Goal: Task Accomplishment & Management: Use online tool/utility

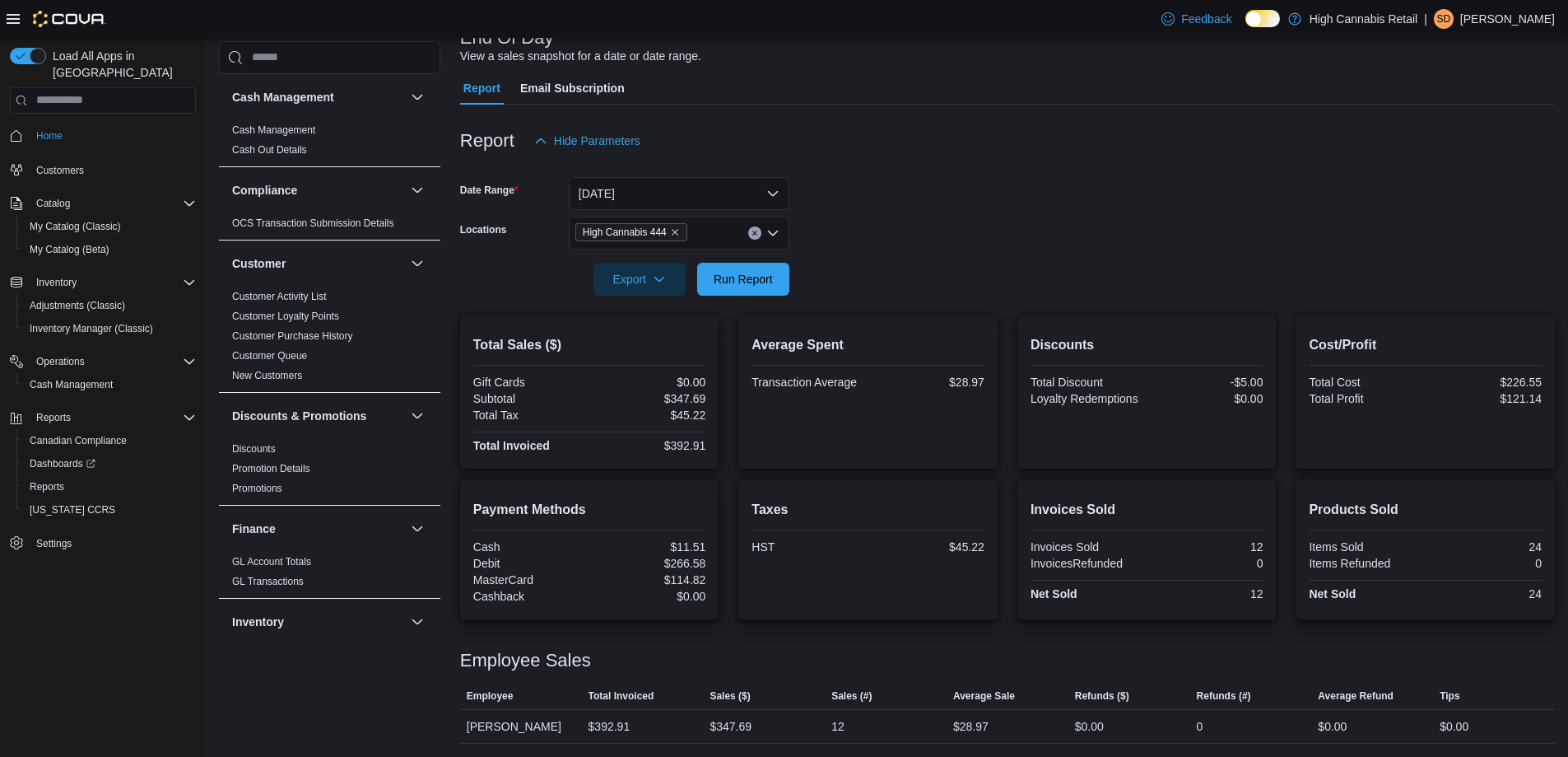
scroll to position [906, 0]
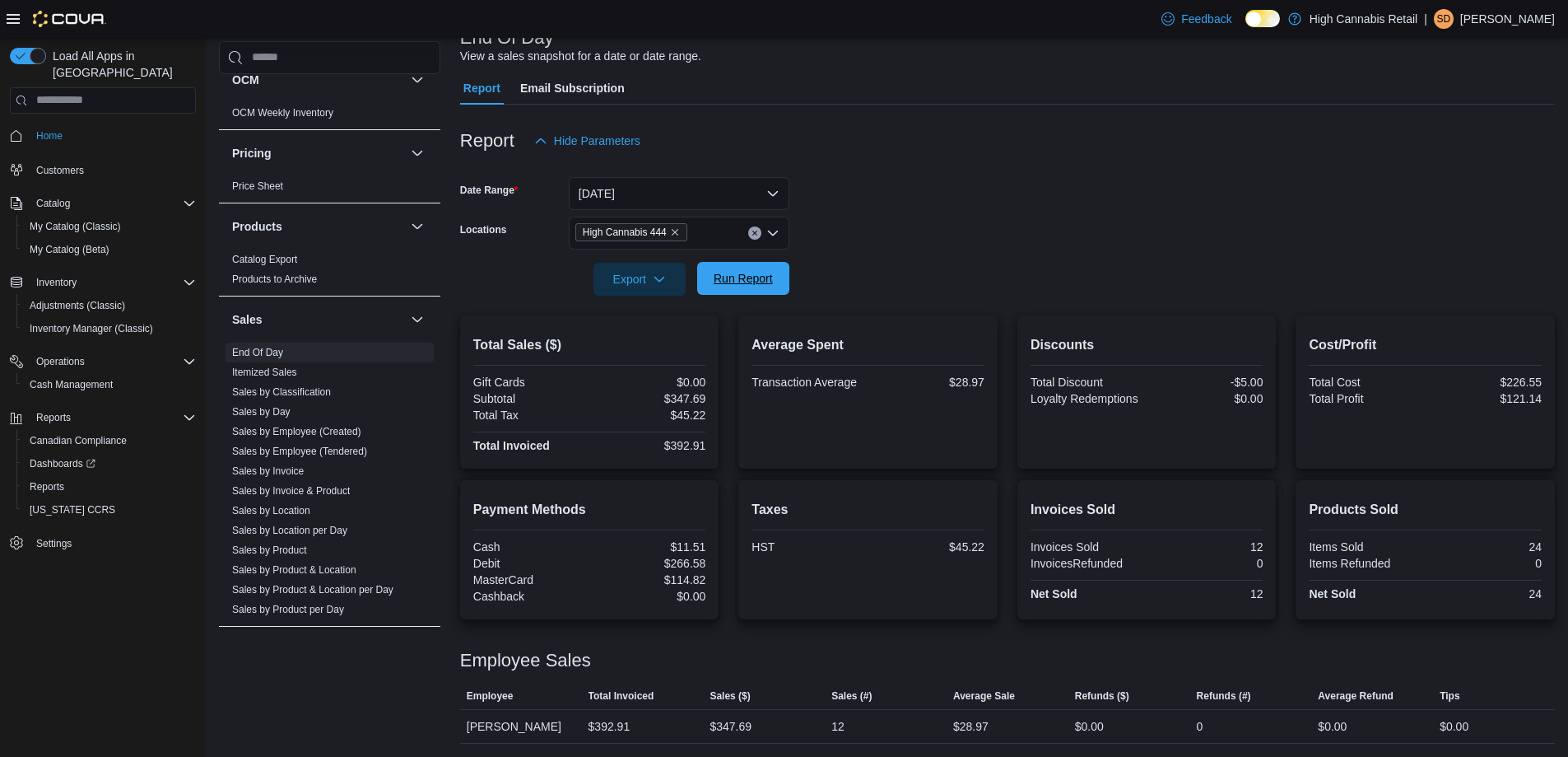
click at [737, 281] on span "Run Report" at bounding box center [743, 278] width 59 height 16
click at [755, 226] on button "Clear input" at bounding box center [755, 233] width 13 height 13
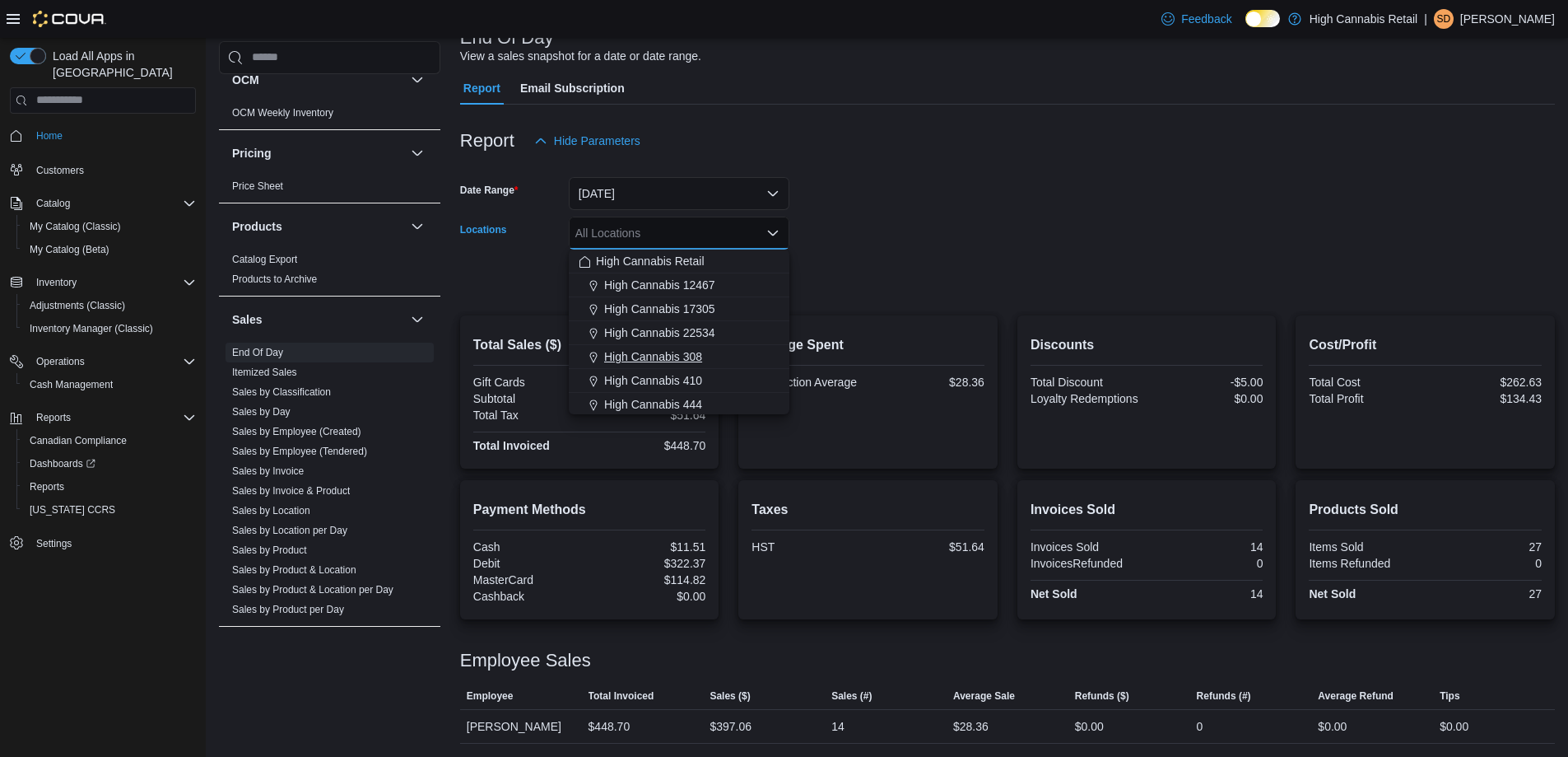
click at [707, 354] on div "High Cannabis 308" at bounding box center [679, 356] width 201 height 16
click at [1011, 272] on form "Date Range [DATE] Locations High Cannabis 308 Combo box. Selected. High Cannabi…" at bounding box center [1007, 226] width 1095 height 138
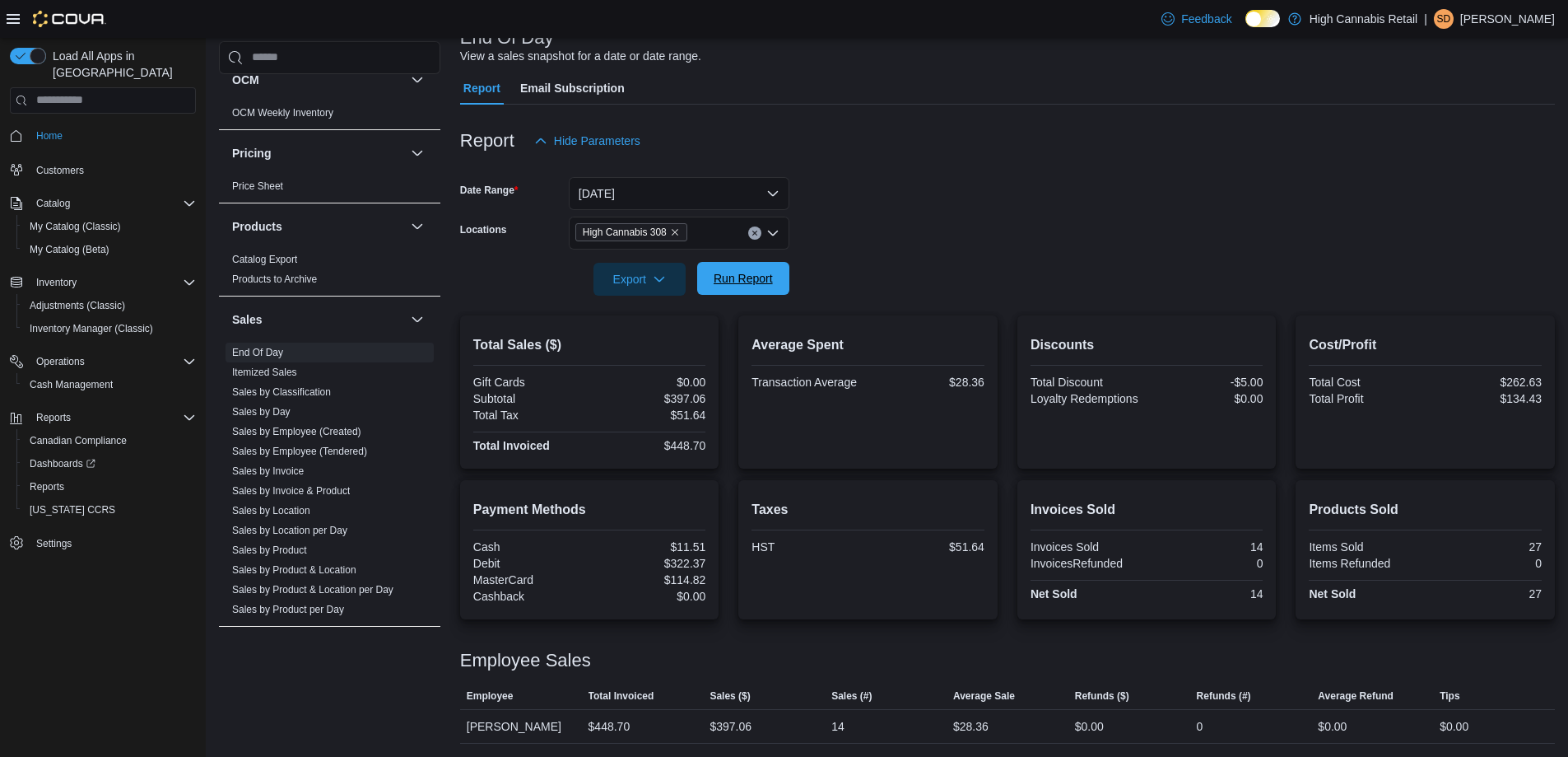
click at [753, 270] on span "Run Report" at bounding box center [743, 278] width 73 height 33
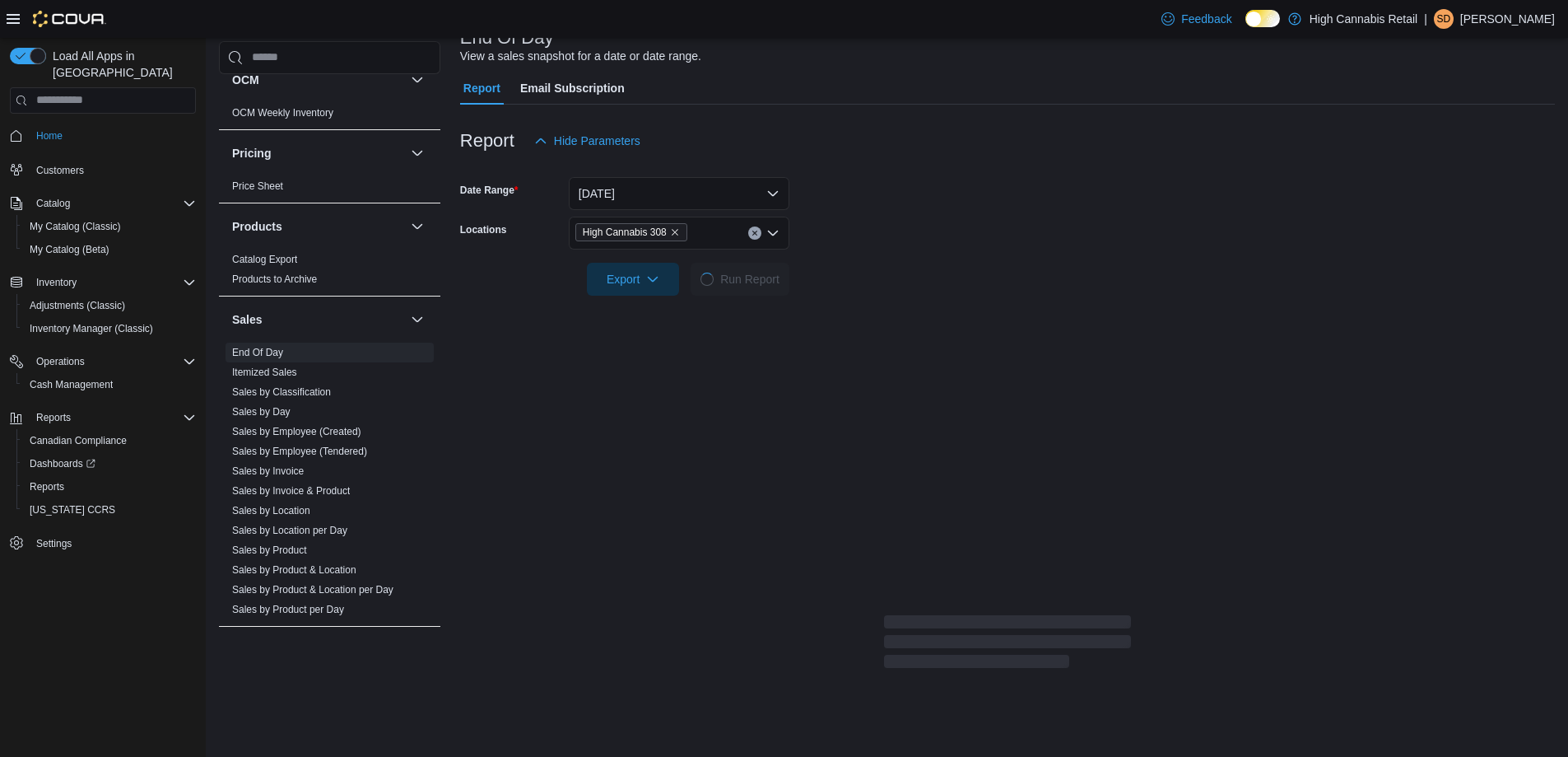
scroll to position [114, 0]
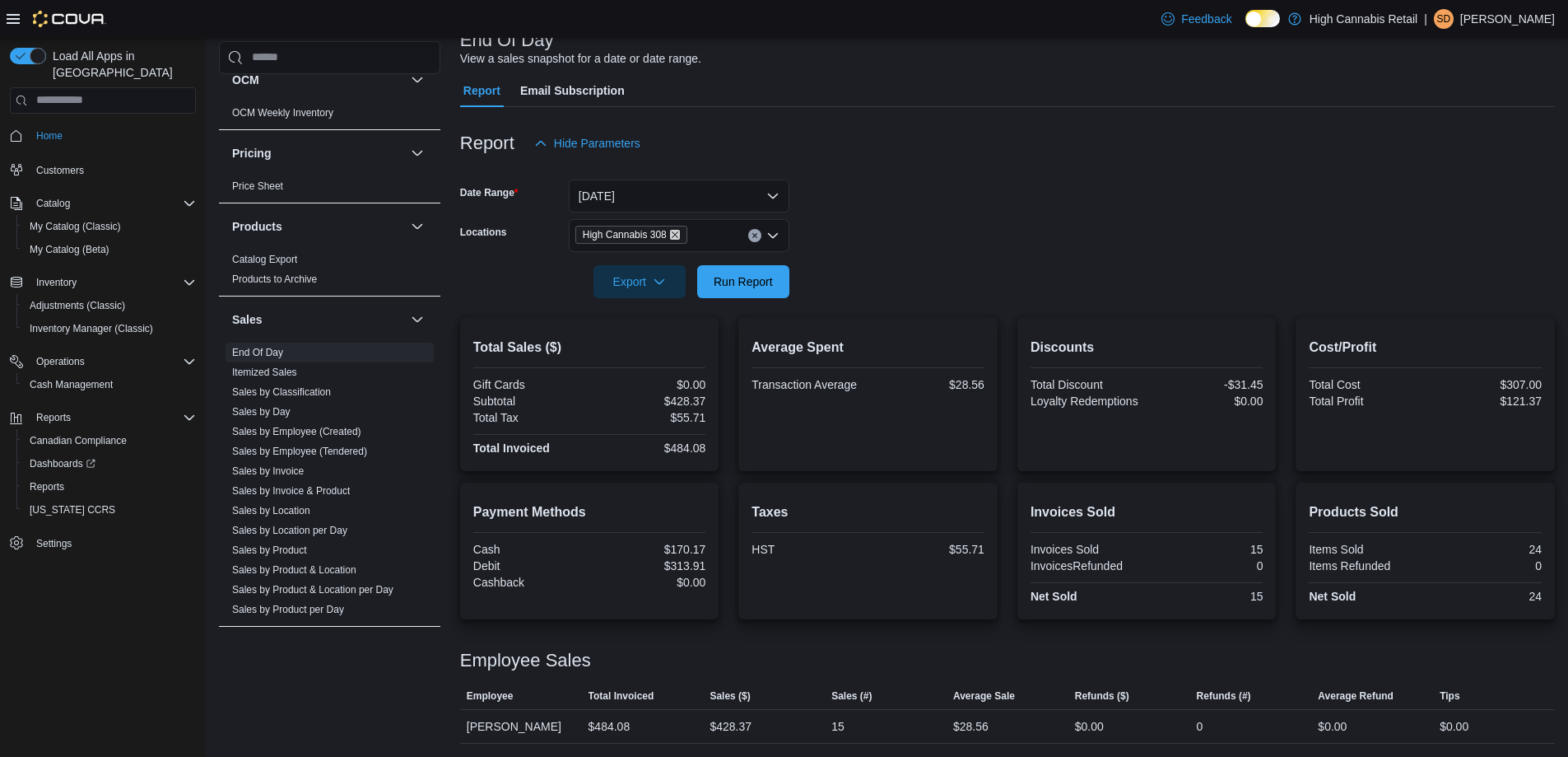
click at [679, 235] on icon "Remove High Cannabis 308 from selection in this group" at bounding box center [675, 235] width 10 height 10
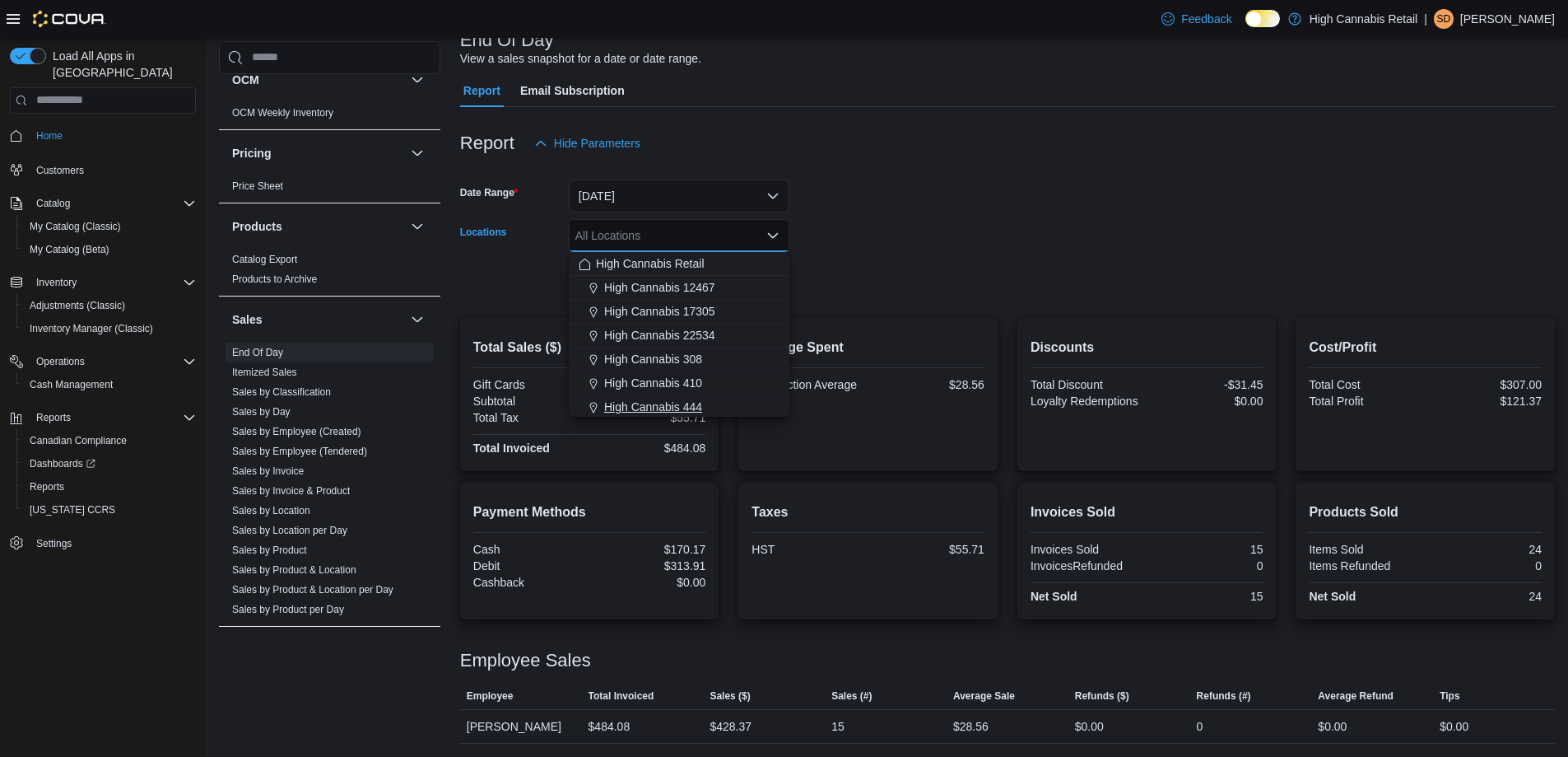
click at [705, 406] on div "High Cannabis 444" at bounding box center [679, 406] width 201 height 16
click at [900, 196] on form "Date Range Today Locations High Cannabis 444 Combo box. Selected. High Cannabis…" at bounding box center [1007, 229] width 1095 height 138
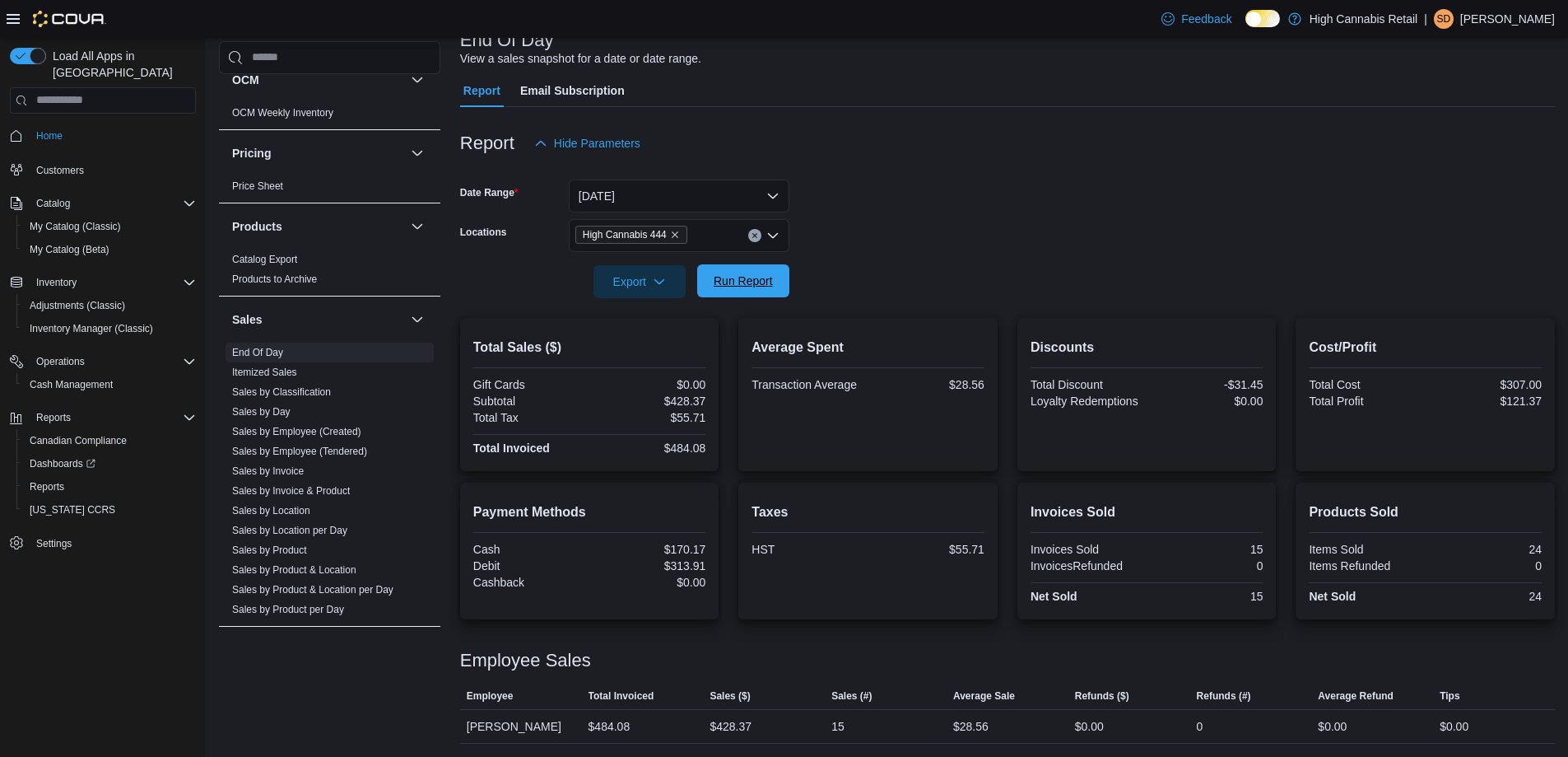
click at [755, 285] on span "Run Report" at bounding box center [743, 280] width 59 height 16
click at [702, 284] on button "Run Report" at bounding box center [743, 278] width 92 height 33
click at [747, 285] on span "Run Report" at bounding box center [743, 278] width 59 height 16
click at [752, 227] on button "Clear input" at bounding box center [755, 233] width 13 height 13
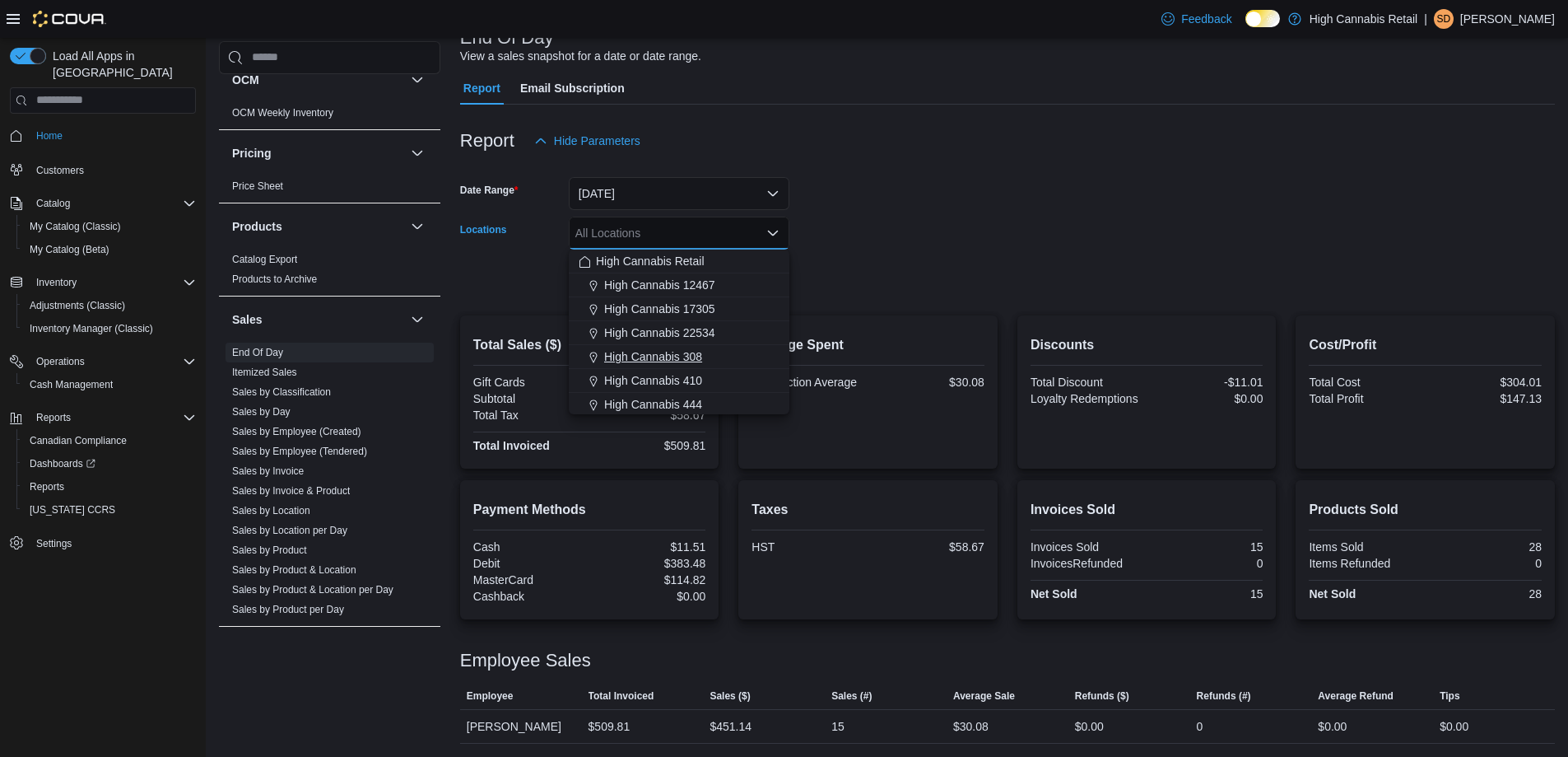
click at [697, 359] on span "High Cannabis 308" at bounding box center [653, 356] width 98 height 16
click at [941, 241] on form "Date Range [DATE] Locations High Cannabis 308 Combo box. Selected. High Cannabi…" at bounding box center [1007, 226] width 1095 height 138
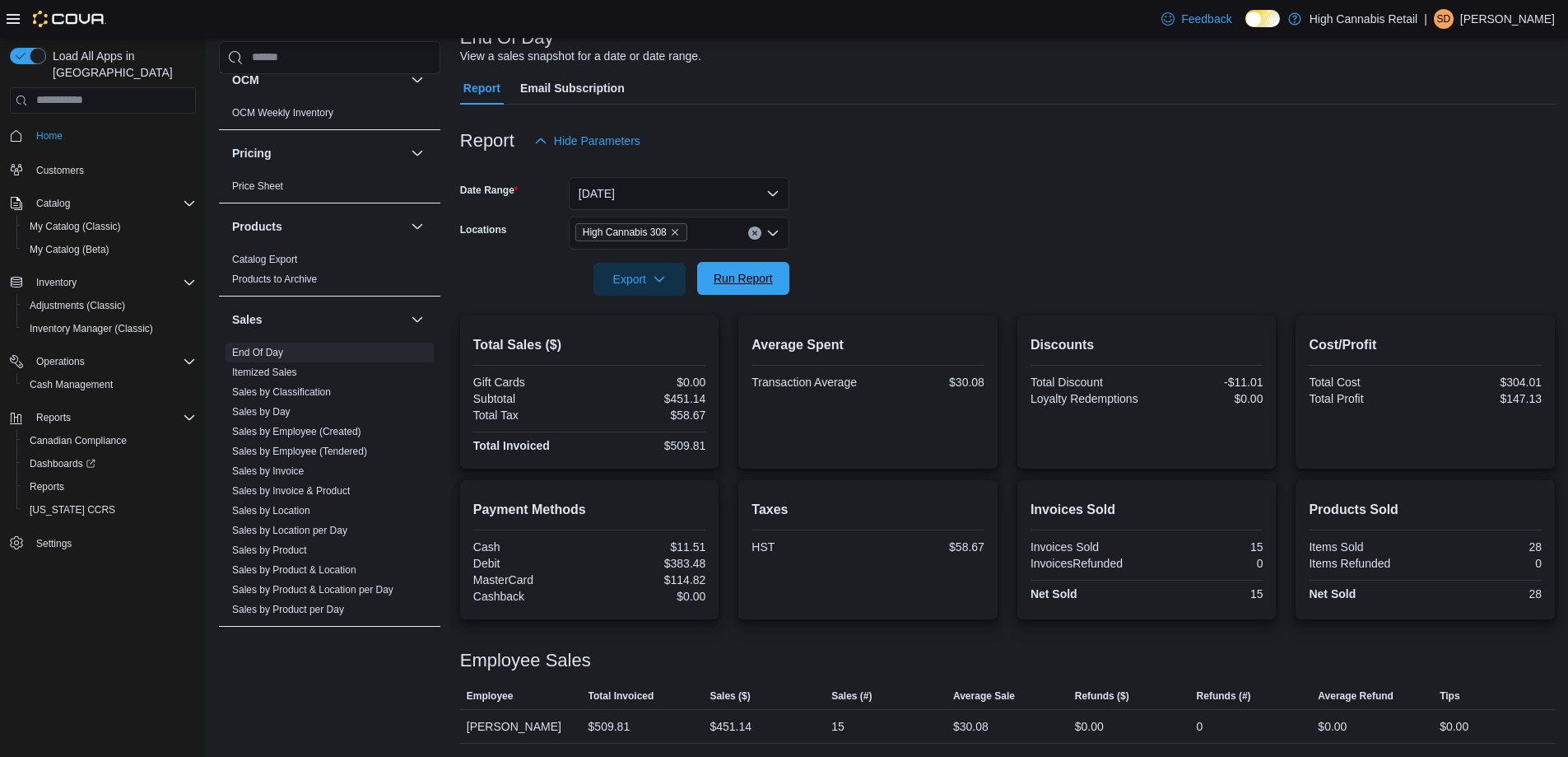
click at [753, 287] on span "Run Report" at bounding box center [743, 278] width 59 height 16
click at [759, 238] on button "Clear input" at bounding box center [755, 236] width 13 height 13
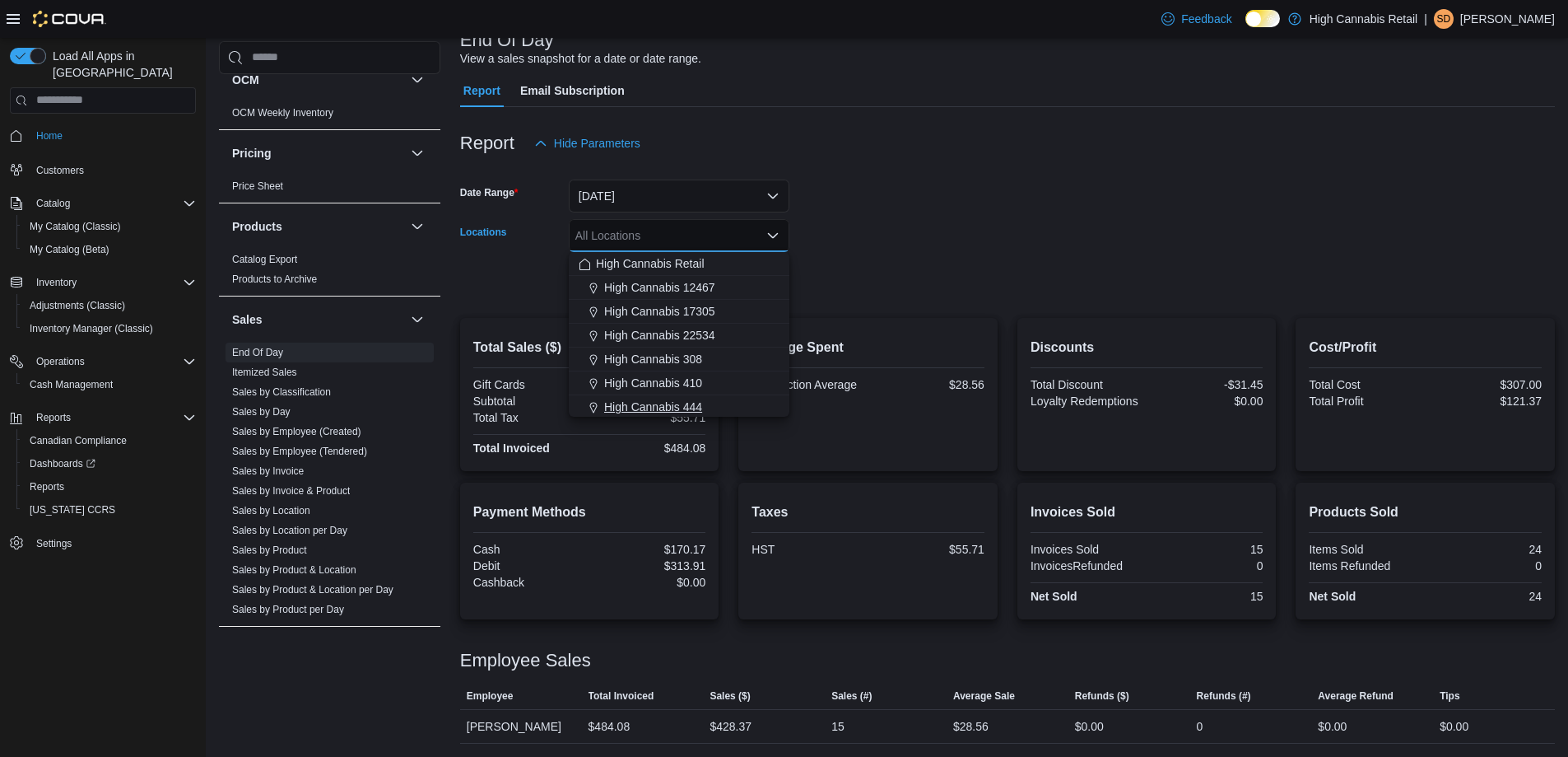
click at [759, 399] on div "High Cannabis 444" at bounding box center [679, 406] width 201 height 16
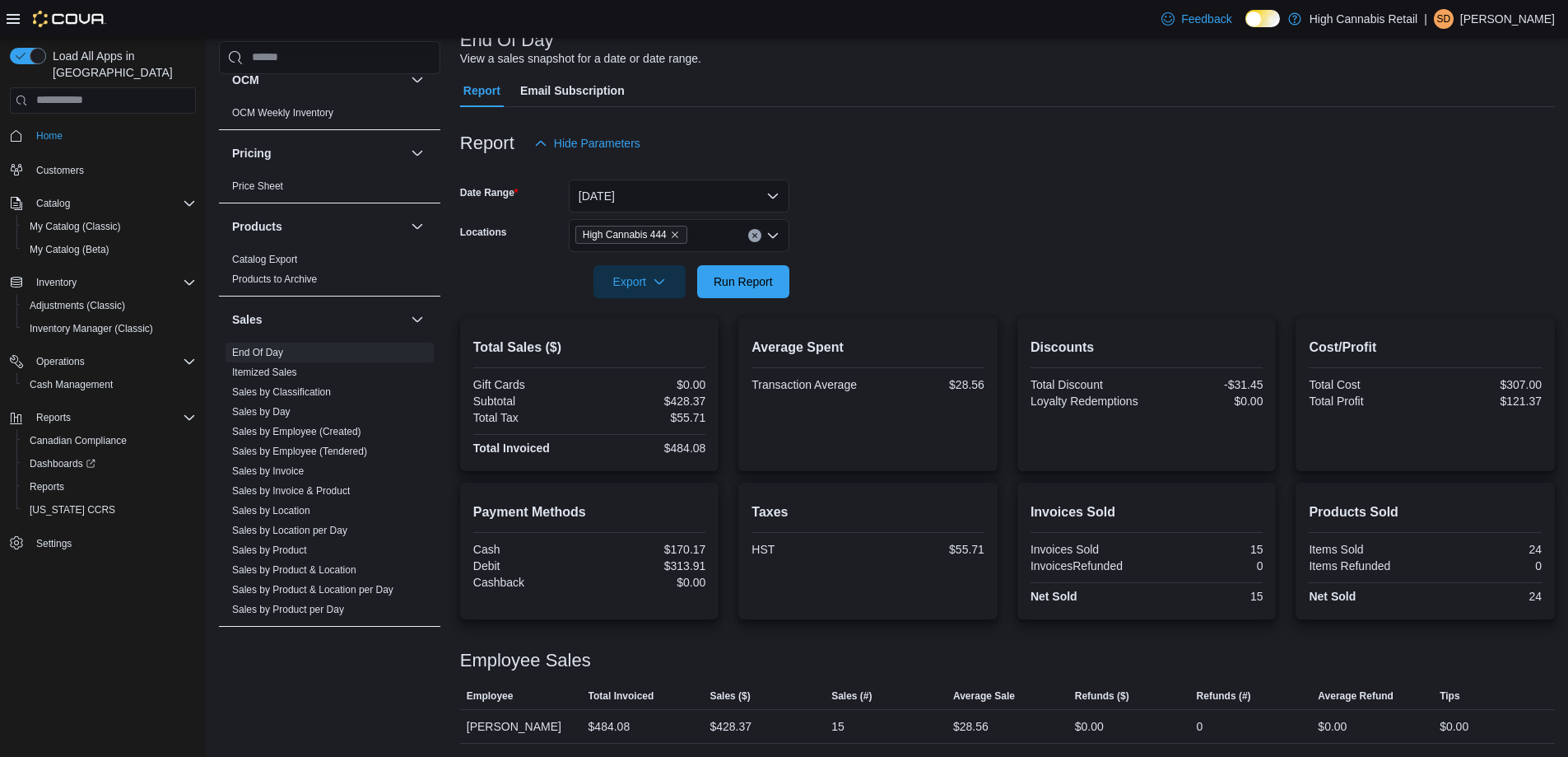
click at [908, 247] on form "Date Range [DATE] Locations High Cannabis 444 Export Run Report" at bounding box center [1007, 229] width 1095 height 138
click at [707, 272] on span "Run Report" at bounding box center [743, 281] width 73 height 33
click at [770, 287] on span "Run Report" at bounding box center [743, 278] width 73 height 33
click at [773, 286] on span "Run Report" at bounding box center [743, 278] width 73 height 33
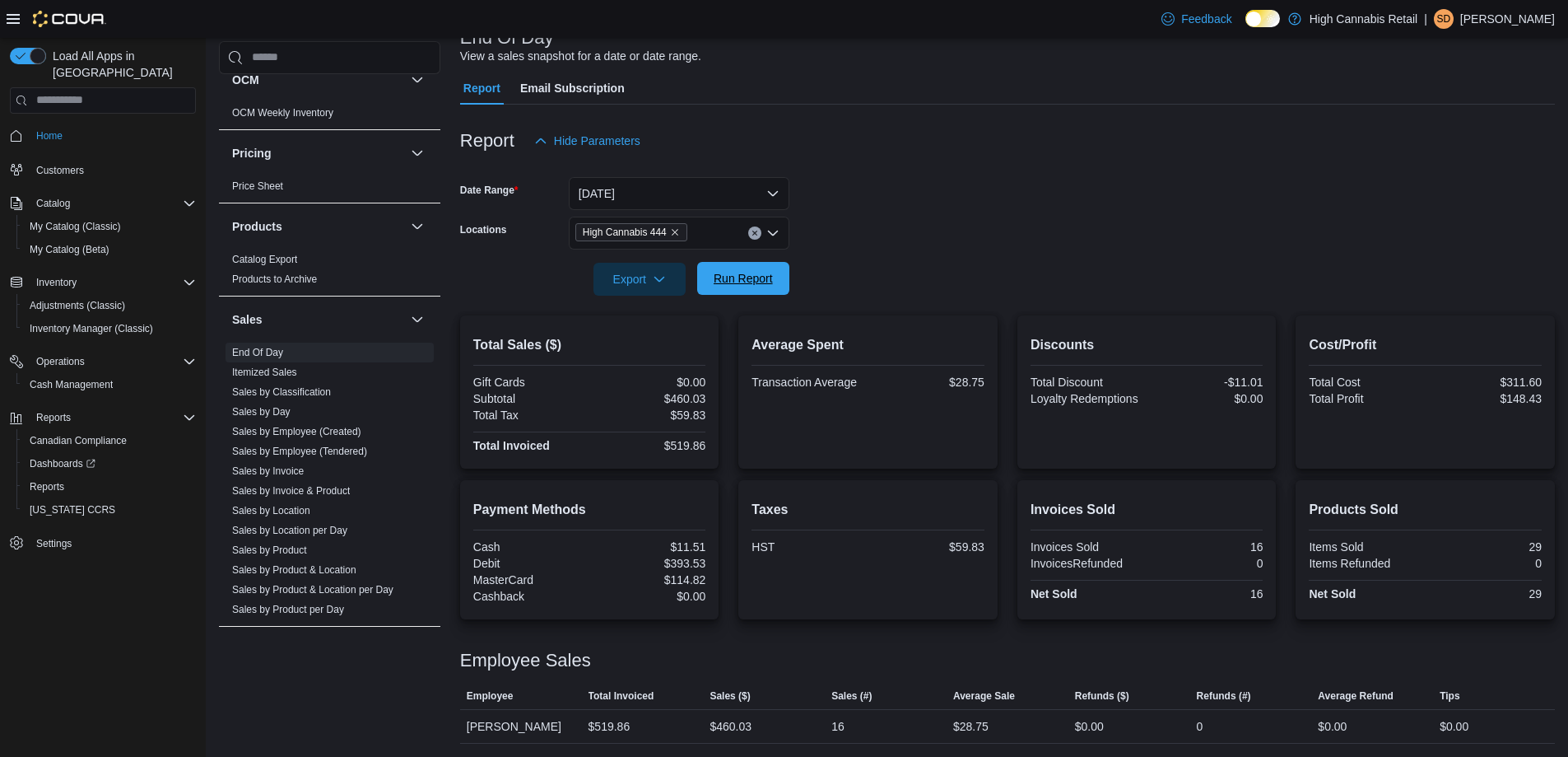
click at [744, 280] on span "Run Report" at bounding box center [743, 278] width 59 height 16
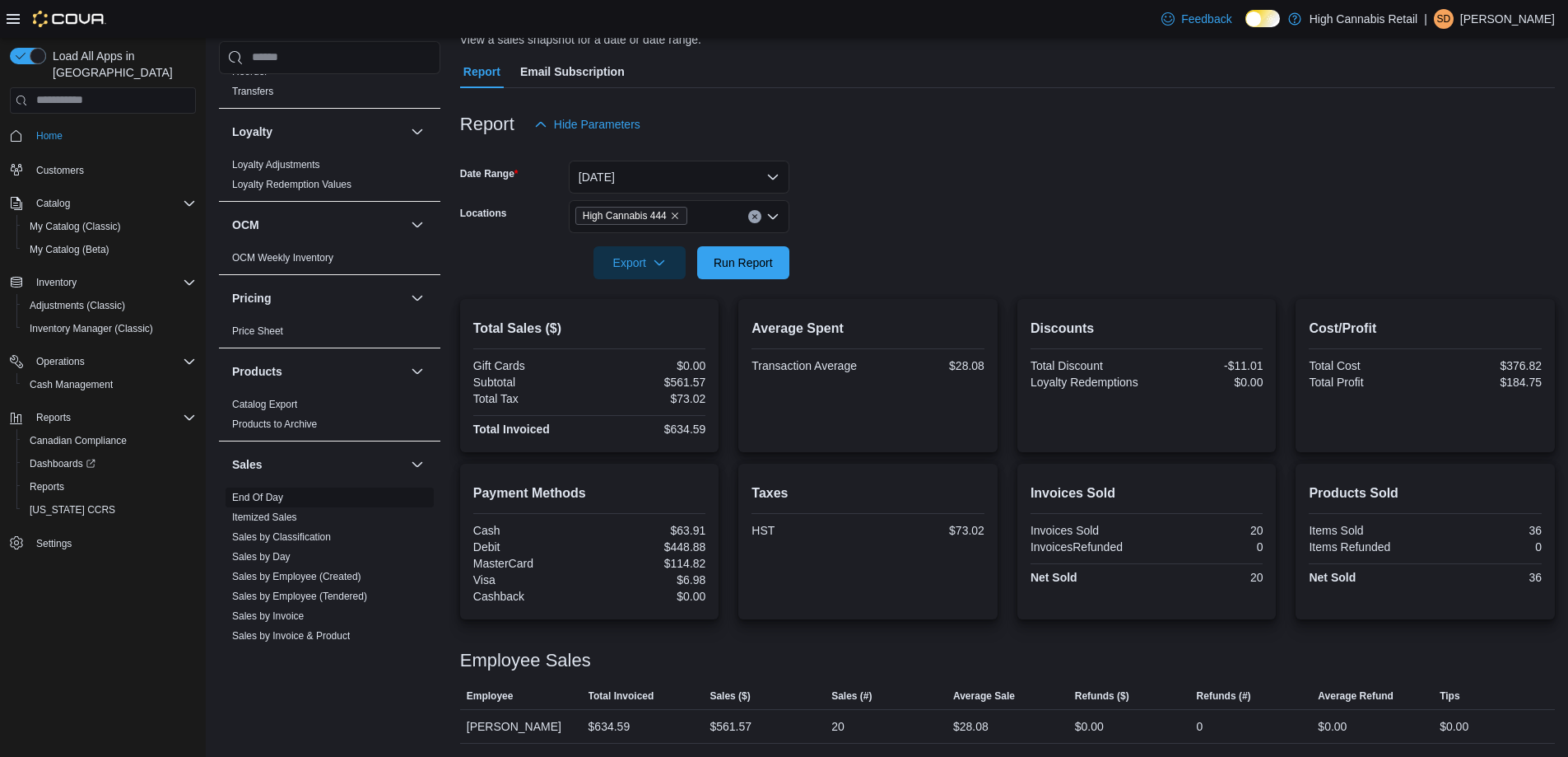
scroll to position [494, 0]
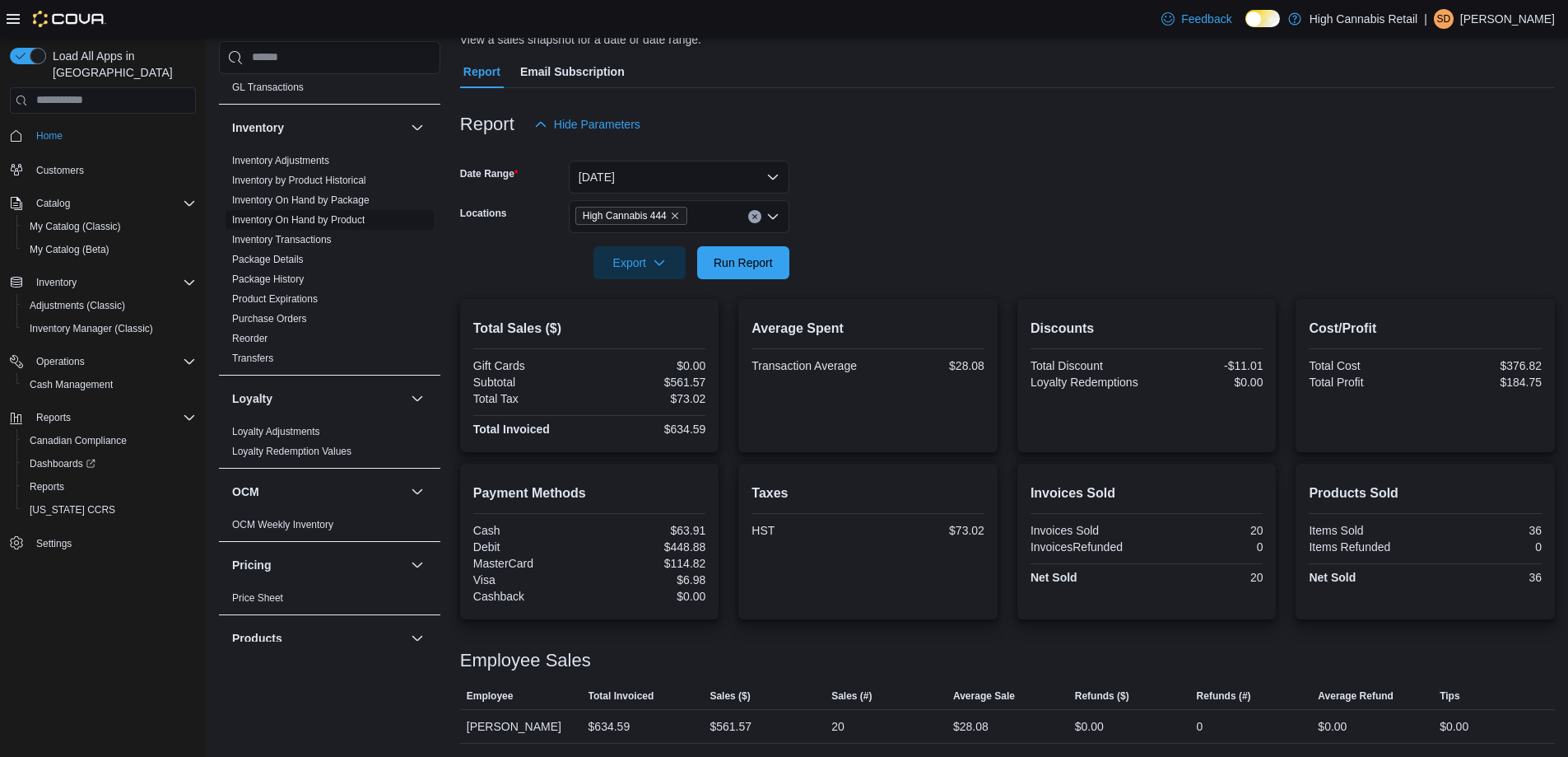
click at [331, 219] on link "Inventory On Hand by Product" at bounding box center [298, 219] width 132 height 11
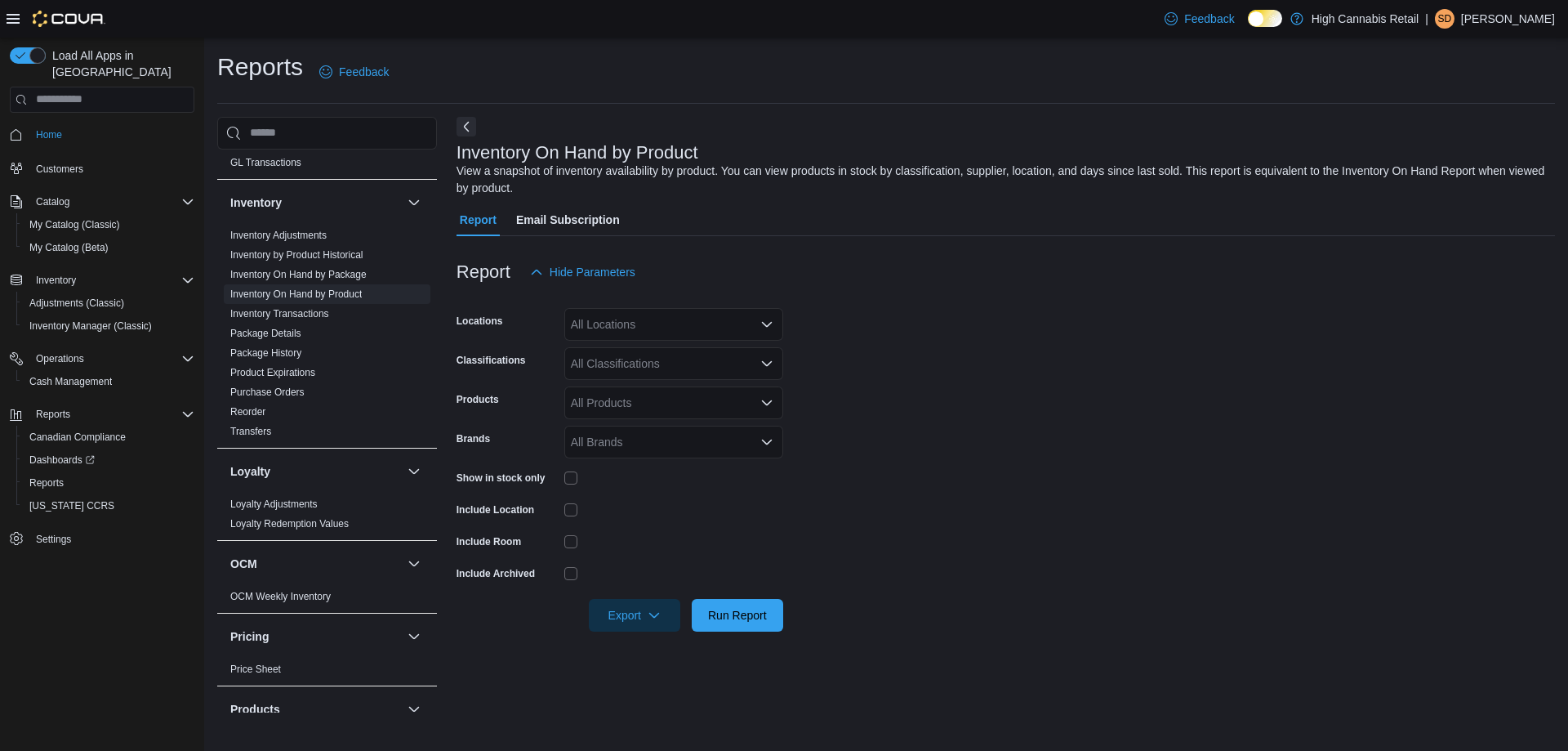
click at [668, 328] on div "All Locations" at bounding box center [674, 324] width 219 height 32
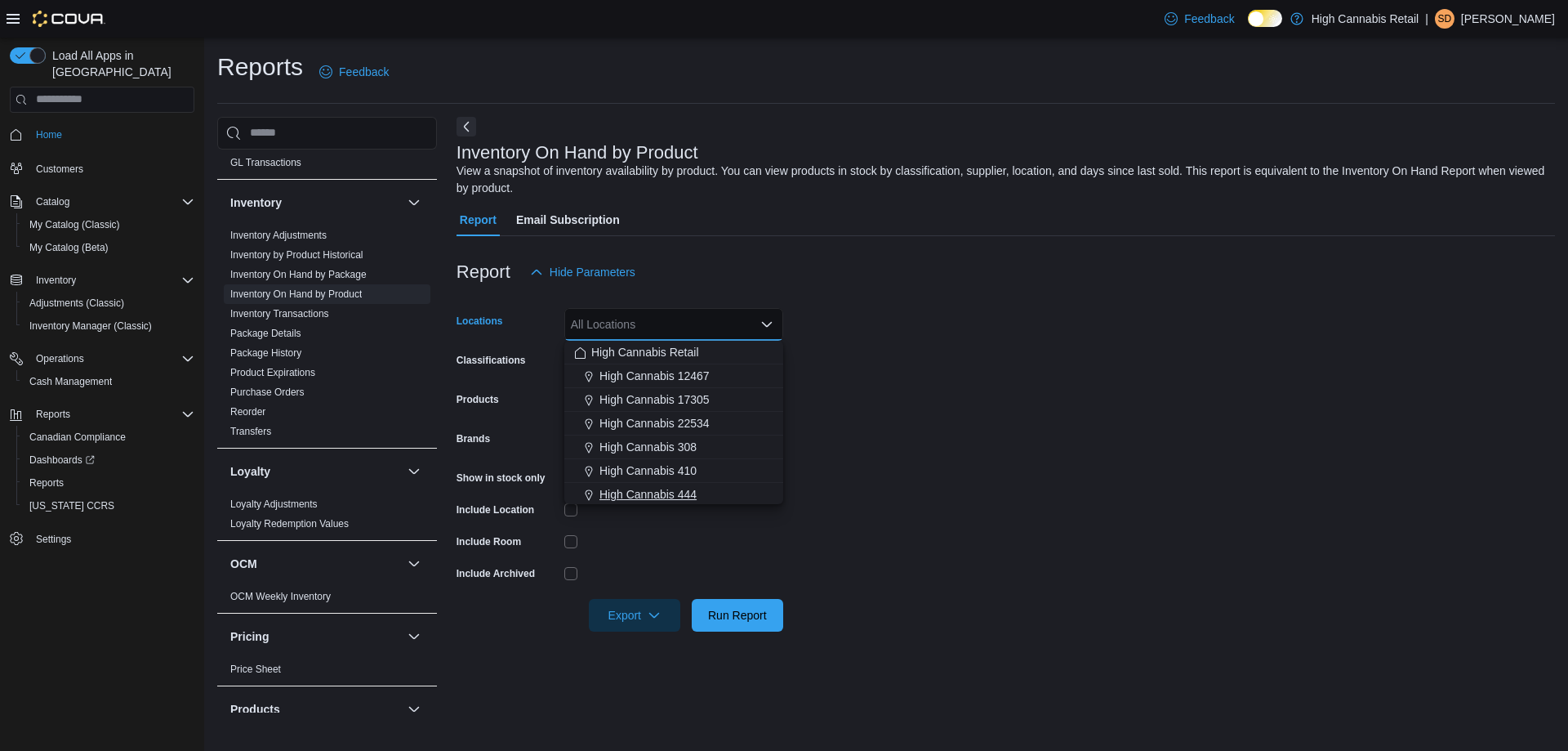
click at [702, 502] on div "High Cannabis 444" at bounding box center [674, 493] width 200 height 16
click at [931, 470] on form "Locations High Cannabis 444 Combo box. Selected. High Cannabis 444. Press Backs…" at bounding box center [1005, 459] width 1099 height 343
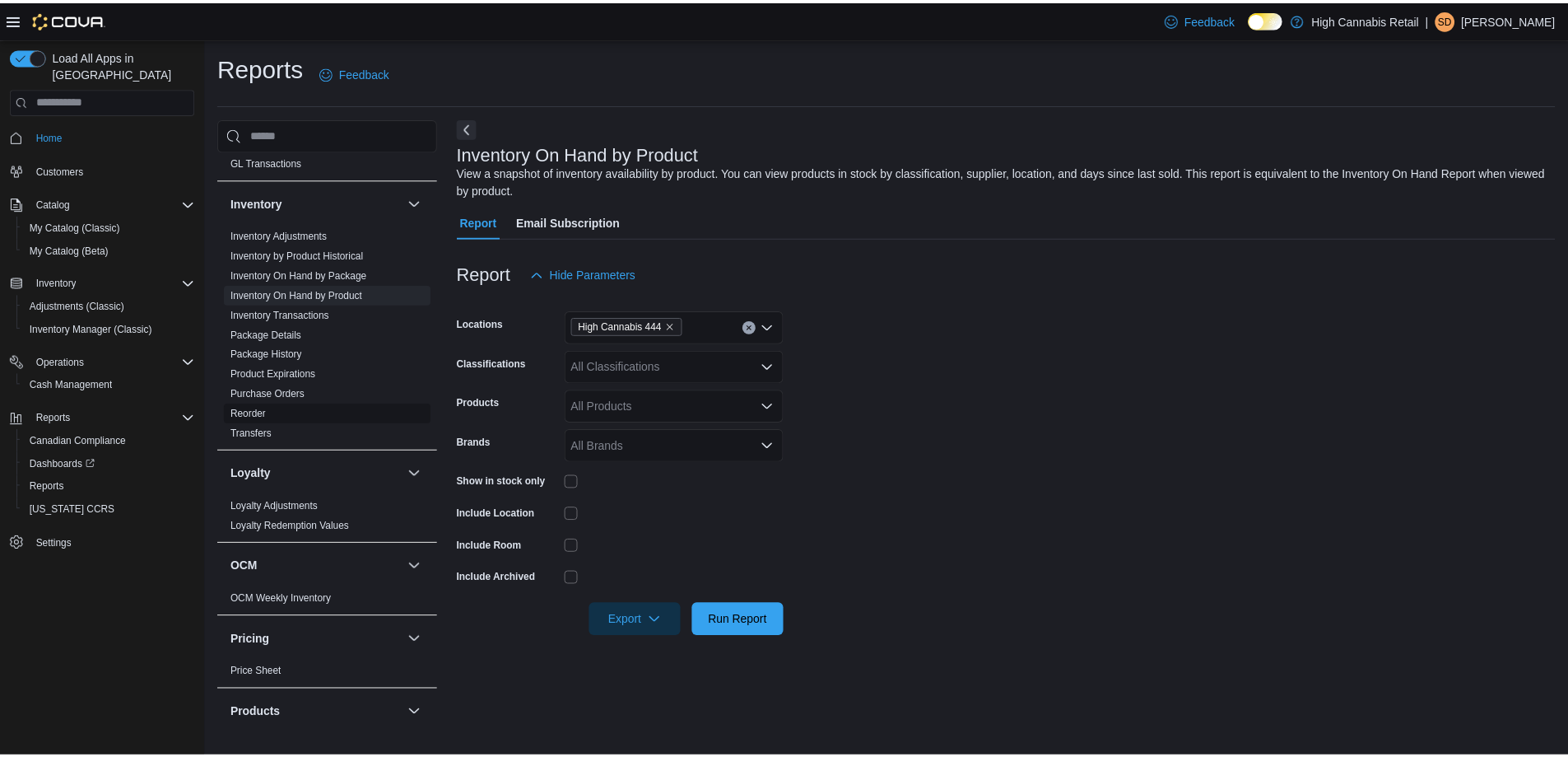
scroll to position [494, 0]
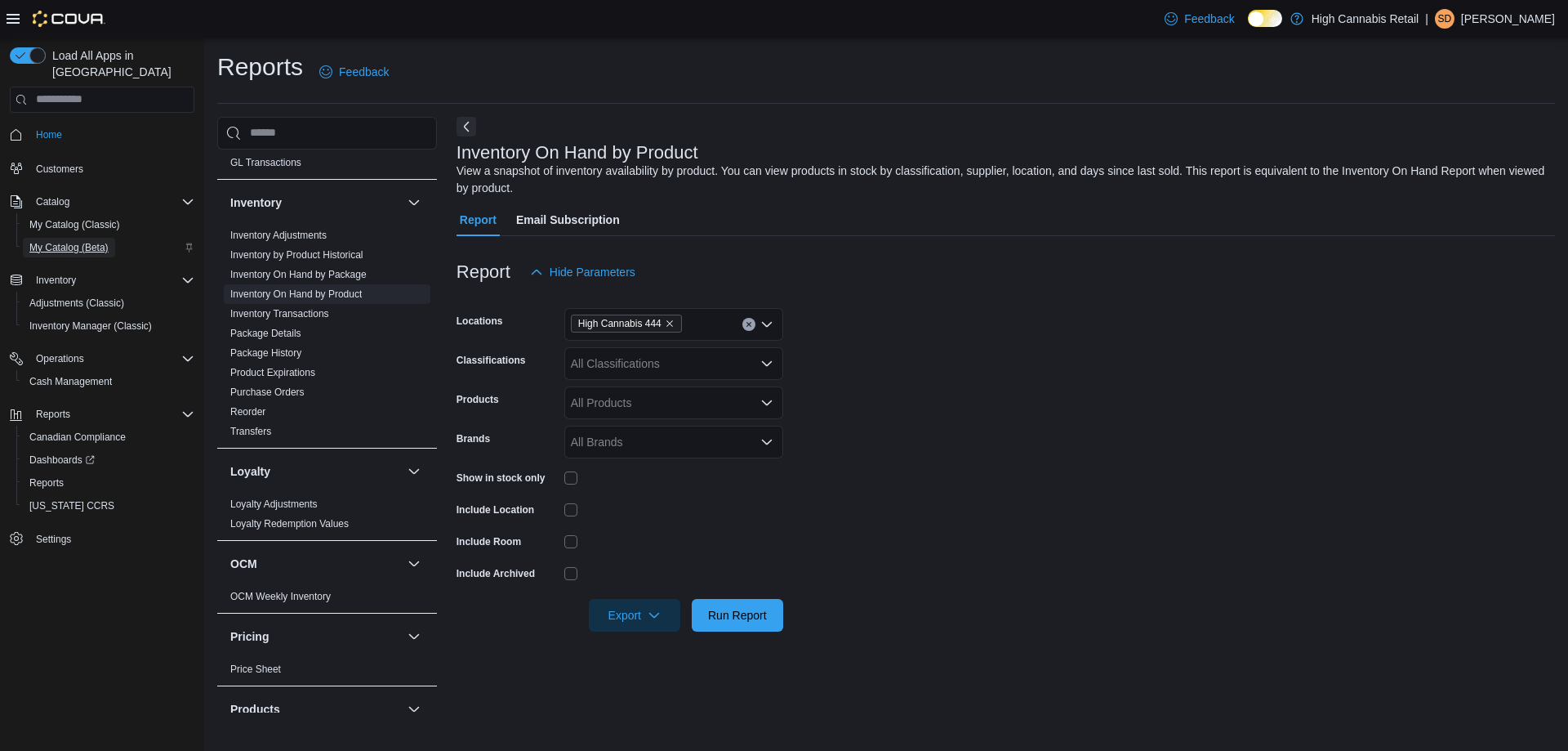
click at [96, 241] on span "My Catalog (Beta)" at bounding box center [68, 248] width 79 height 13
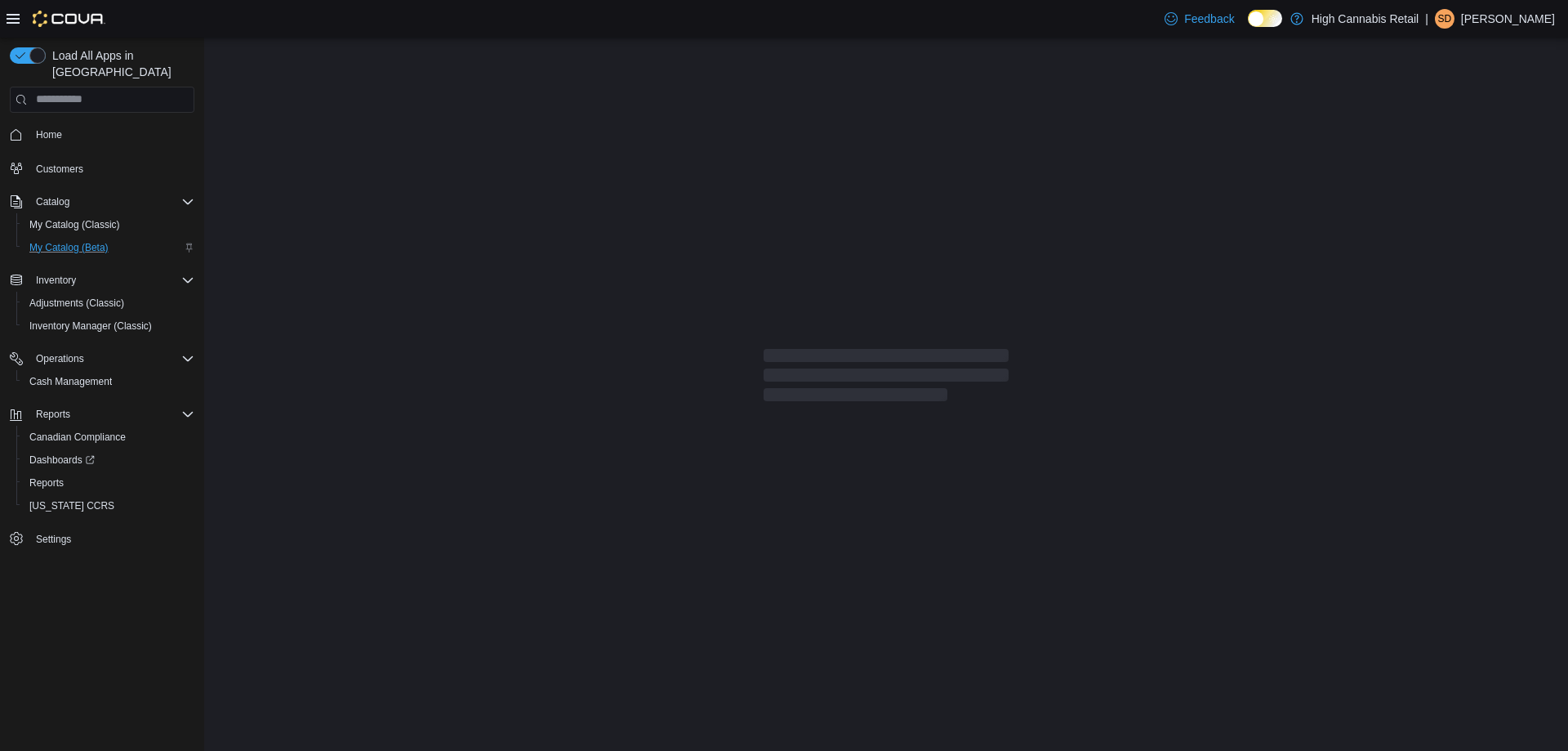
select select "**********"
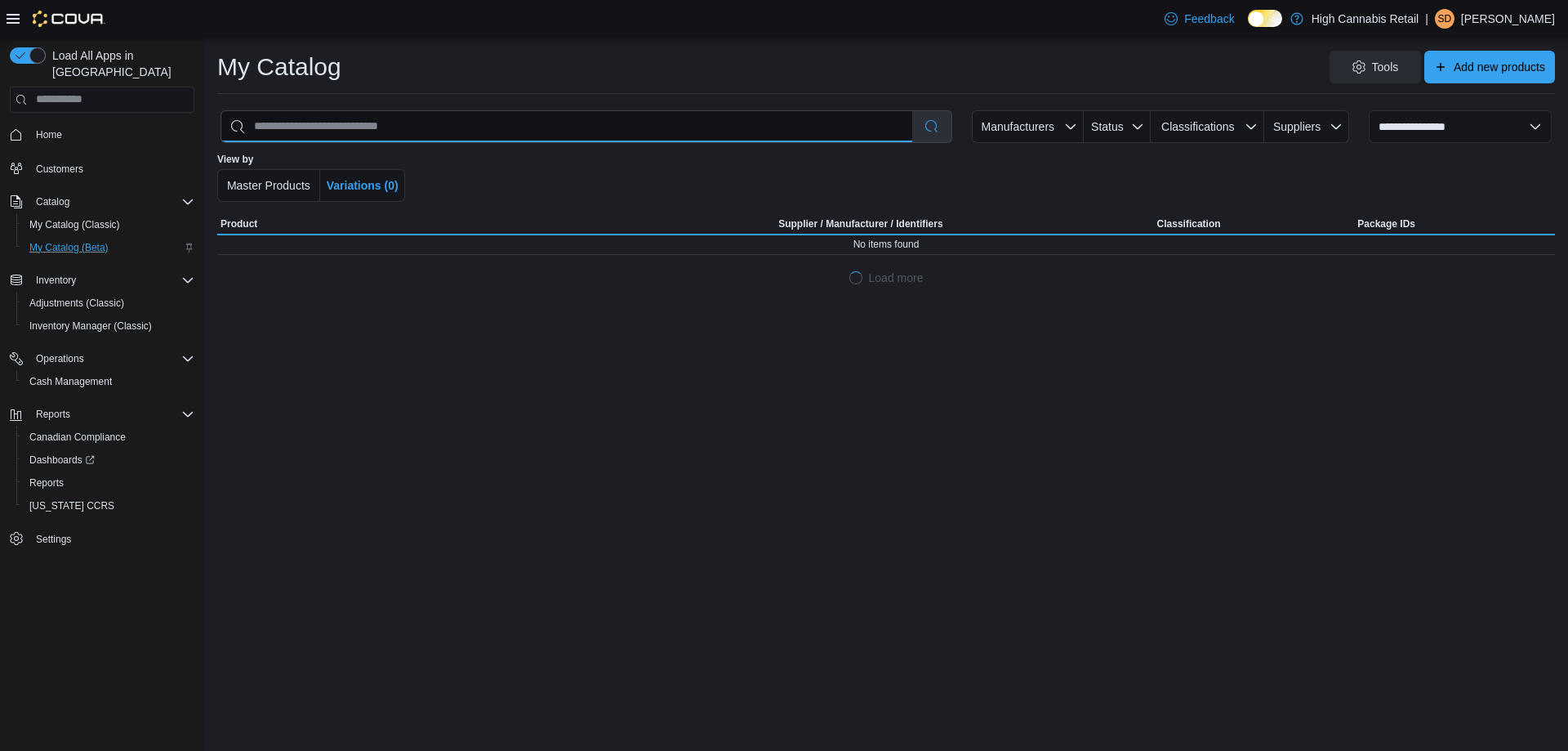
click at [462, 132] on input "search" at bounding box center [566, 126] width 691 height 31
type input "****"
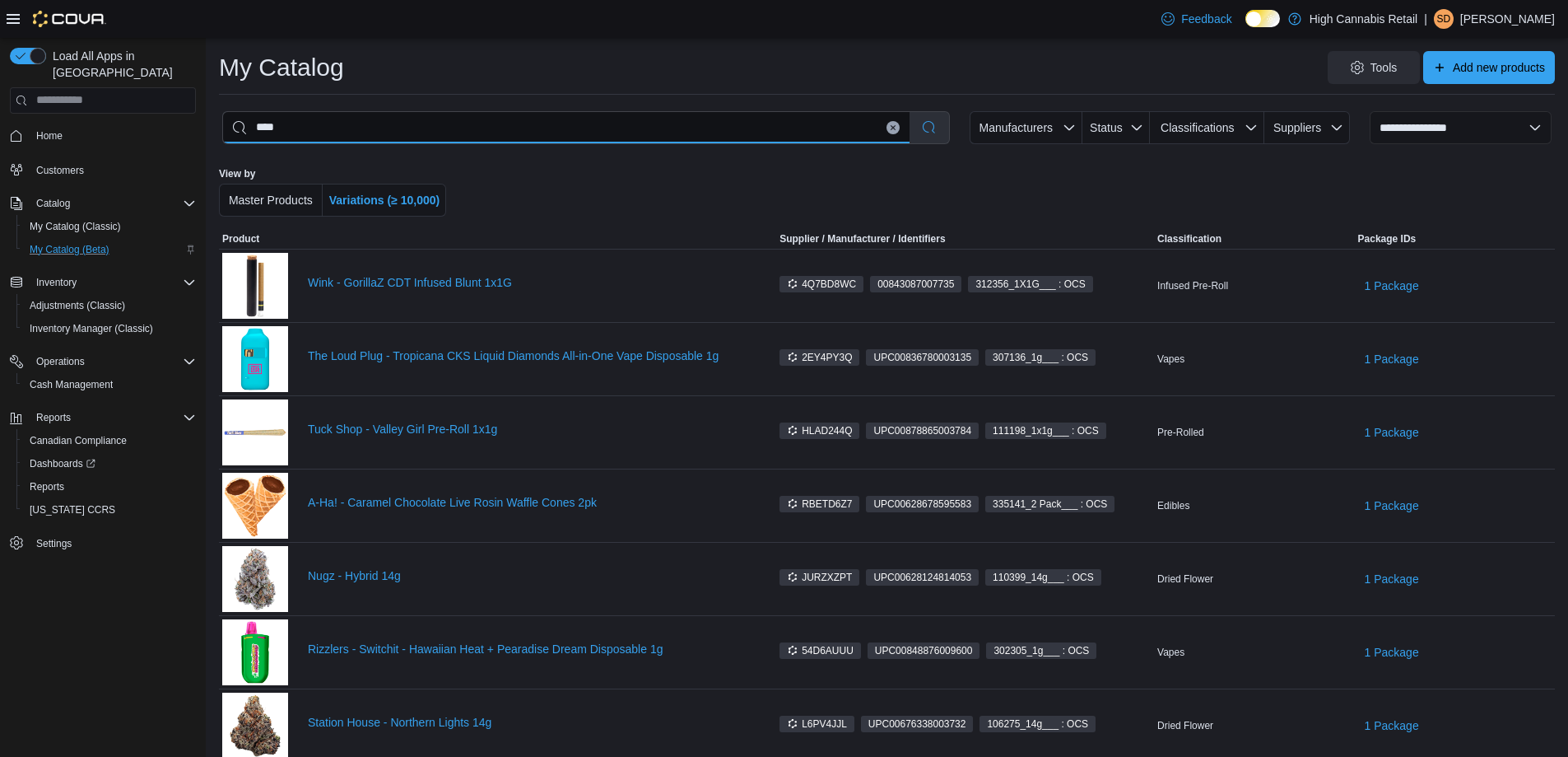
select select "*********"
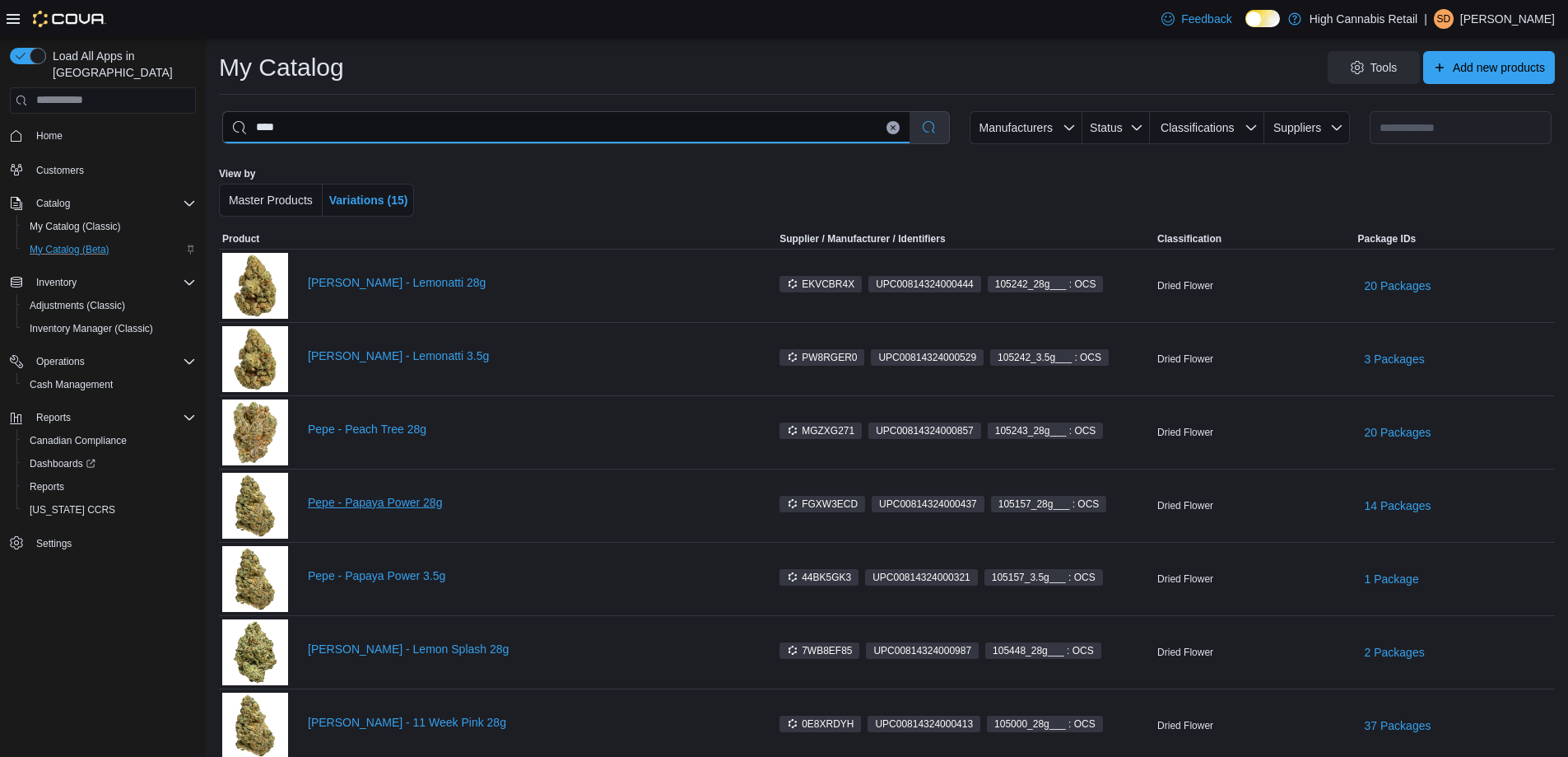
type input "****"
click at [425, 497] on link "Pepe - Papaya Power 28g" at bounding box center [529, 502] width 443 height 13
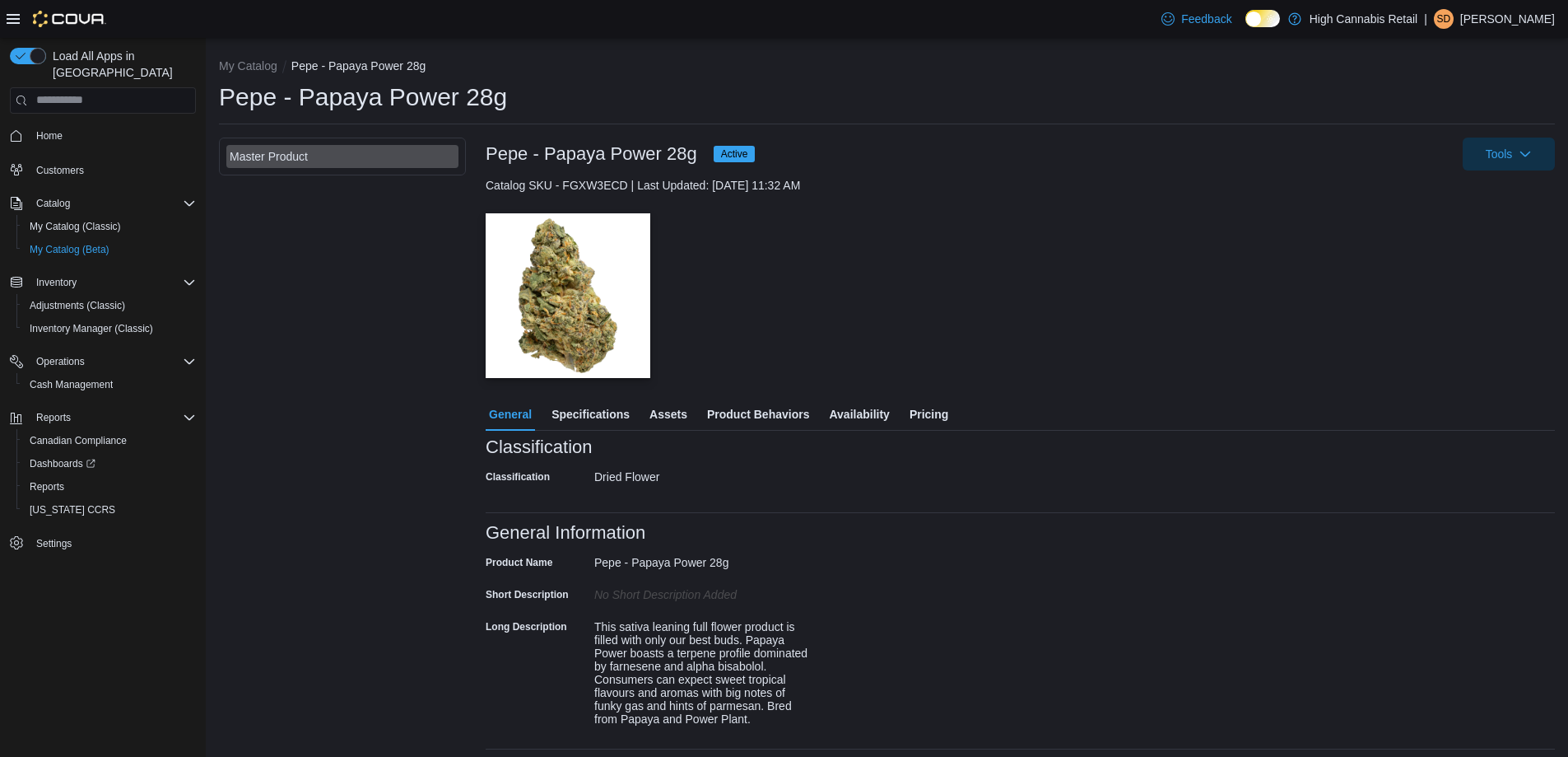
click at [919, 420] on span "Pricing" at bounding box center [929, 414] width 38 height 33
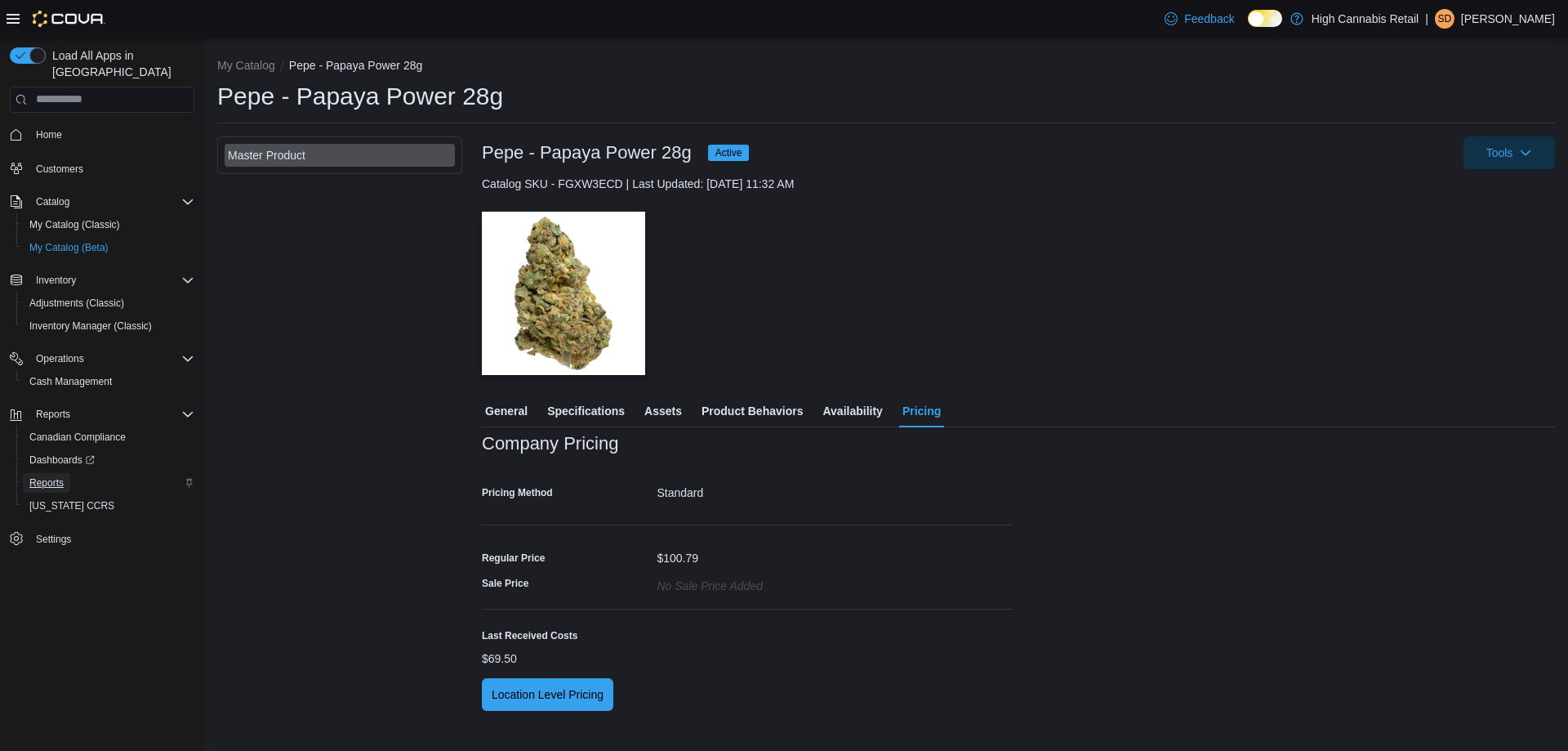
click at [61, 476] on span "Reports" at bounding box center [47, 483] width 34 height 13
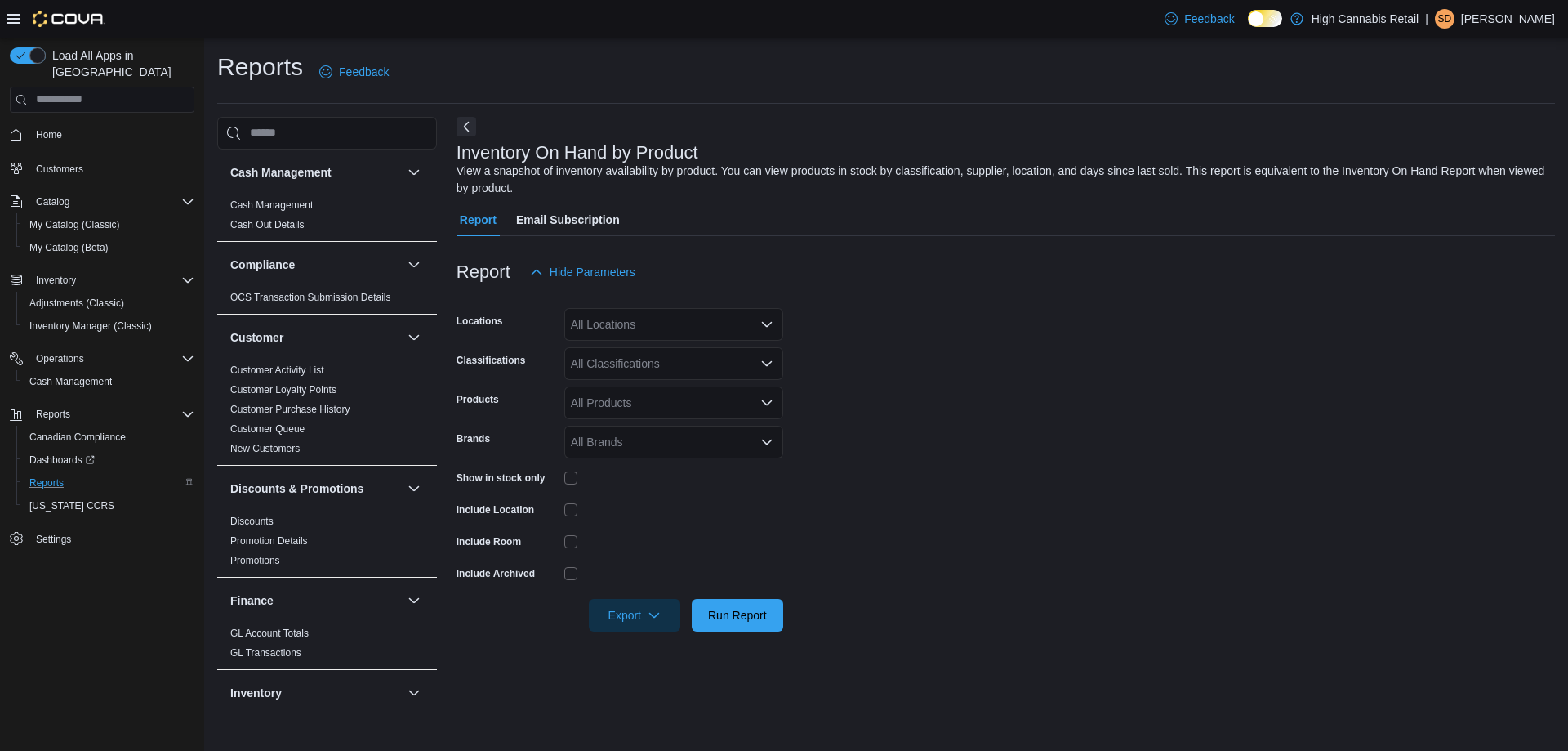
click at [723, 322] on div "All Locations" at bounding box center [674, 324] width 219 height 32
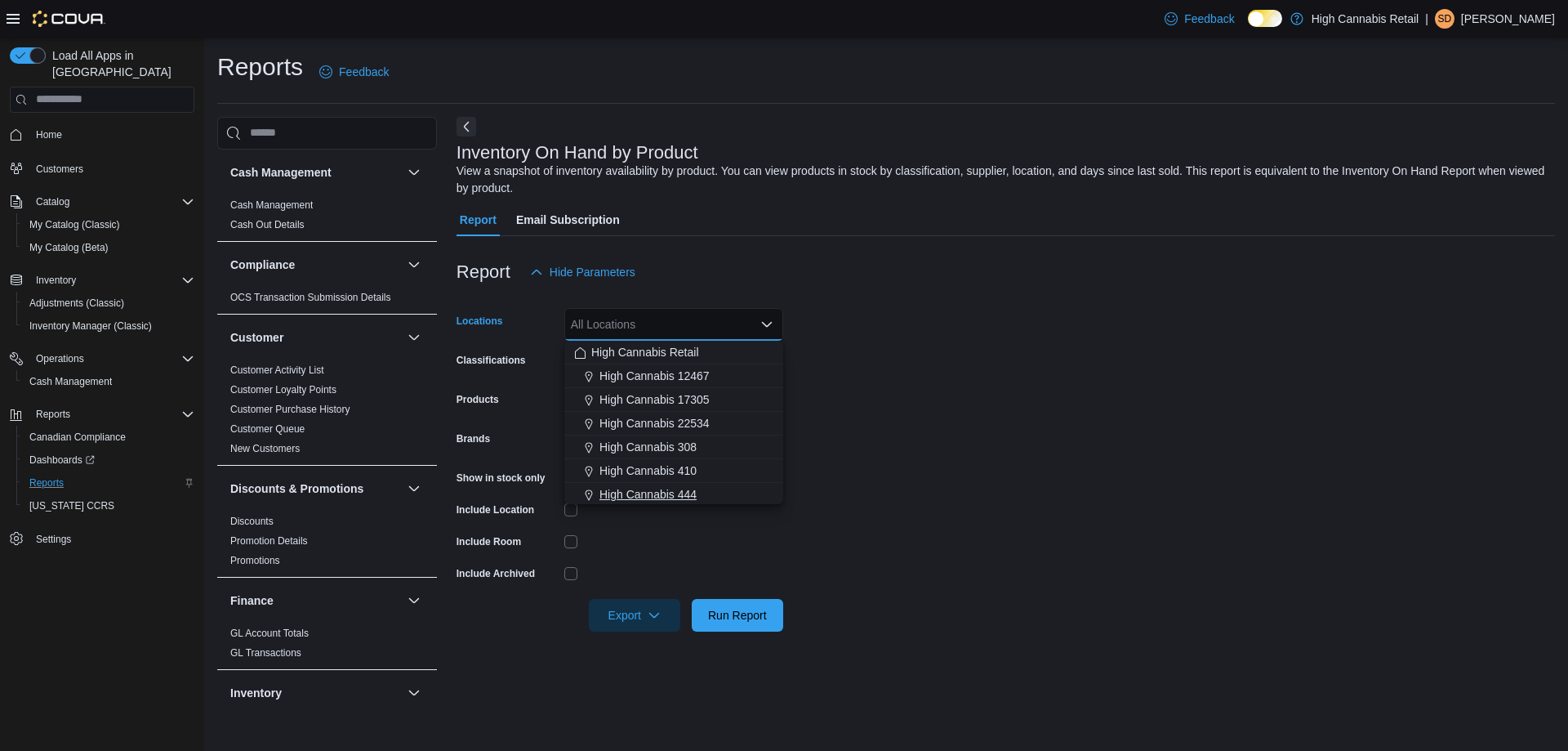
click at [722, 492] on div "High Cannabis 444" at bounding box center [674, 493] width 200 height 16
click at [854, 467] on form "Locations High Cannabis 444 Combo box. Selected. High Cannabis 444. Press Backs…" at bounding box center [1005, 459] width 1099 height 343
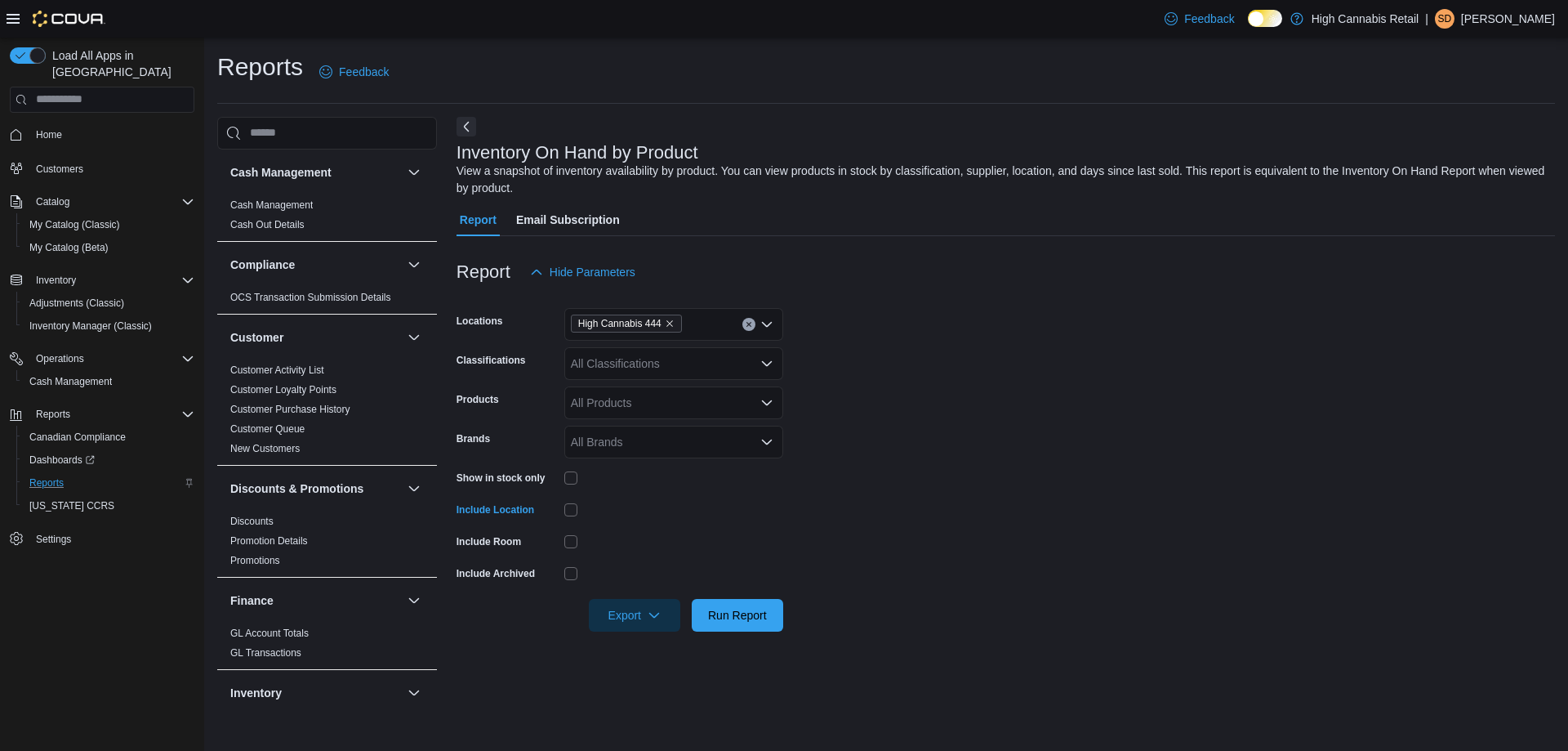
click at [872, 465] on form "Locations High Cannabis 444 Classifications All Classifications Products All Pr…" at bounding box center [1005, 459] width 1099 height 343
click at [657, 376] on div "All Classifications" at bounding box center [674, 363] width 219 height 32
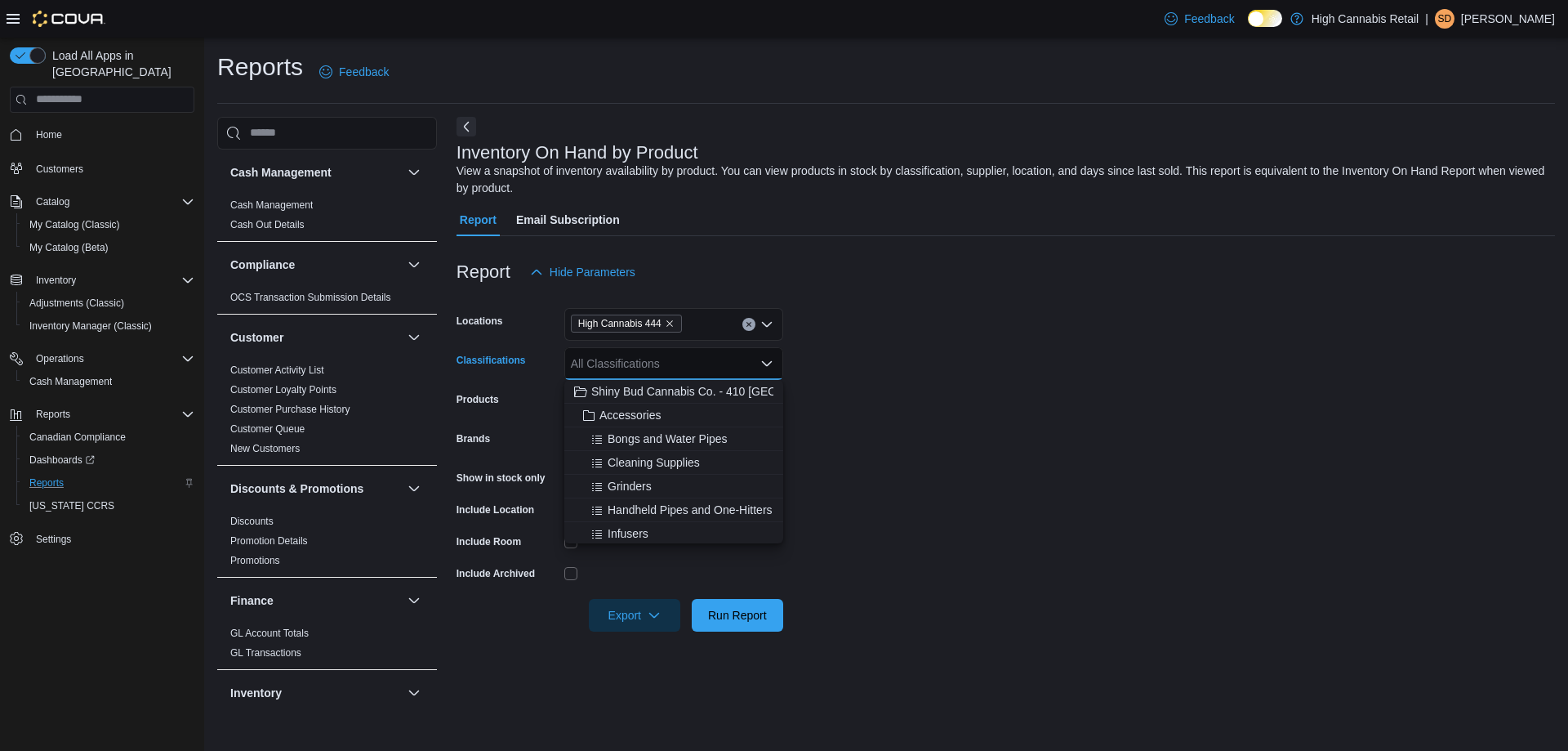
click at [980, 486] on form "Locations High Cannabis 444 Classifications All Classifications Combo box. Sele…" at bounding box center [1005, 459] width 1099 height 343
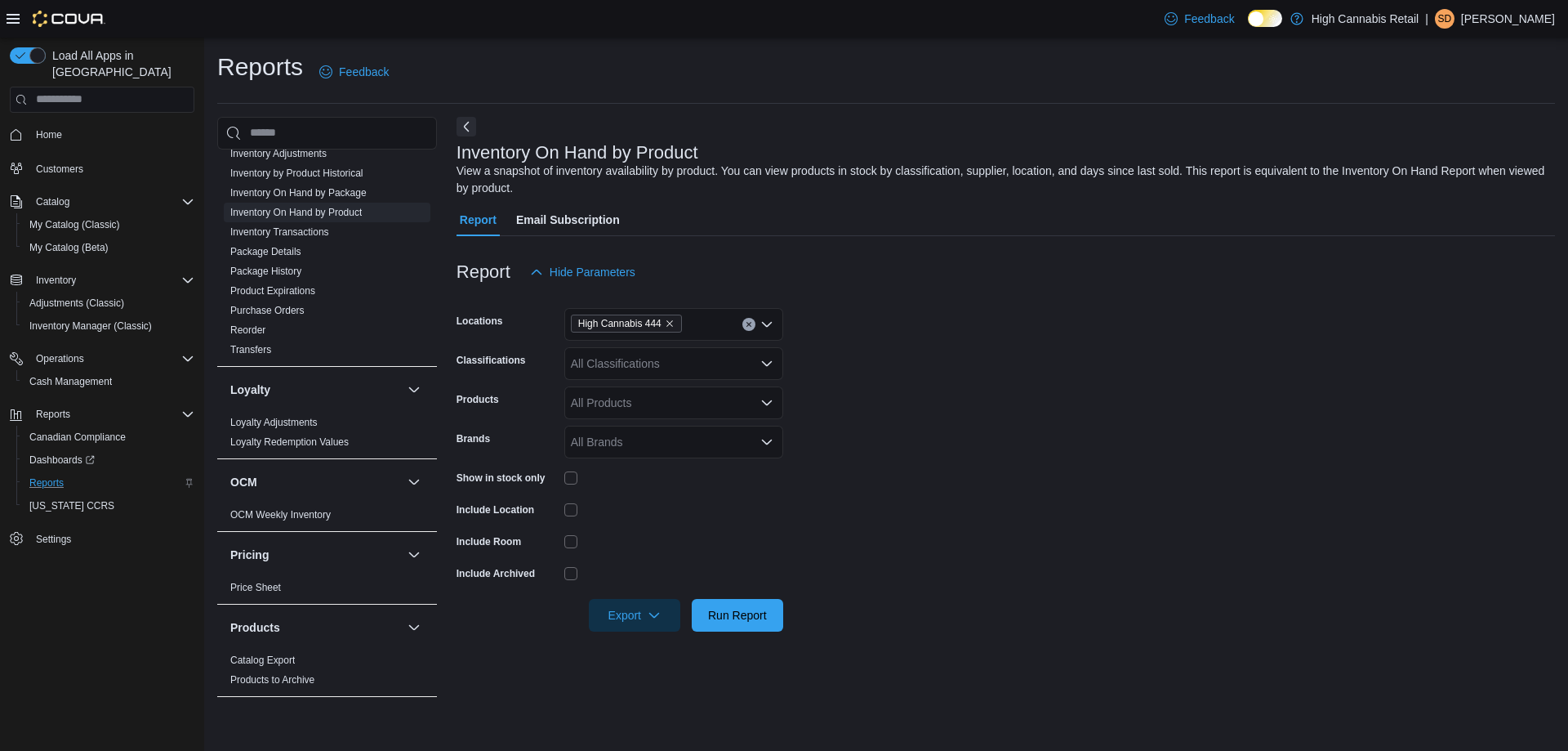
scroll to position [817, 0]
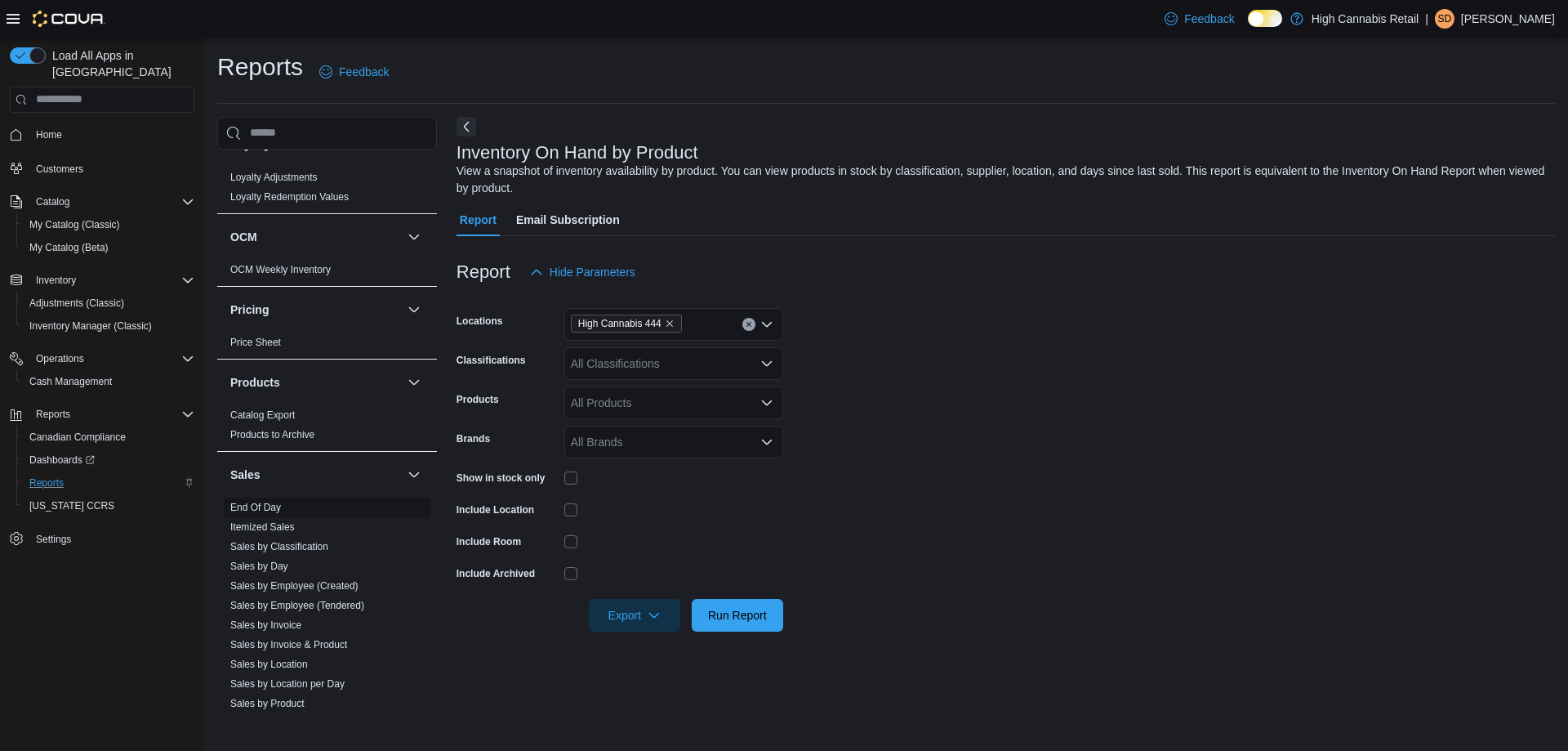
click at [274, 509] on link "End Of Day" at bounding box center [255, 508] width 50 height 11
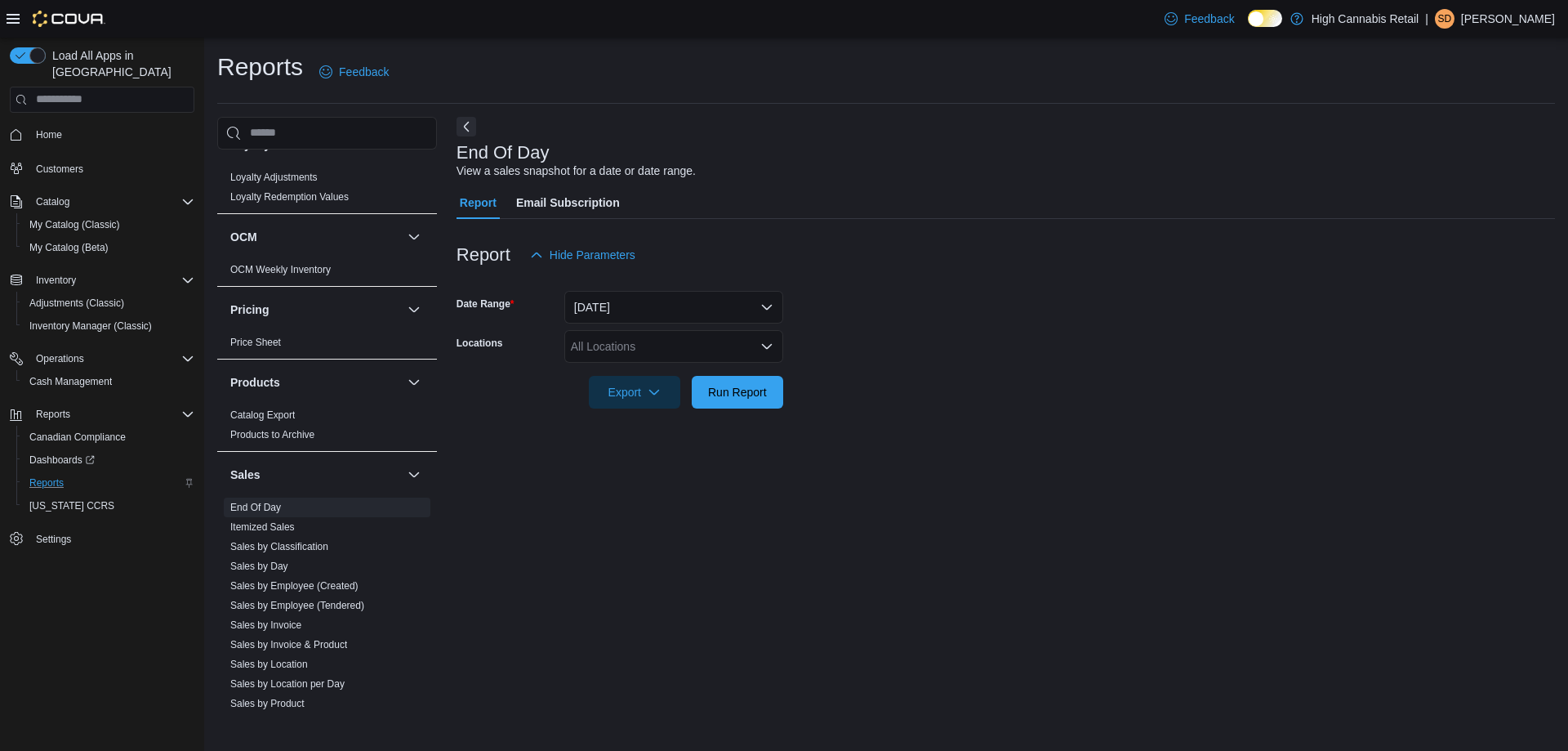
click at [695, 347] on div "All Locations" at bounding box center [674, 346] width 219 height 32
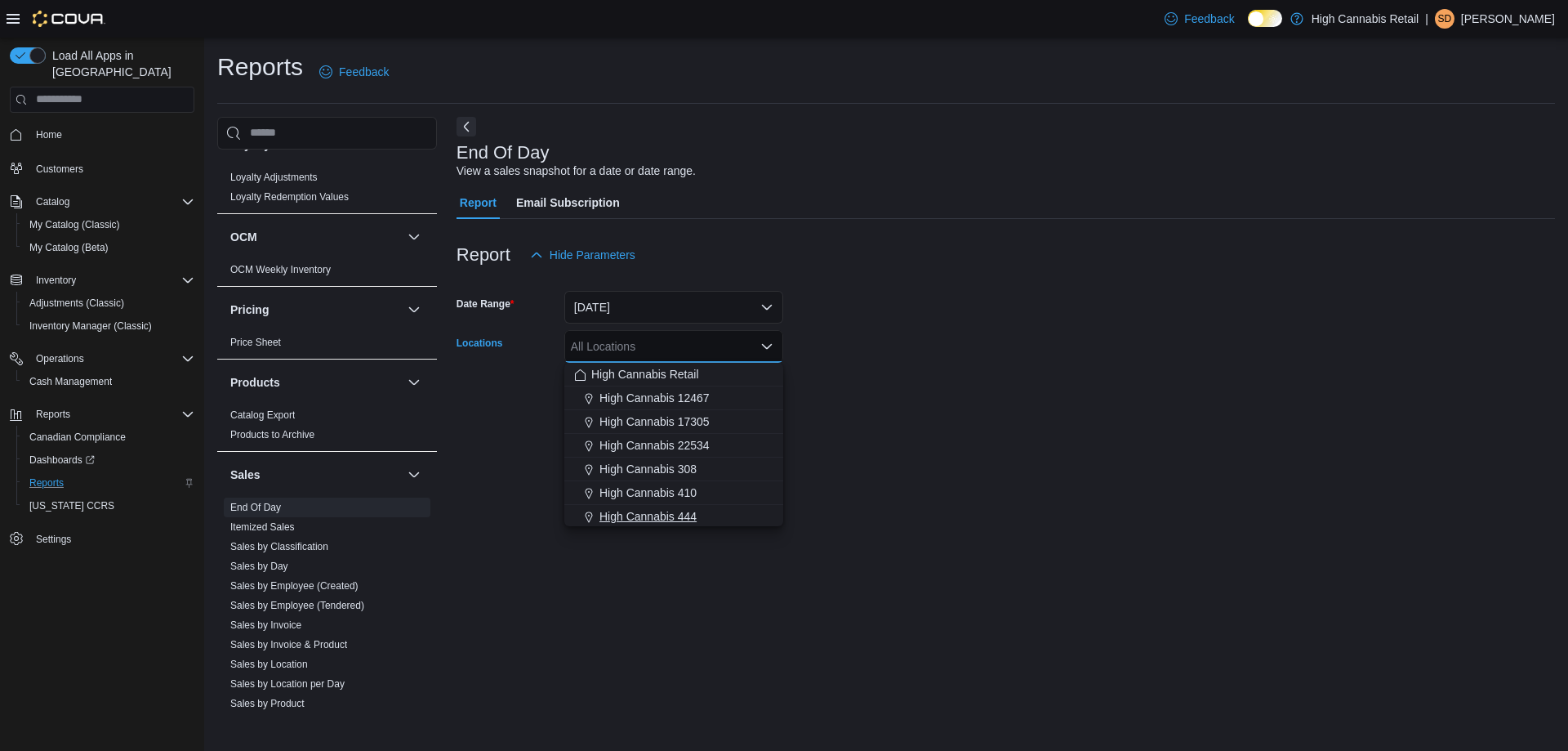
click at [709, 512] on div "High Cannabis 444" at bounding box center [674, 516] width 200 height 16
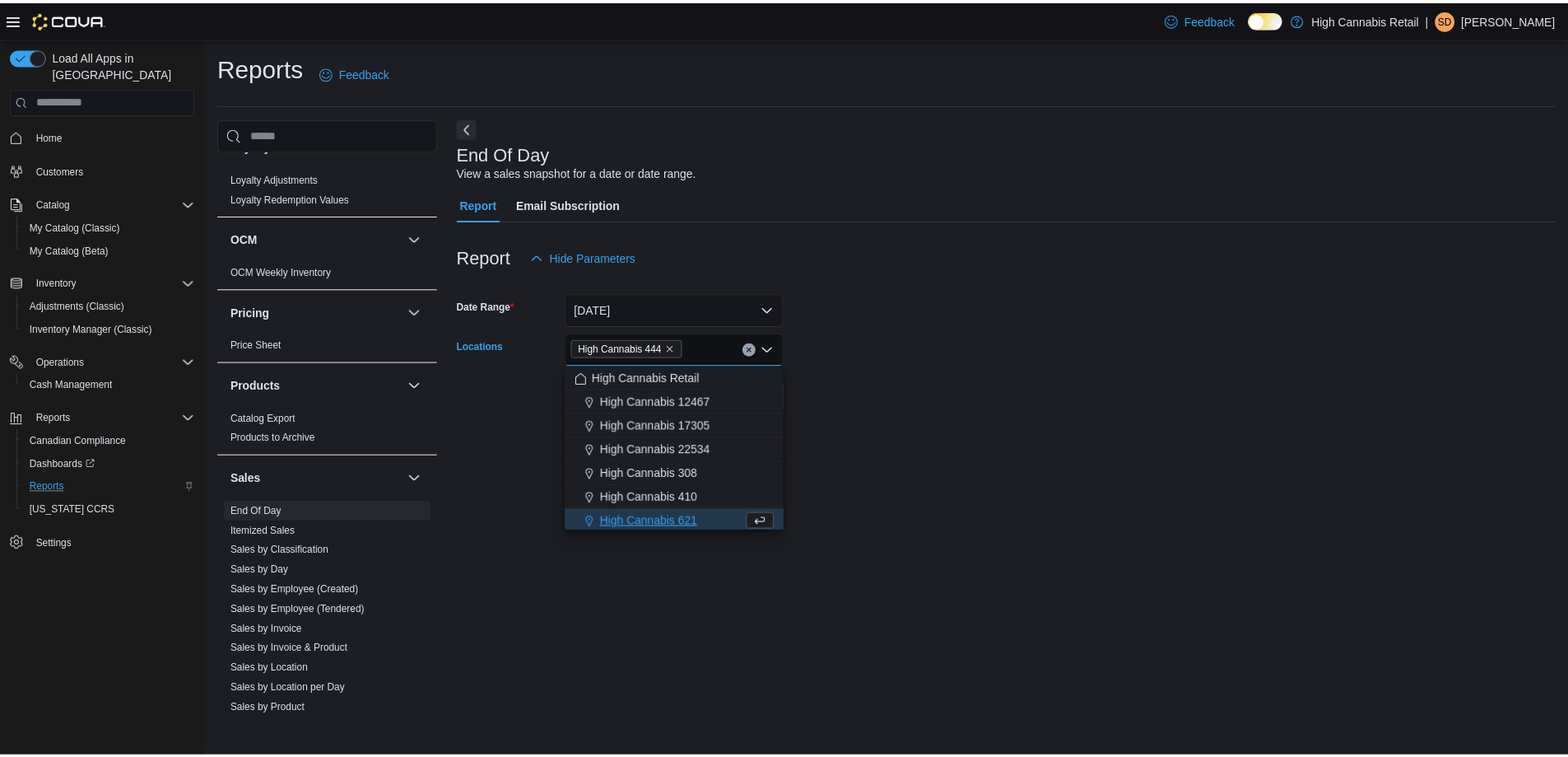
scroll to position [3, 0]
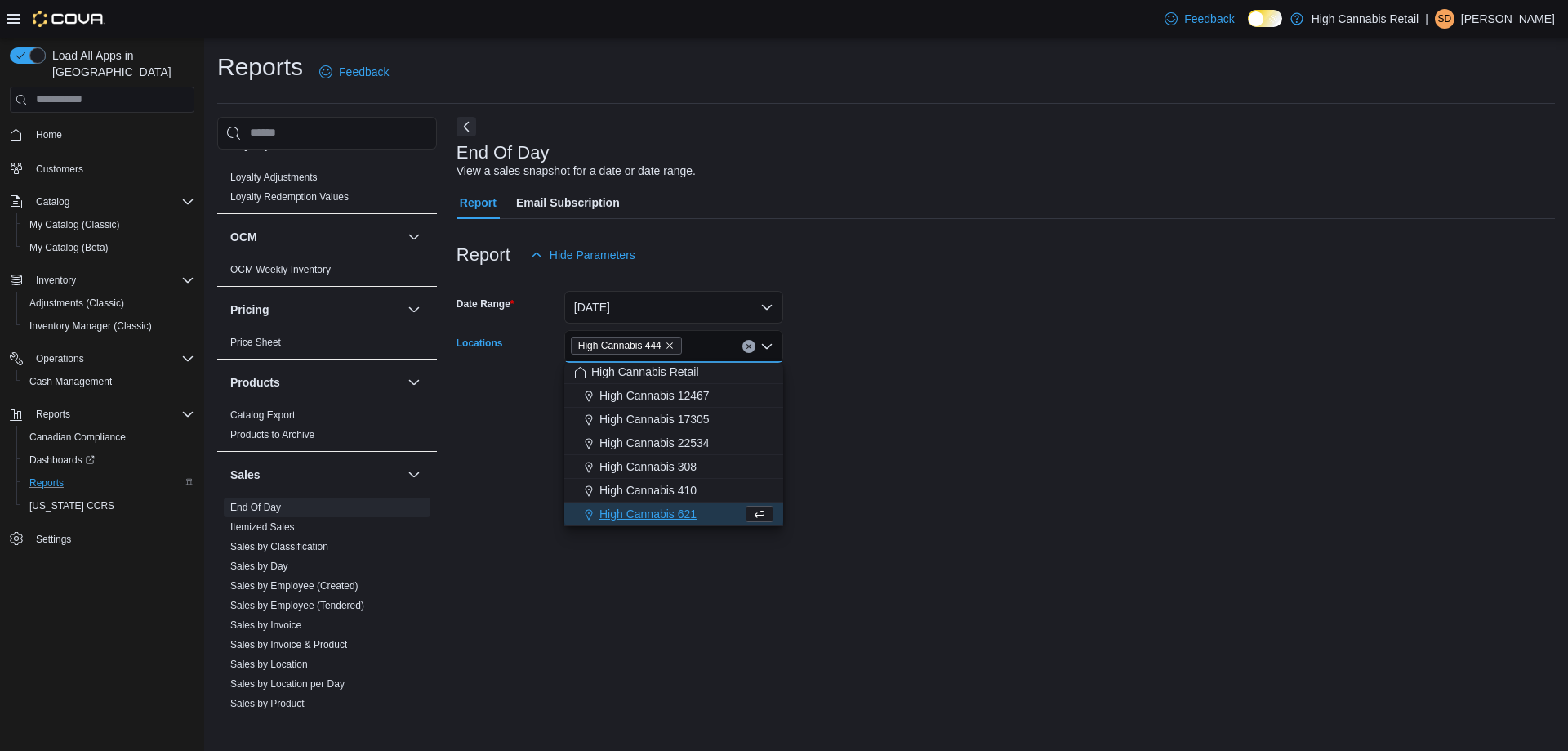
click at [937, 486] on div "End Of Day View a sales snapshot for a date or date range. Report Email Subscri…" at bounding box center [1005, 414] width 1099 height 596
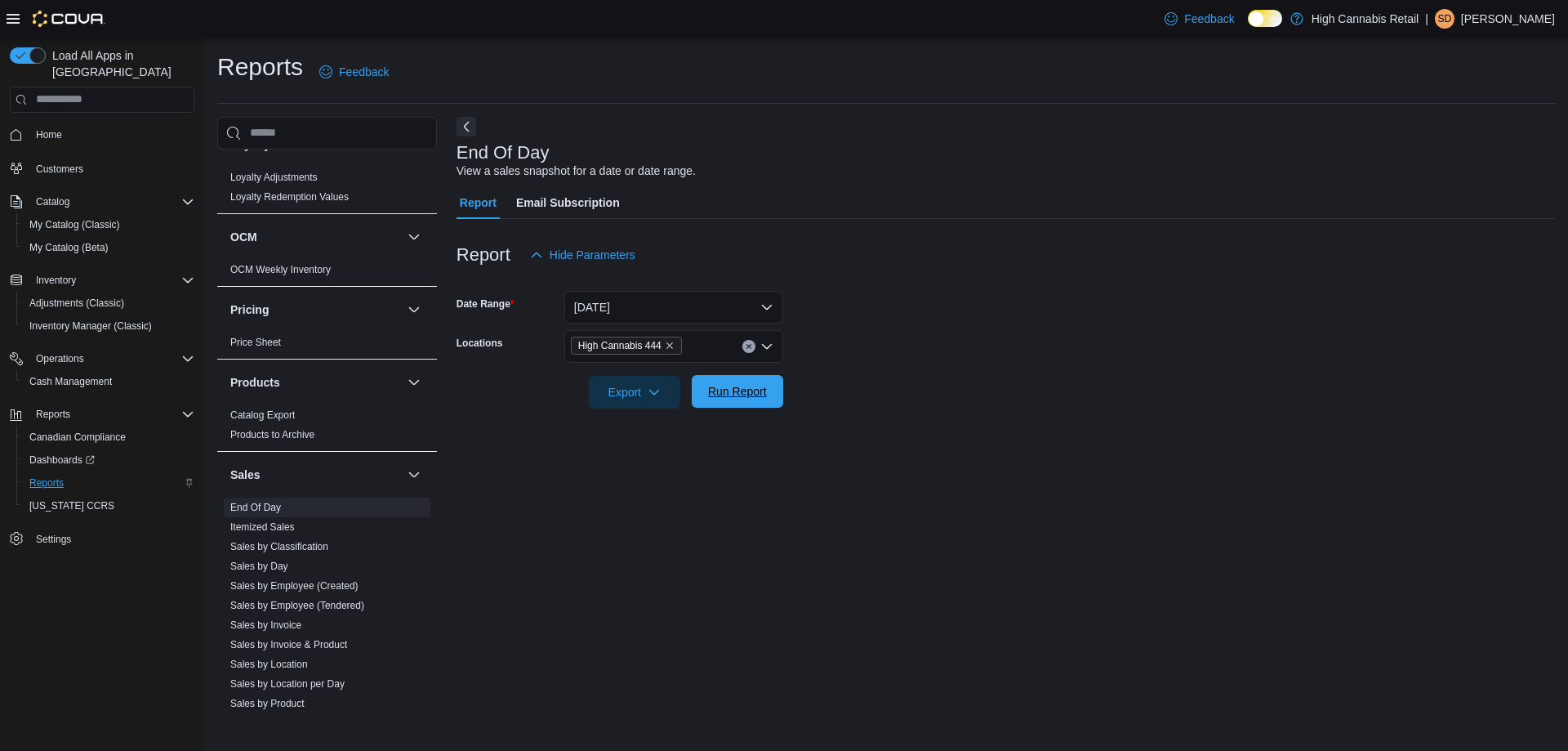
click at [738, 388] on span "Run Report" at bounding box center [737, 391] width 59 height 16
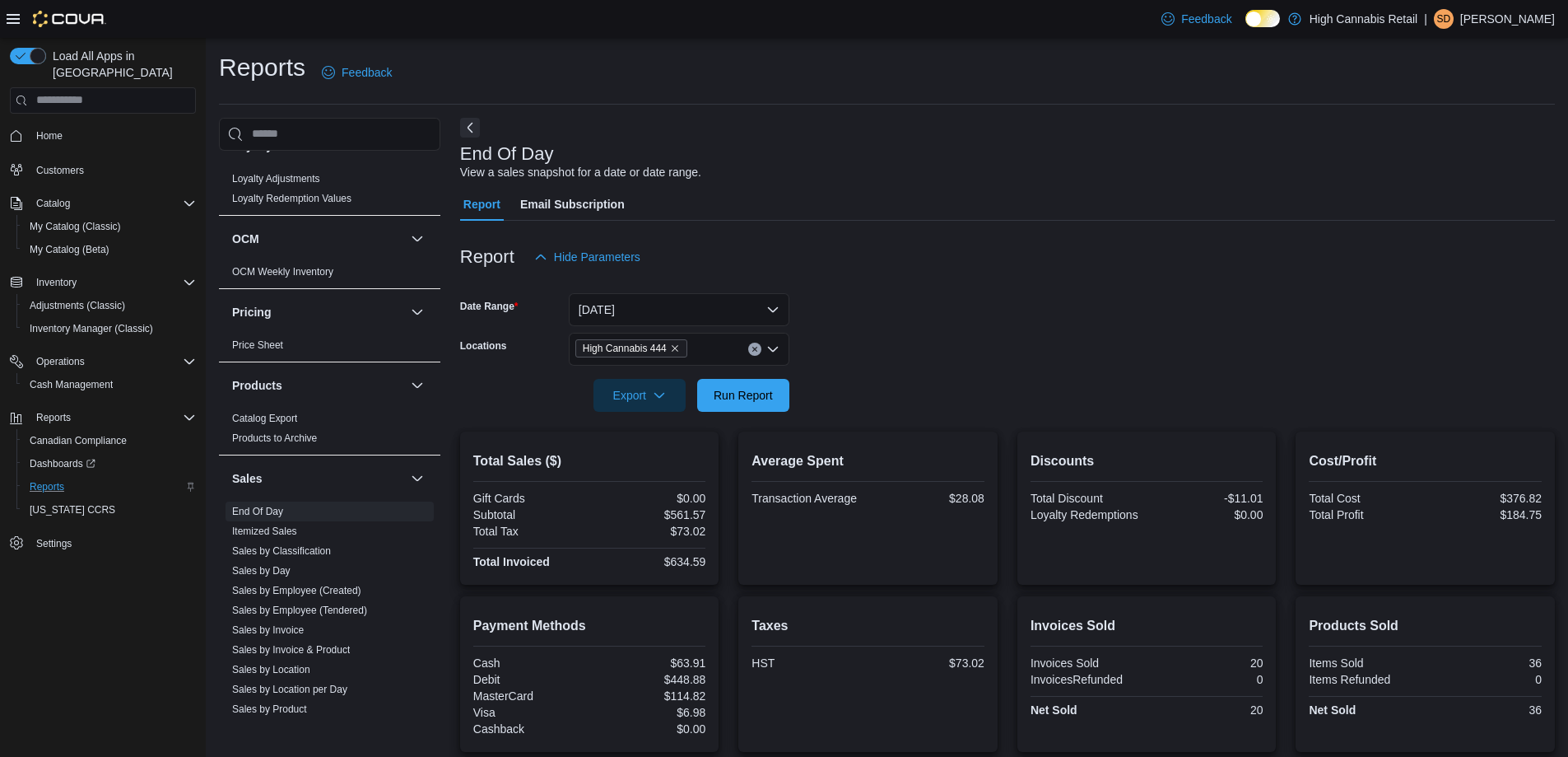
scroll to position [132, 0]
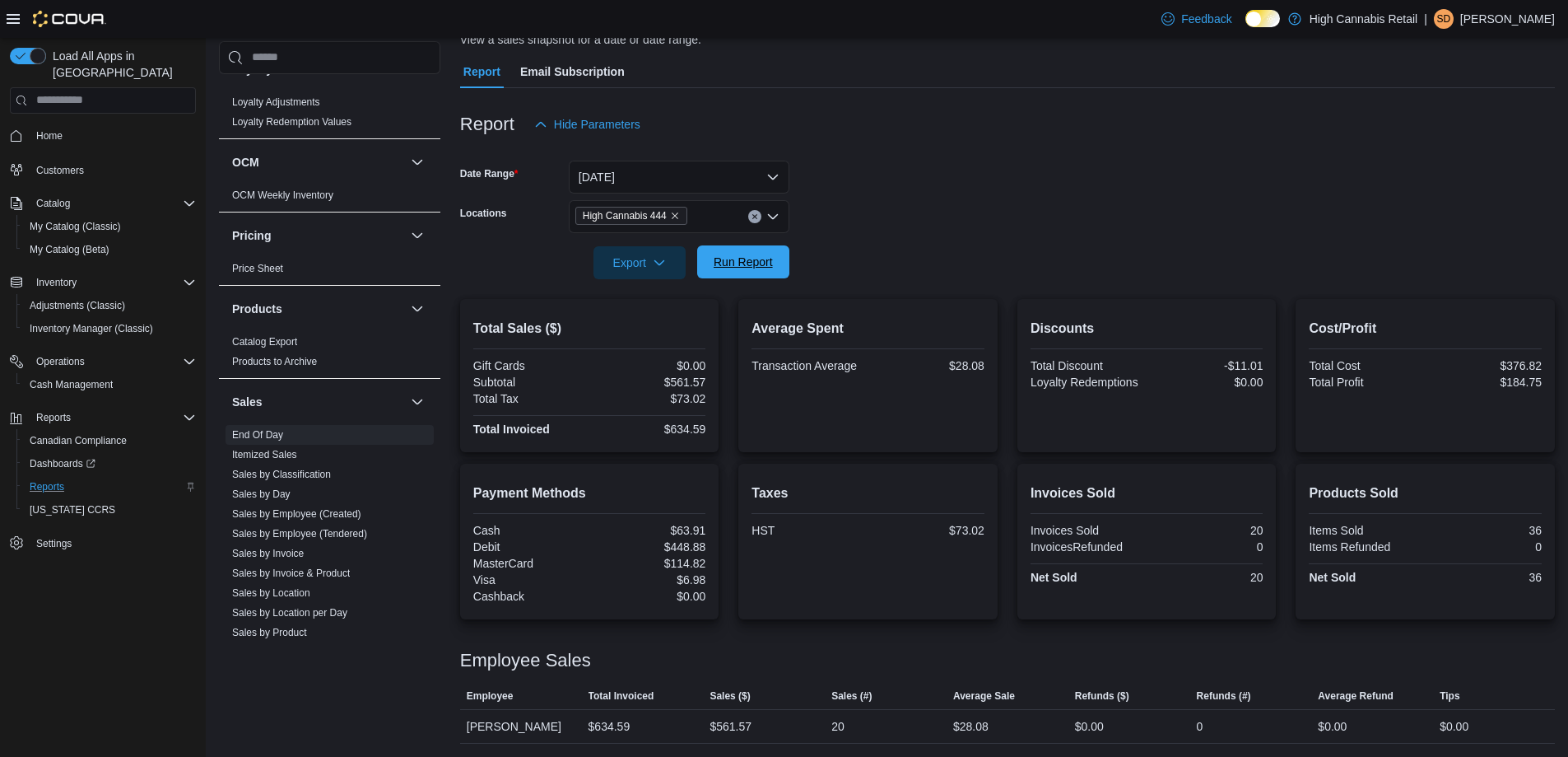
click at [737, 259] on span "Run Report" at bounding box center [743, 262] width 59 height 16
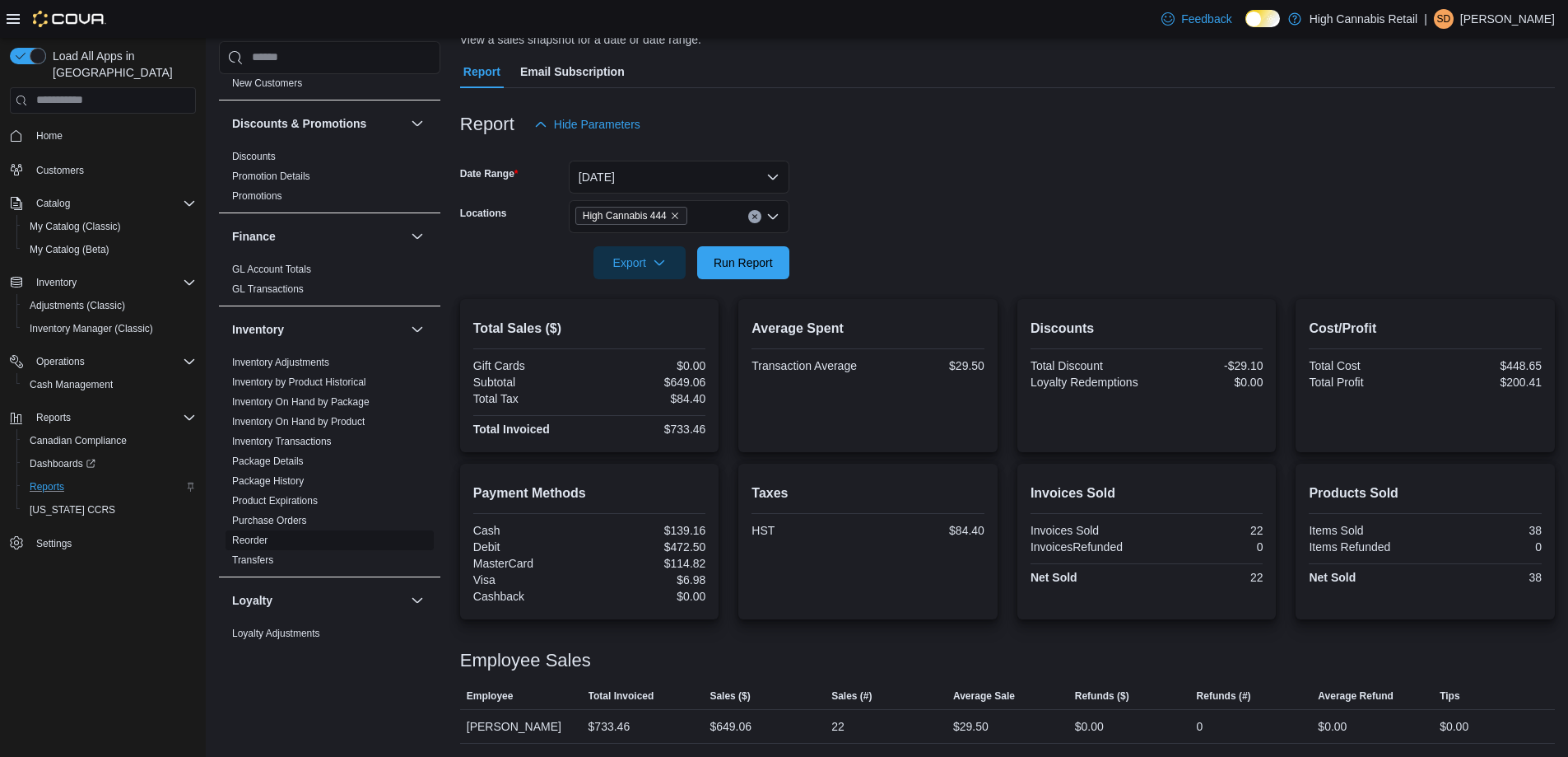
scroll to position [494, 0]
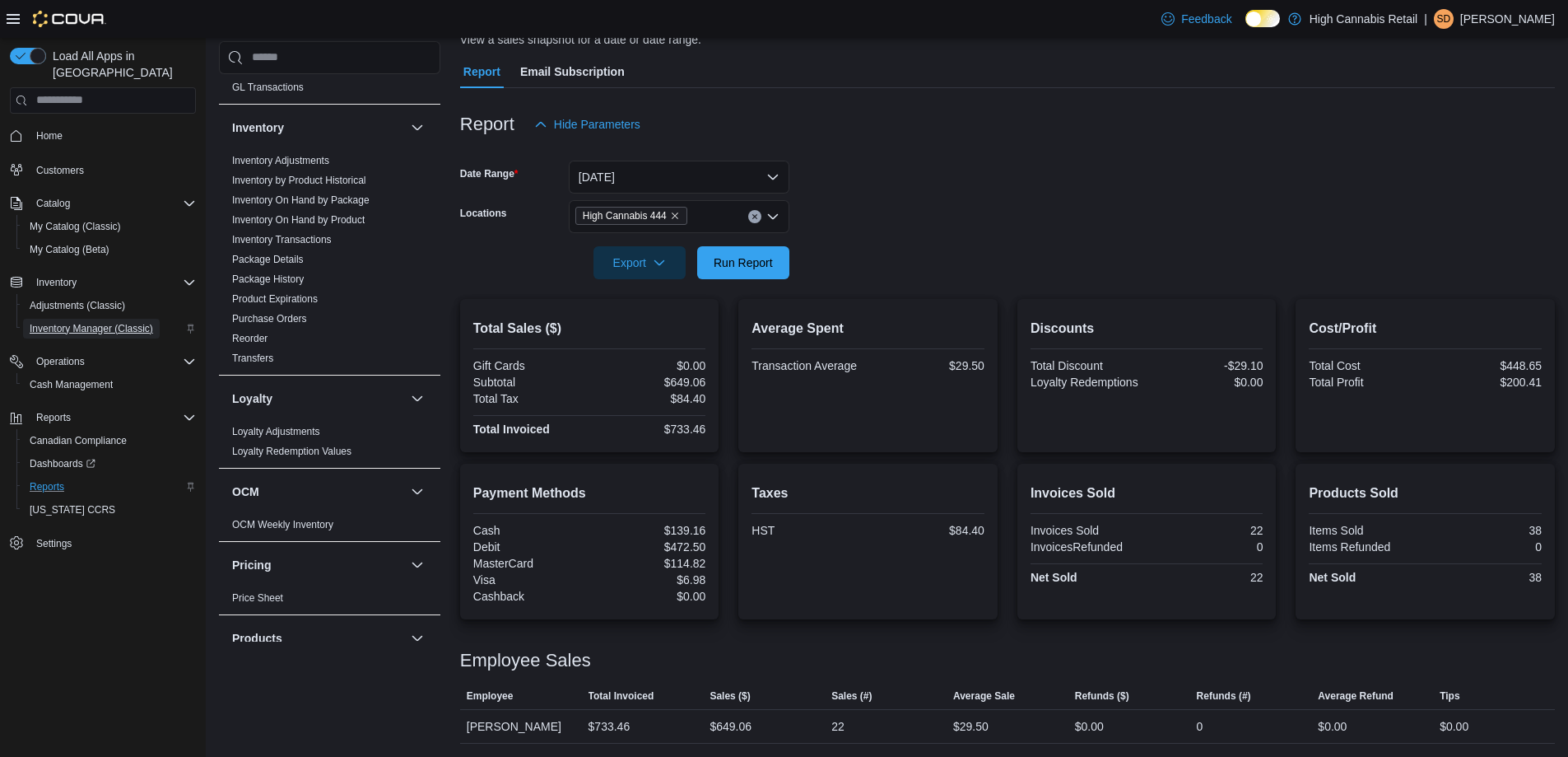
click at [61, 322] on span "Inventory Manager (Classic)" at bounding box center [91, 329] width 124 height 13
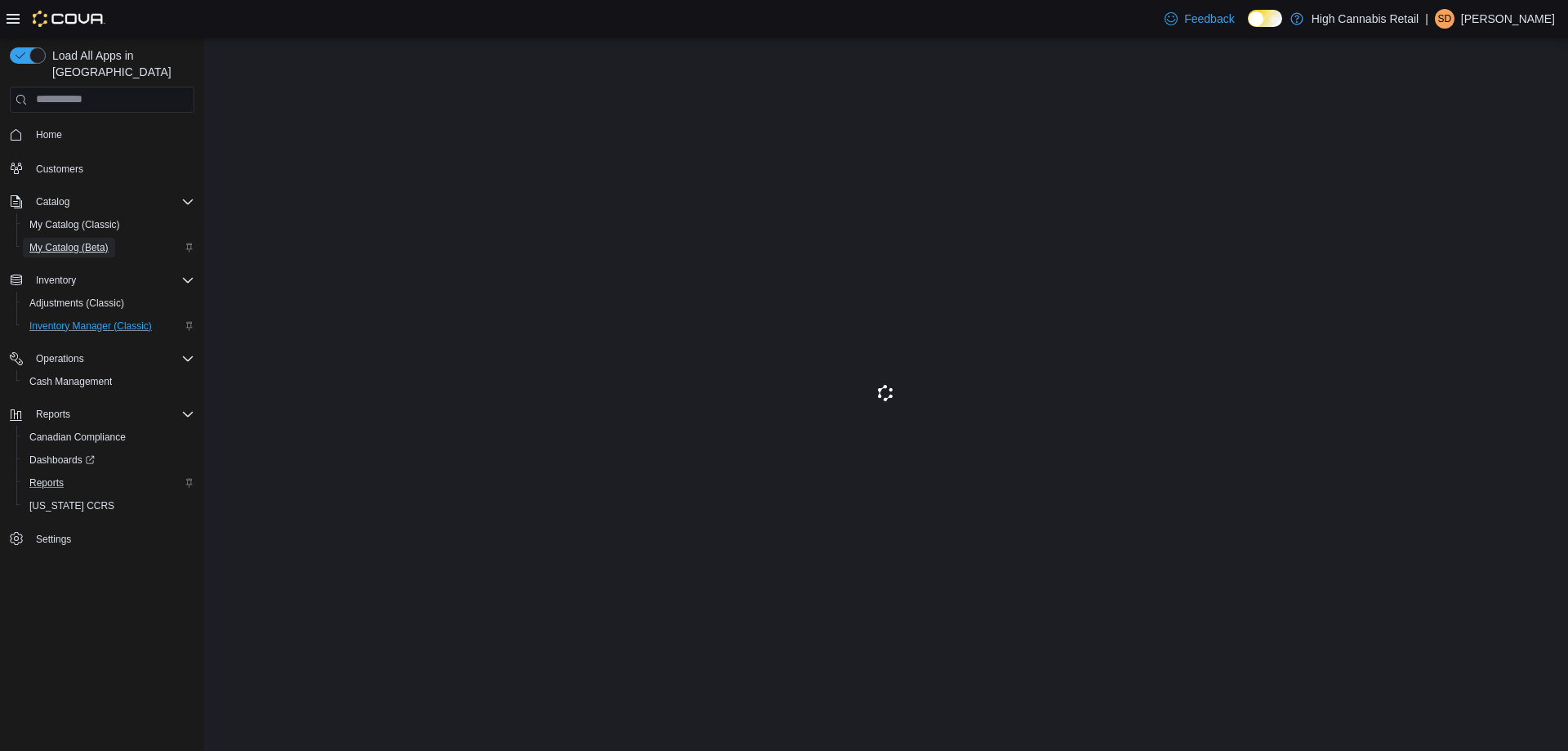
click at [96, 240] on span "My Catalog (Beta)" at bounding box center [68, 247] width 79 height 20
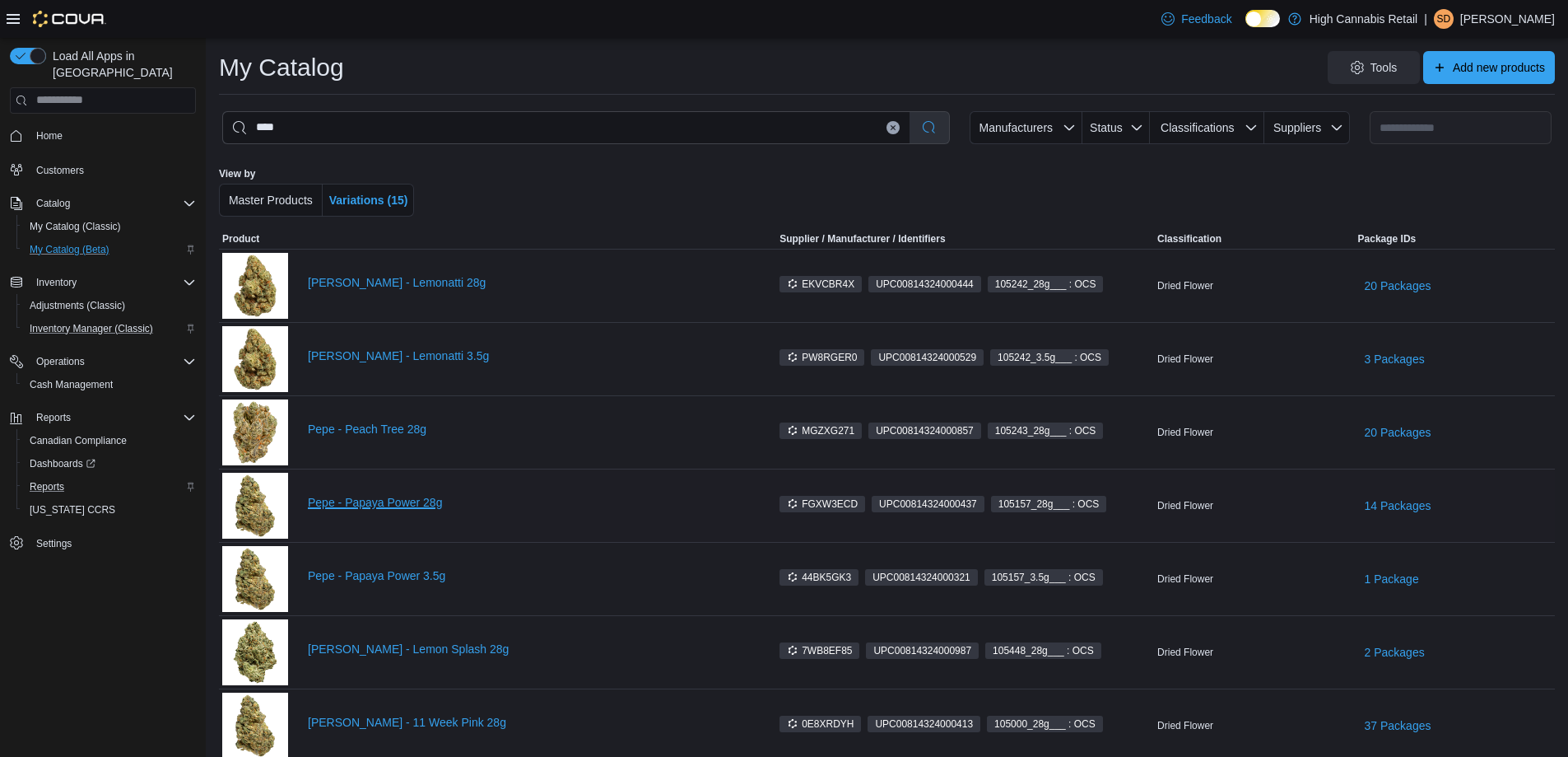
click at [386, 499] on link "Pepe - Papaya Power 28g" at bounding box center [529, 502] width 443 height 13
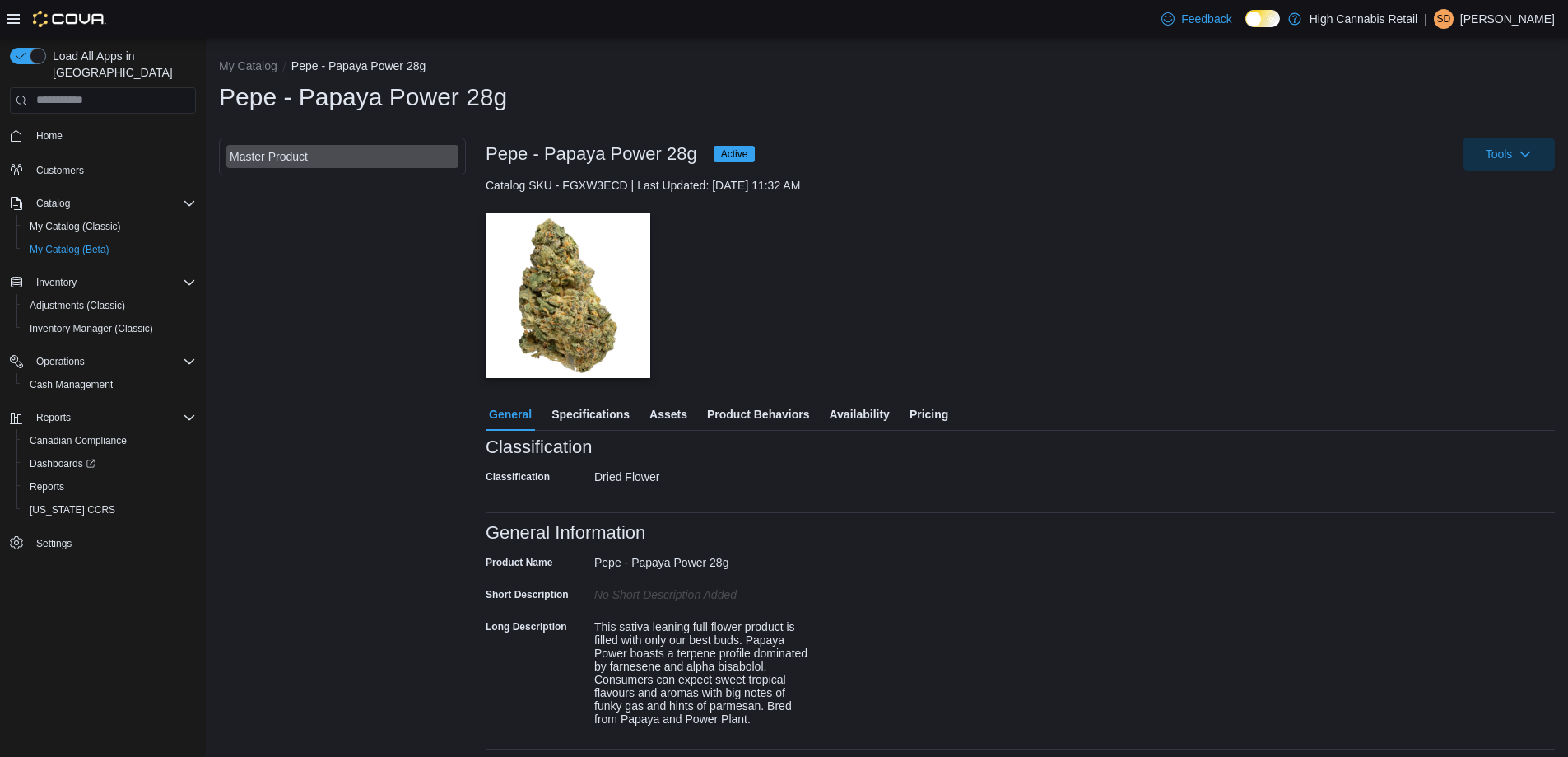
click at [922, 419] on span "Pricing" at bounding box center [929, 414] width 38 height 33
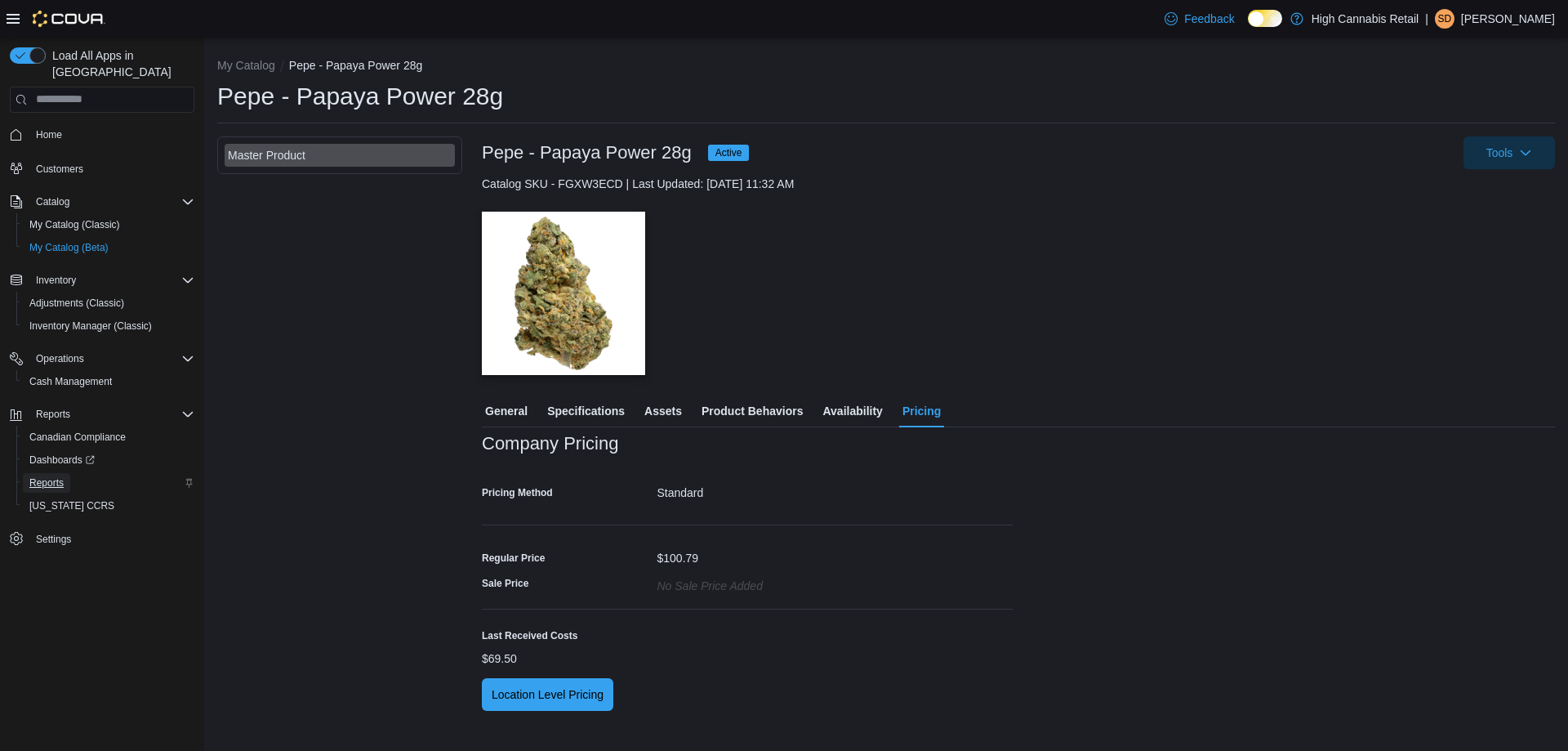
click at [67, 473] on link "Reports" at bounding box center [47, 483] width 48 height 20
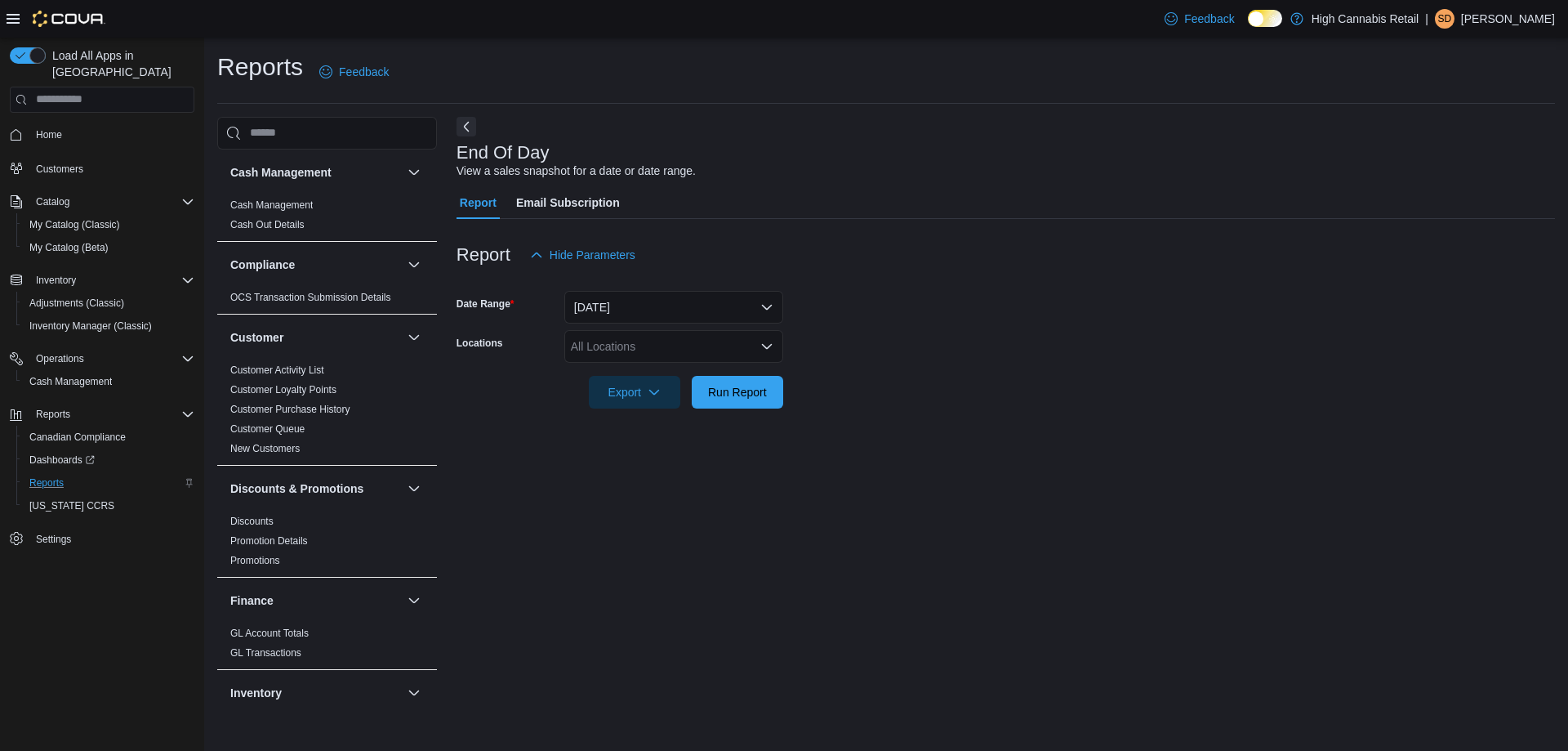
click at [701, 350] on div "All Locations" at bounding box center [674, 346] width 219 height 32
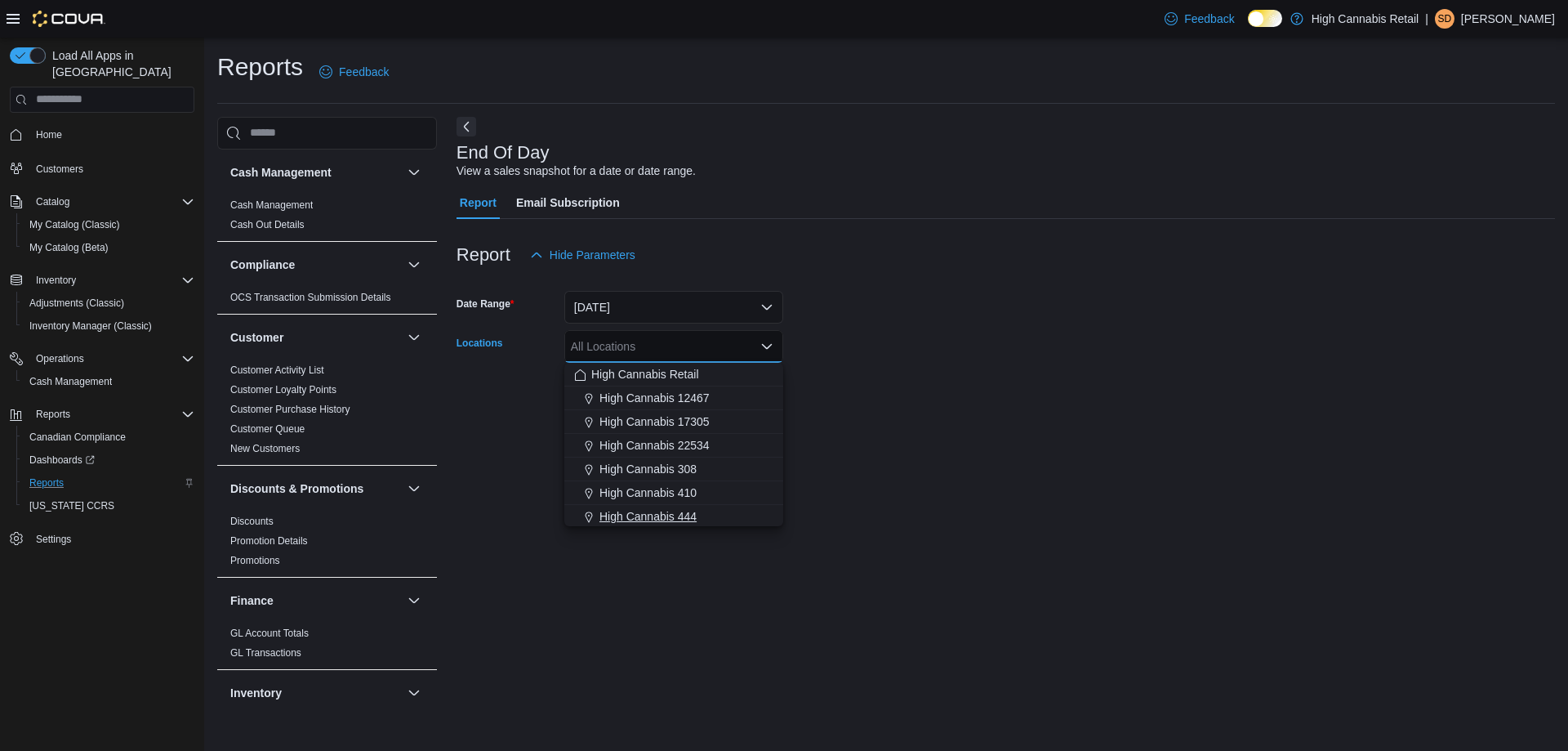
click at [713, 523] on div "High Cannabis 444" at bounding box center [674, 516] width 200 height 16
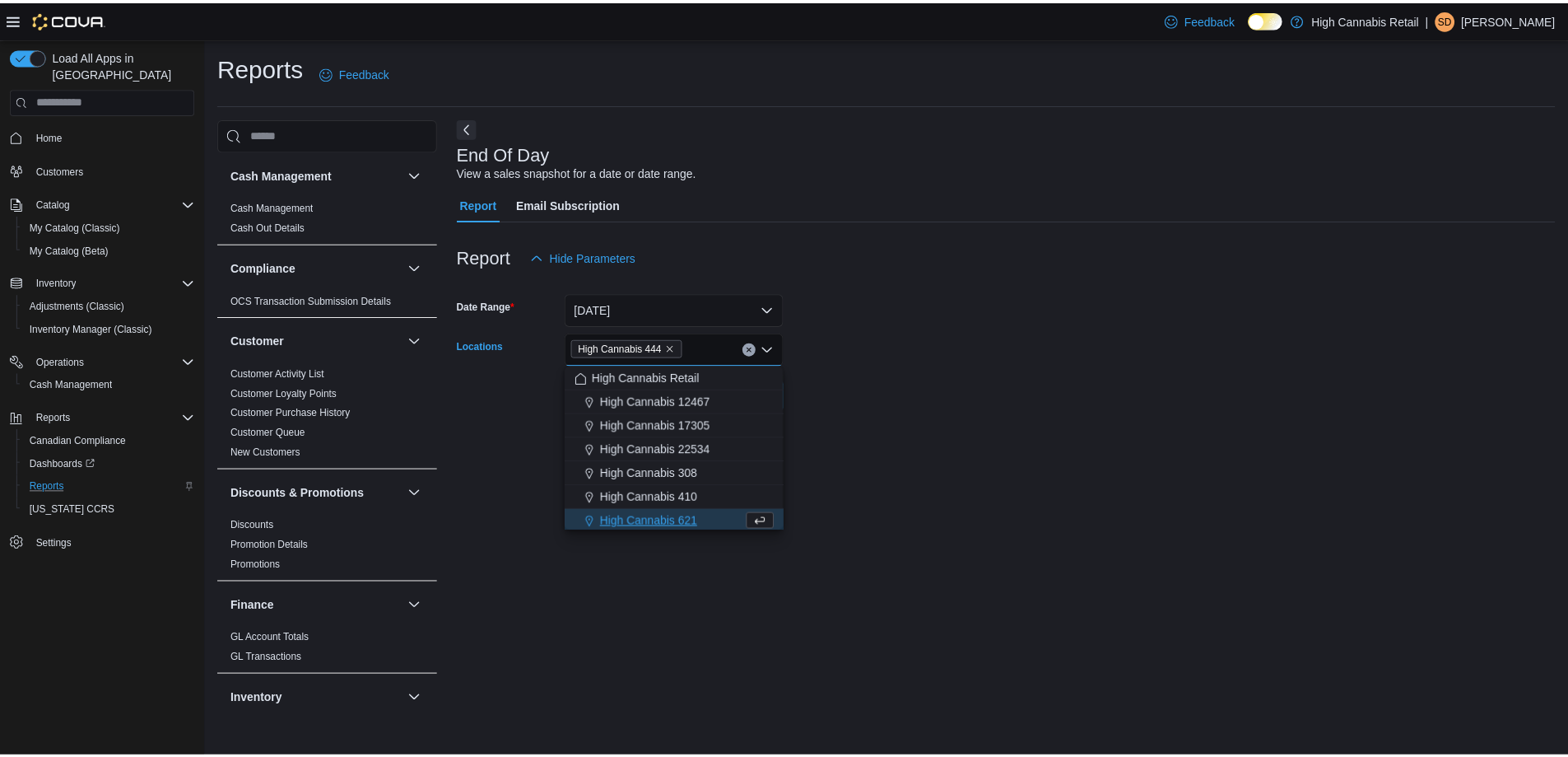
scroll to position [3, 0]
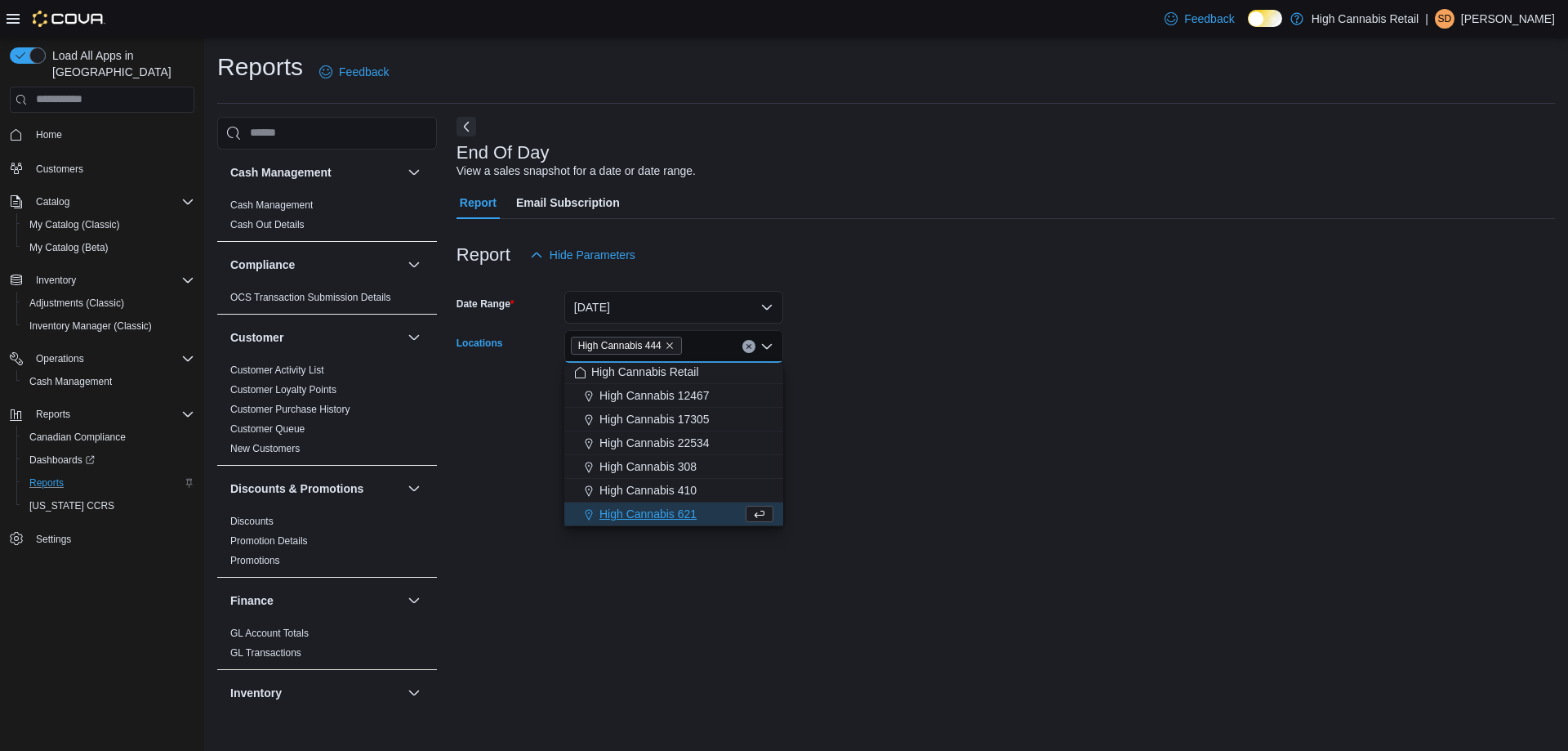
click at [1014, 480] on div "End Of Day View a sales snapshot for a date or date range. Report Email Subscri…" at bounding box center [1005, 414] width 1099 height 596
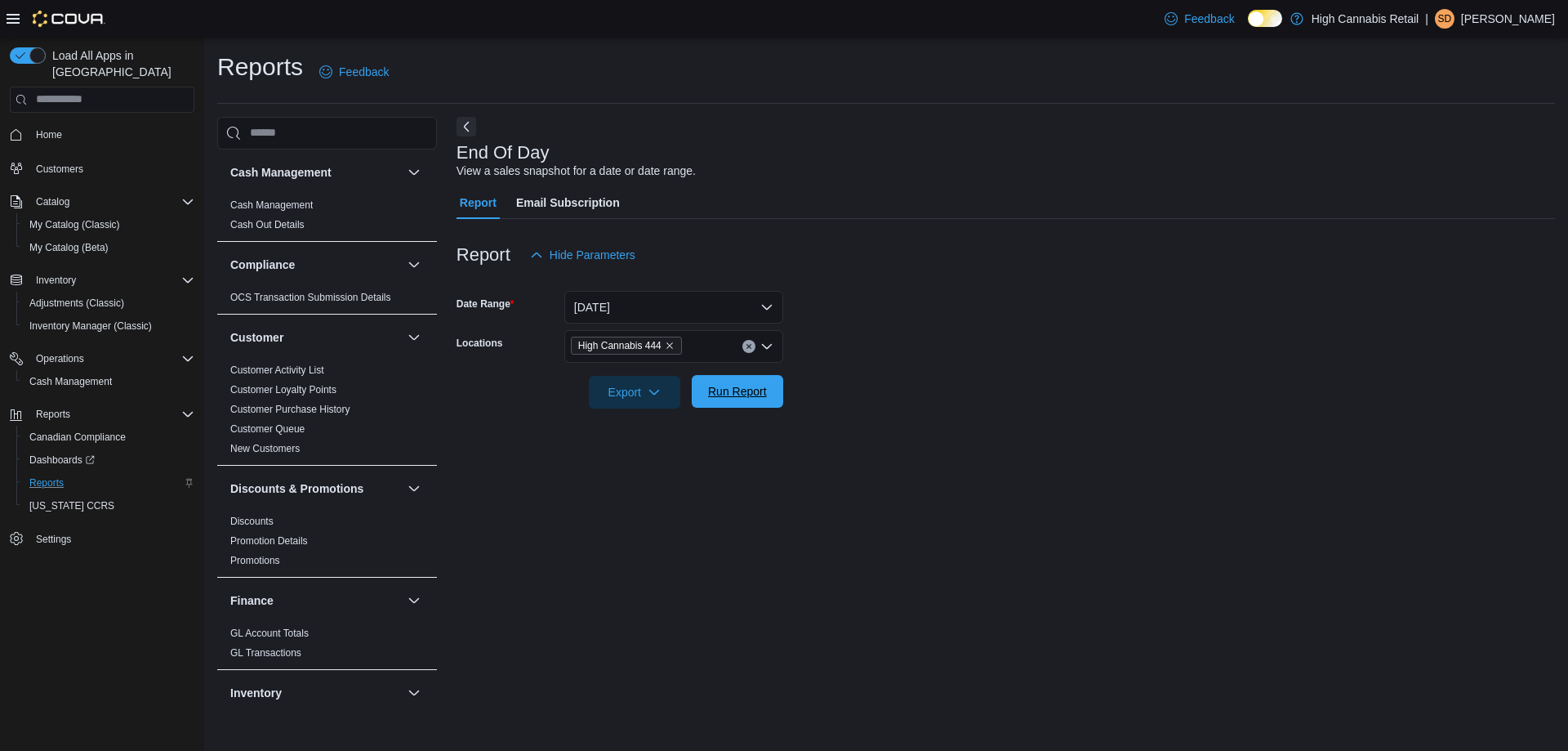
click at [741, 402] on span "Run Report" at bounding box center [737, 392] width 72 height 32
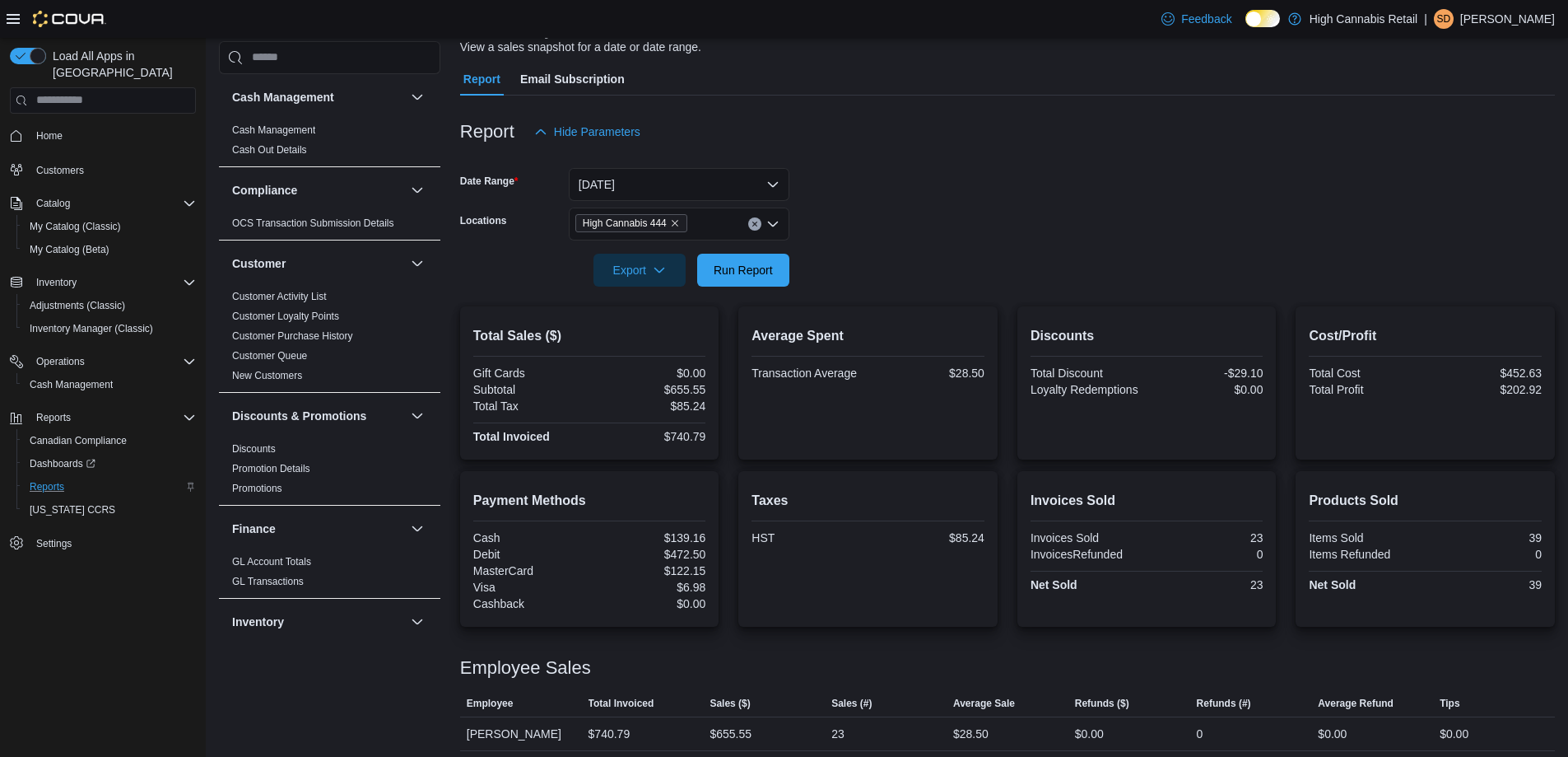
scroll to position [132, 0]
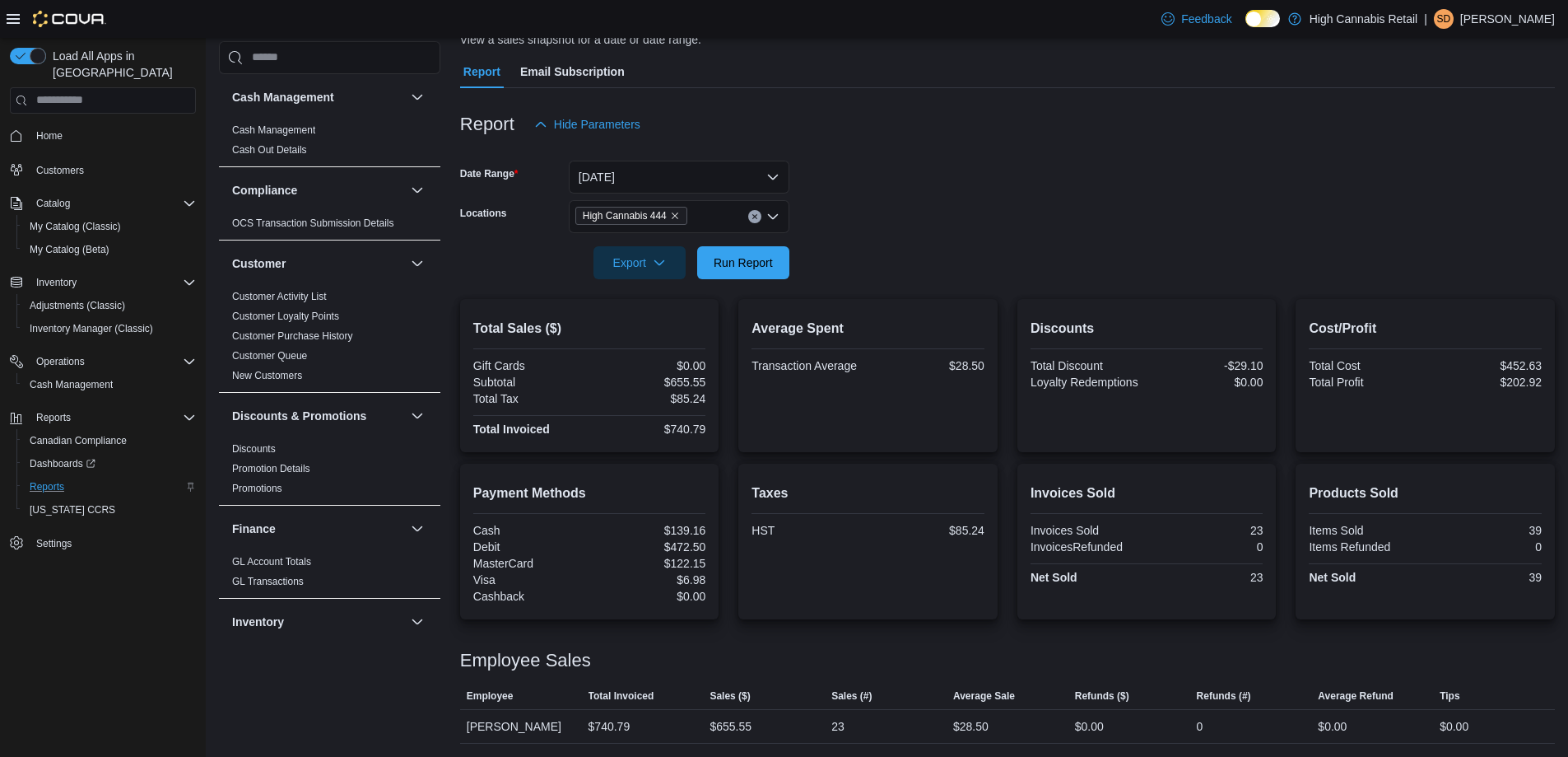
click at [752, 218] on icon "Clear input" at bounding box center [755, 217] width 7 height 7
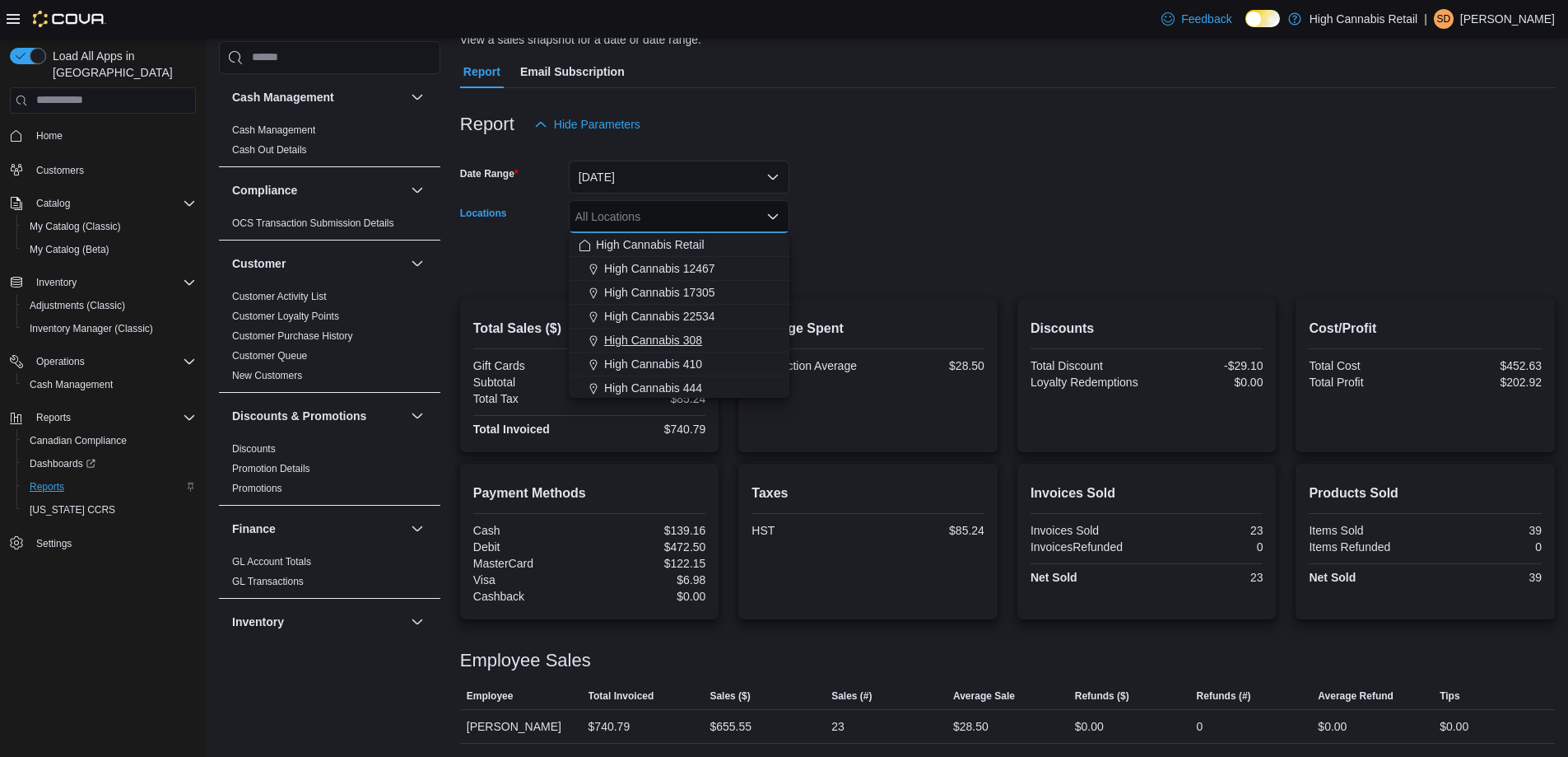
click at [716, 346] on div "High Cannabis 308" at bounding box center [679, 339] width 201 height 16
click at [832, 263] on form "Date Range [DATE] Locations High Cannabis 308 Combo box. Selected. High Cannabi…" at bounding box center [1007, 210] width 1095 height 138
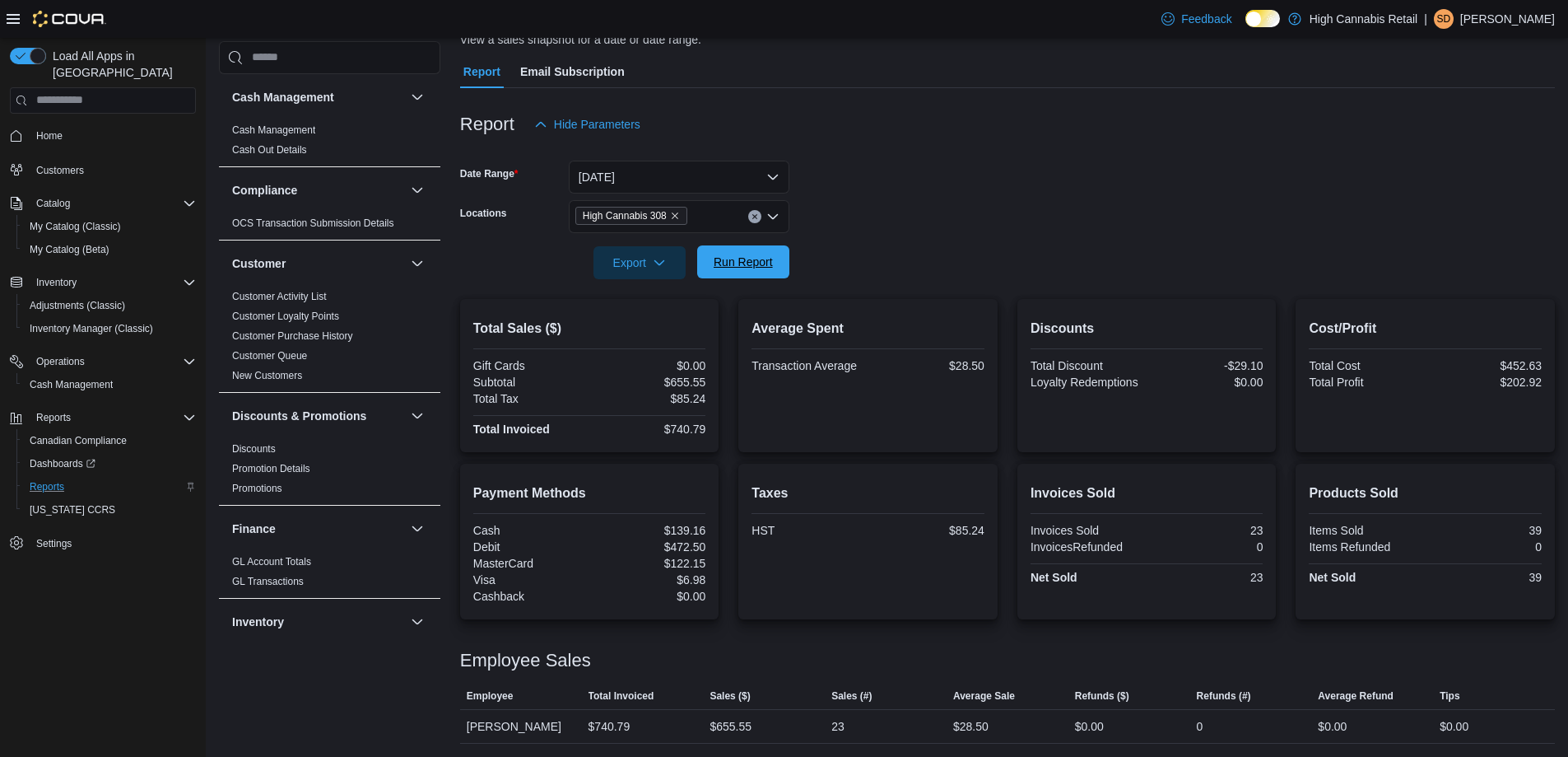
click at [780, 260] on button "Run Report" at bounding box center [743, 262] width 92 height 33
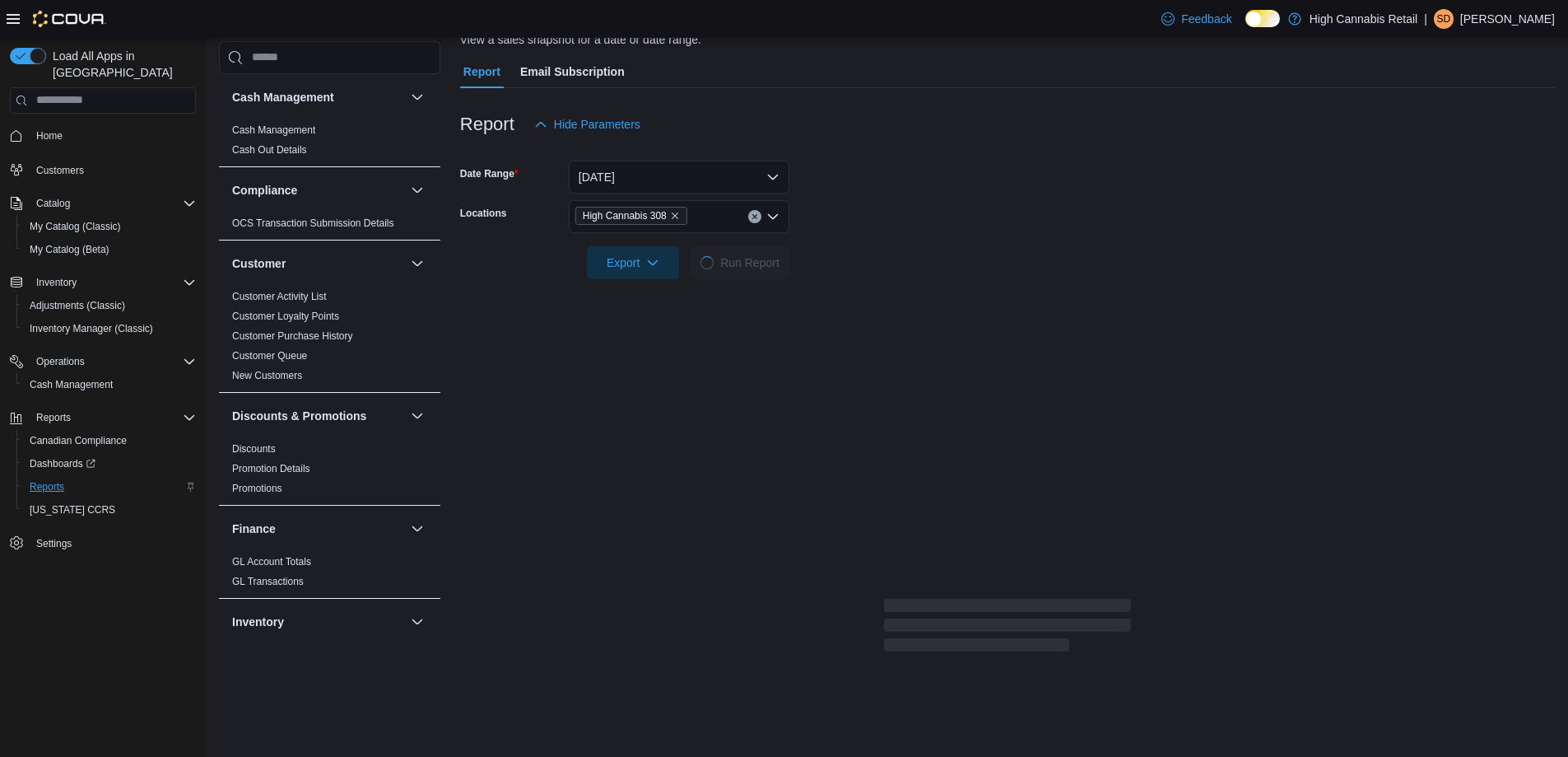
scroll to position [114, 0]
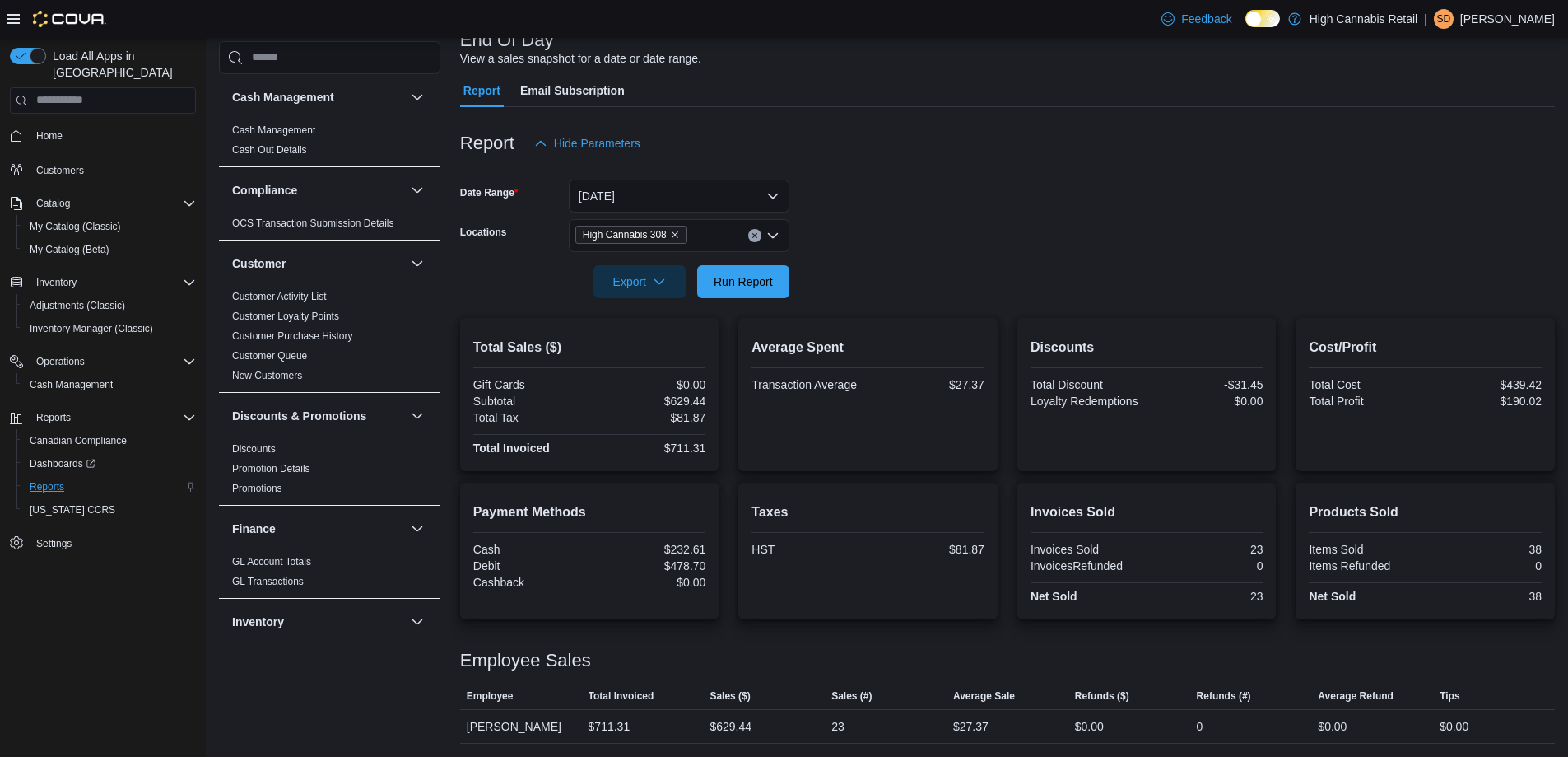
click at [752, 236] on icon "Clear input" at bounding box center [755, 235] width 7 height 7
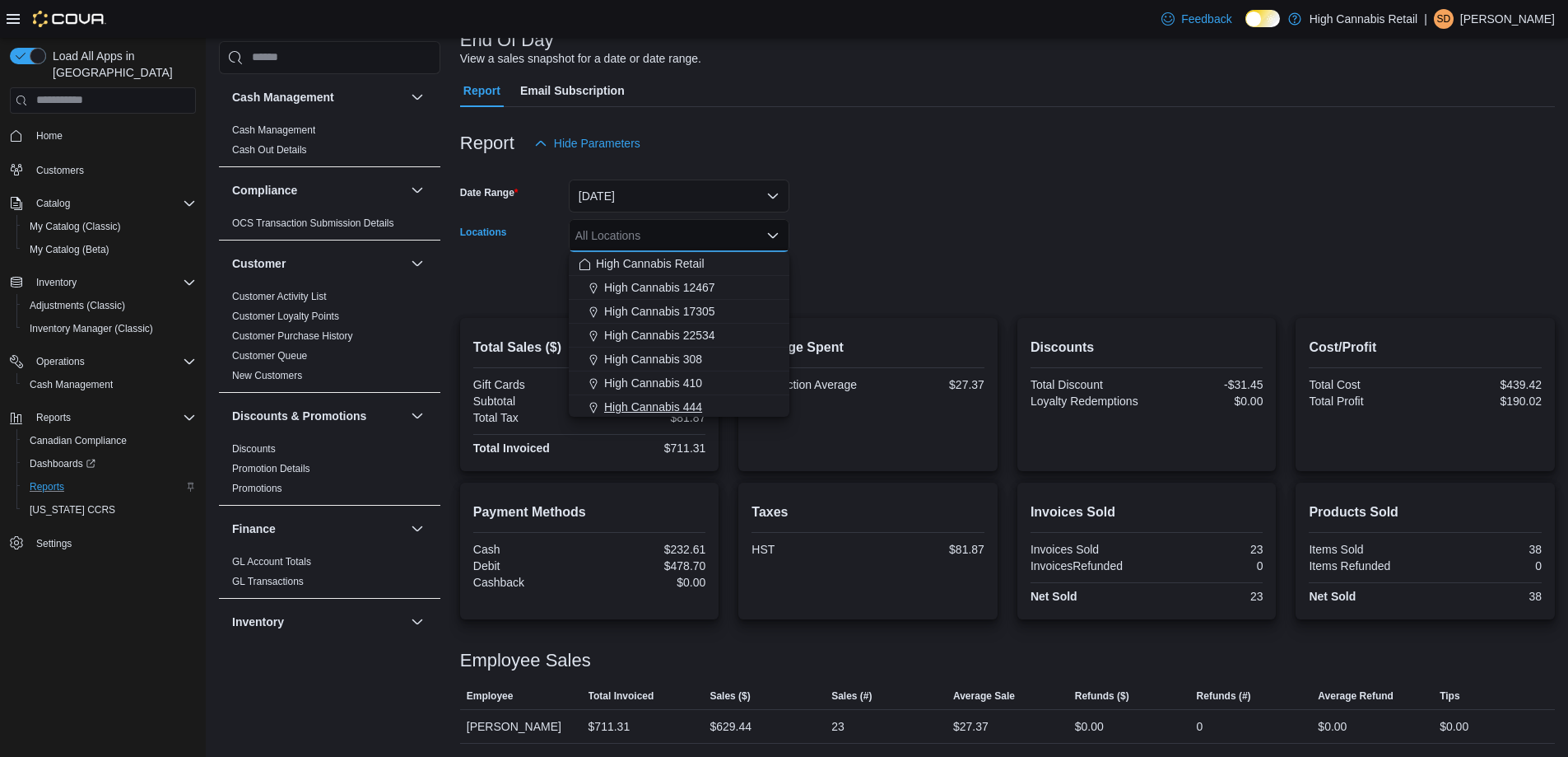
click at [643, 408] on span "High Cannabis 444" at bounding box center [653, 406] width 98 height 16
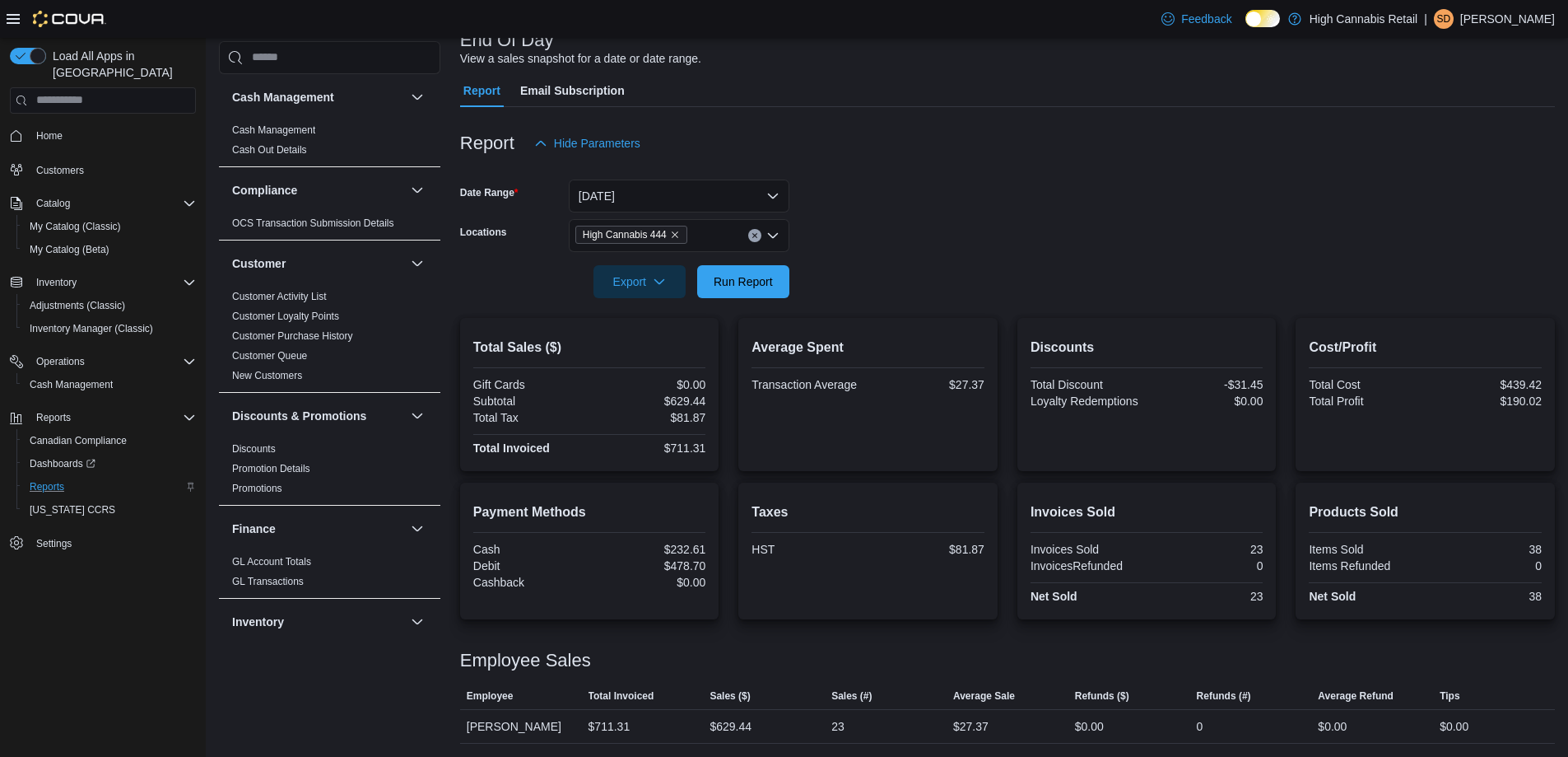
click at [994, 230] on form "Date Range [DATE] Locations High Cannabis 444 Export Run Report" at bounding box center [1007, 229] width 1095 height 138
click at [733, 288] on span "Run Report" at bounding box center [743, 280] width 59 height 16
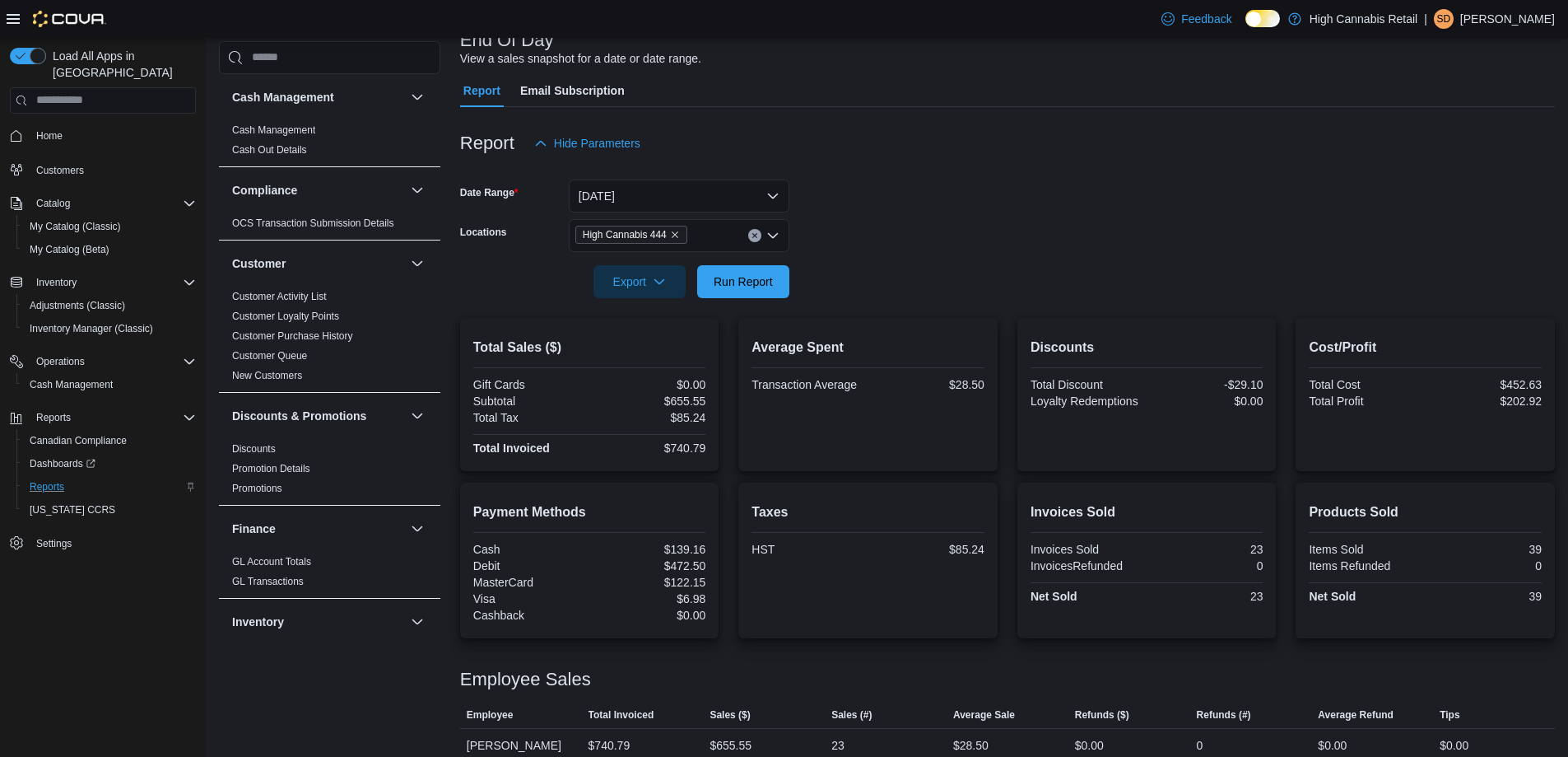
scroll to position [132, 0]
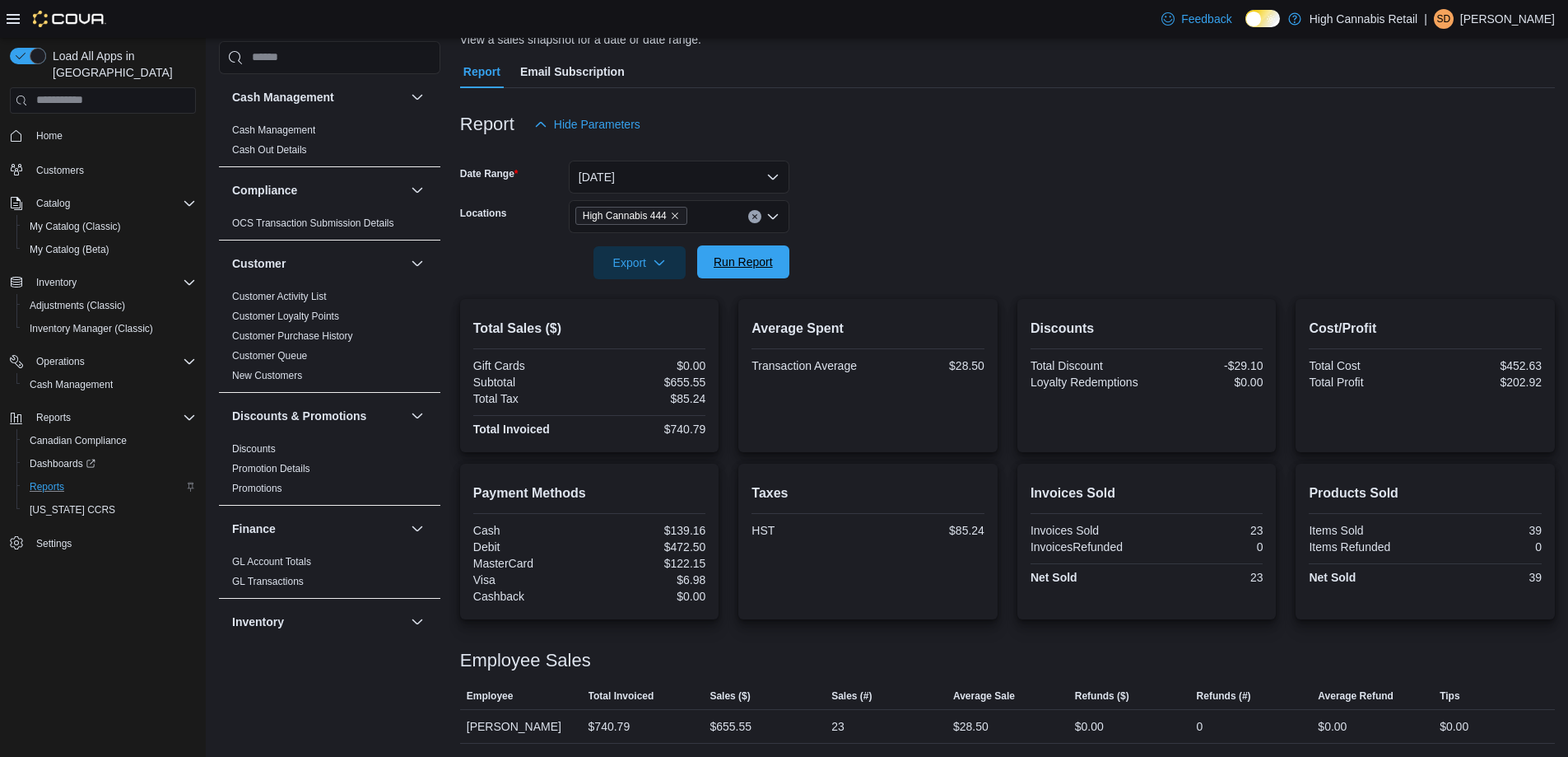
click at [753, 266] on span "Run Report" at bounding box center [743, 262] width 59 height 16
click at [762, 250] on span "Run Report" at bounding box center [743, 262] width 73 height 33
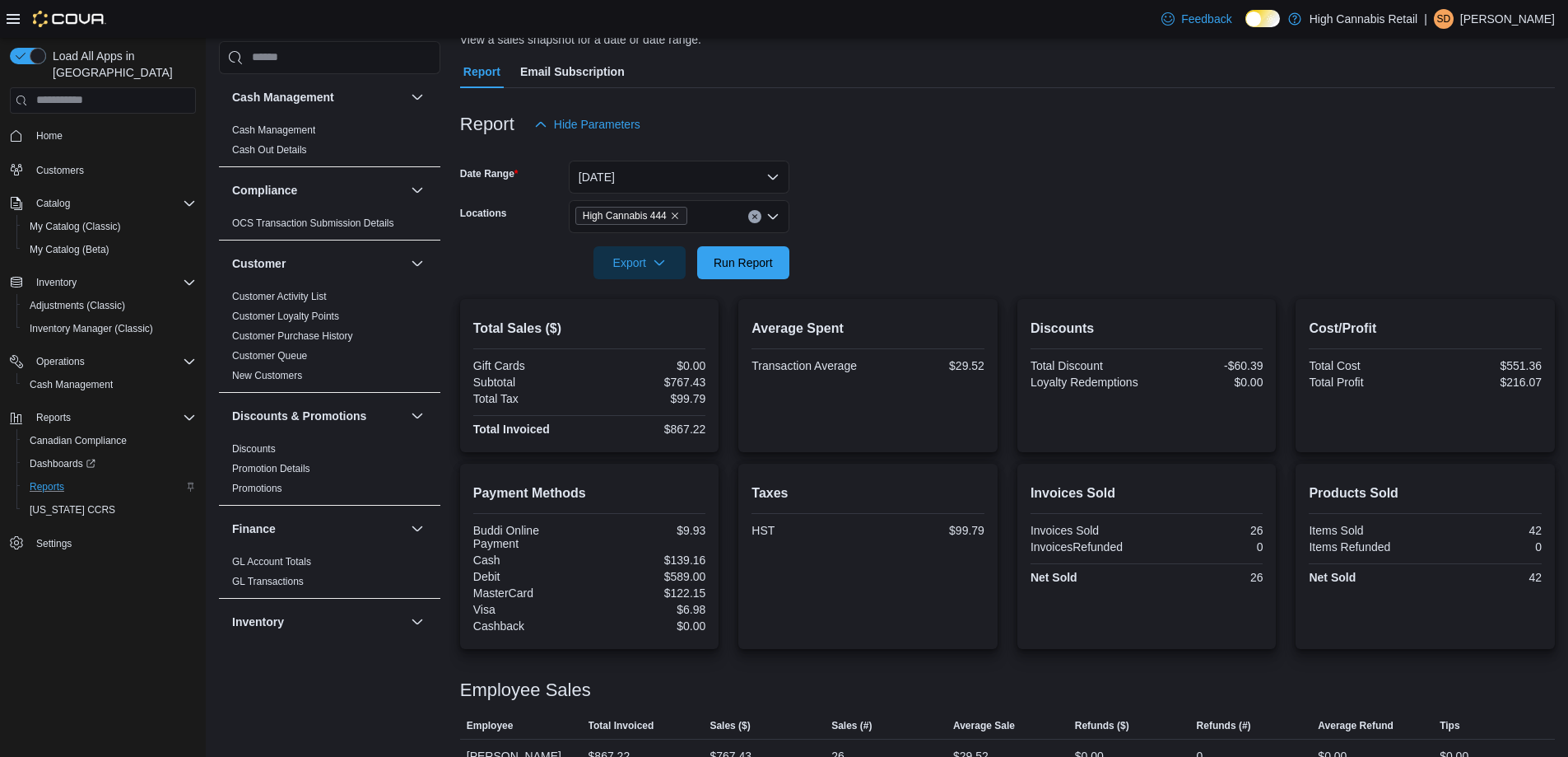
click at [759, 211] on button "Clear input" at bounding box center [755, 217] width 13 height 13
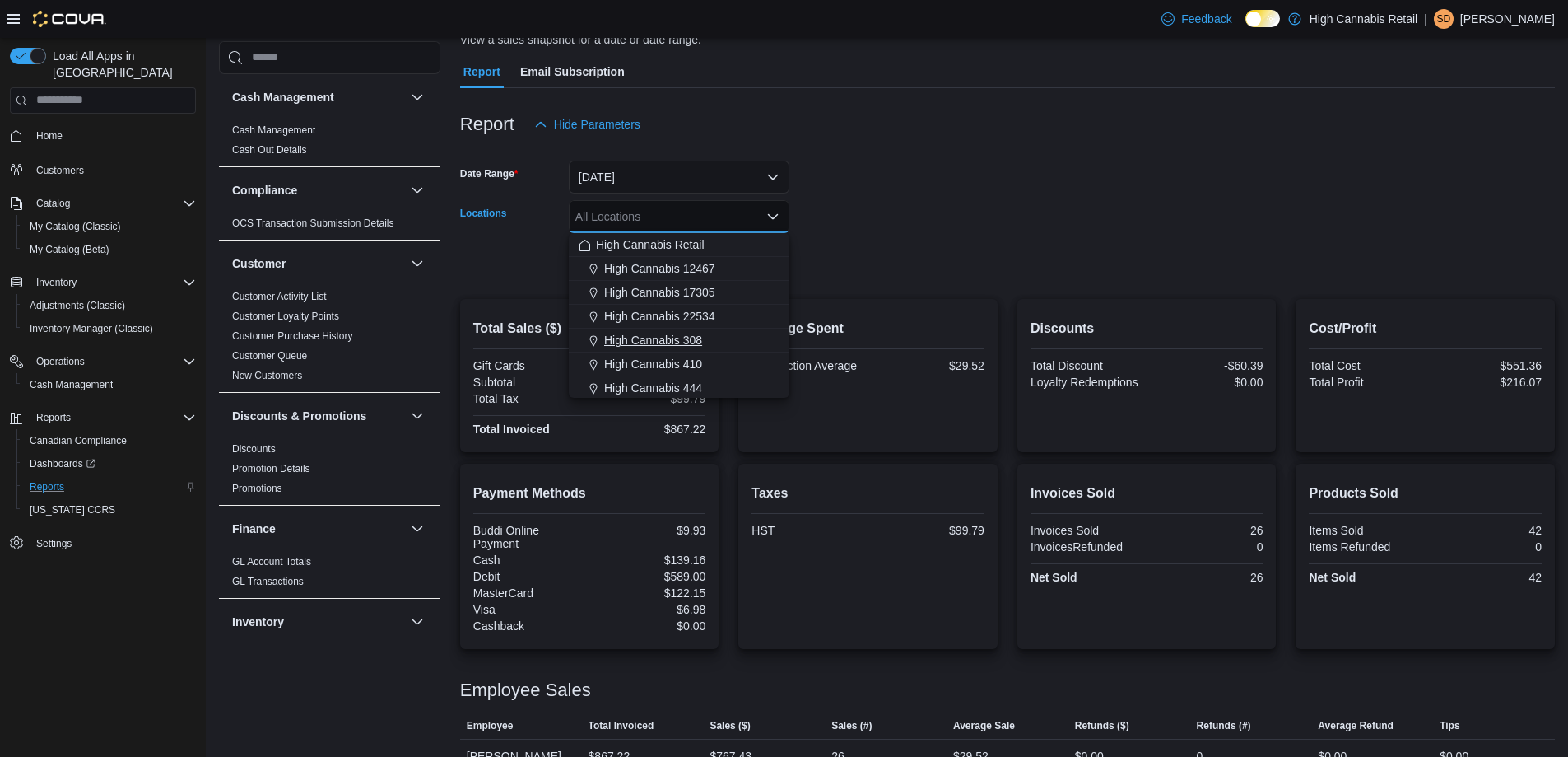
click at [703, 339] on div "High Cannabis 308" at bounding box center [679, 339] width 201 height 16
click at [959, 242] on div at bounding box center [1007, 240] width 1095 height 13
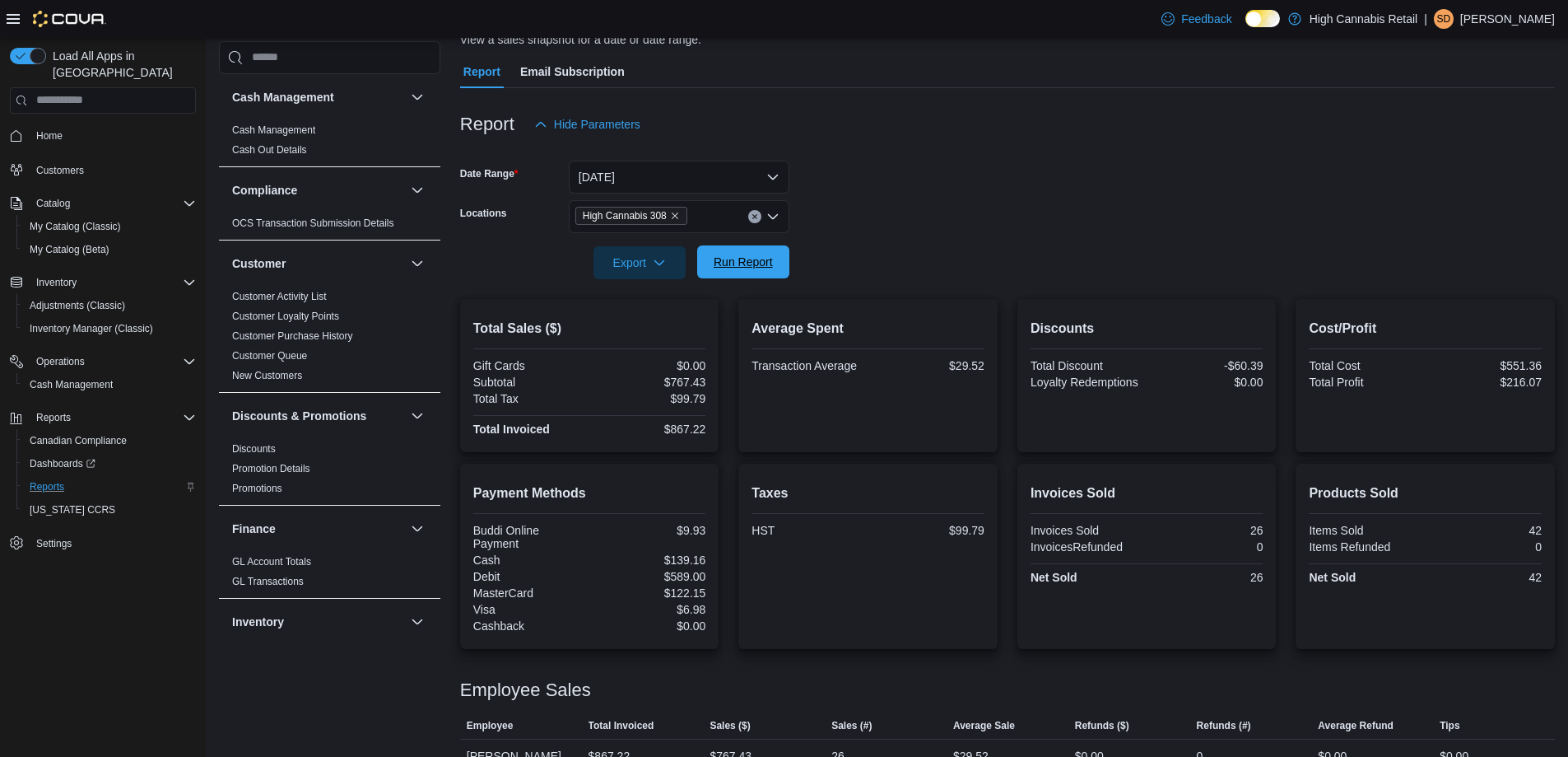
click at [742, 263] on span "Run Report" at bounding box center [743, 262] width 59 height 16
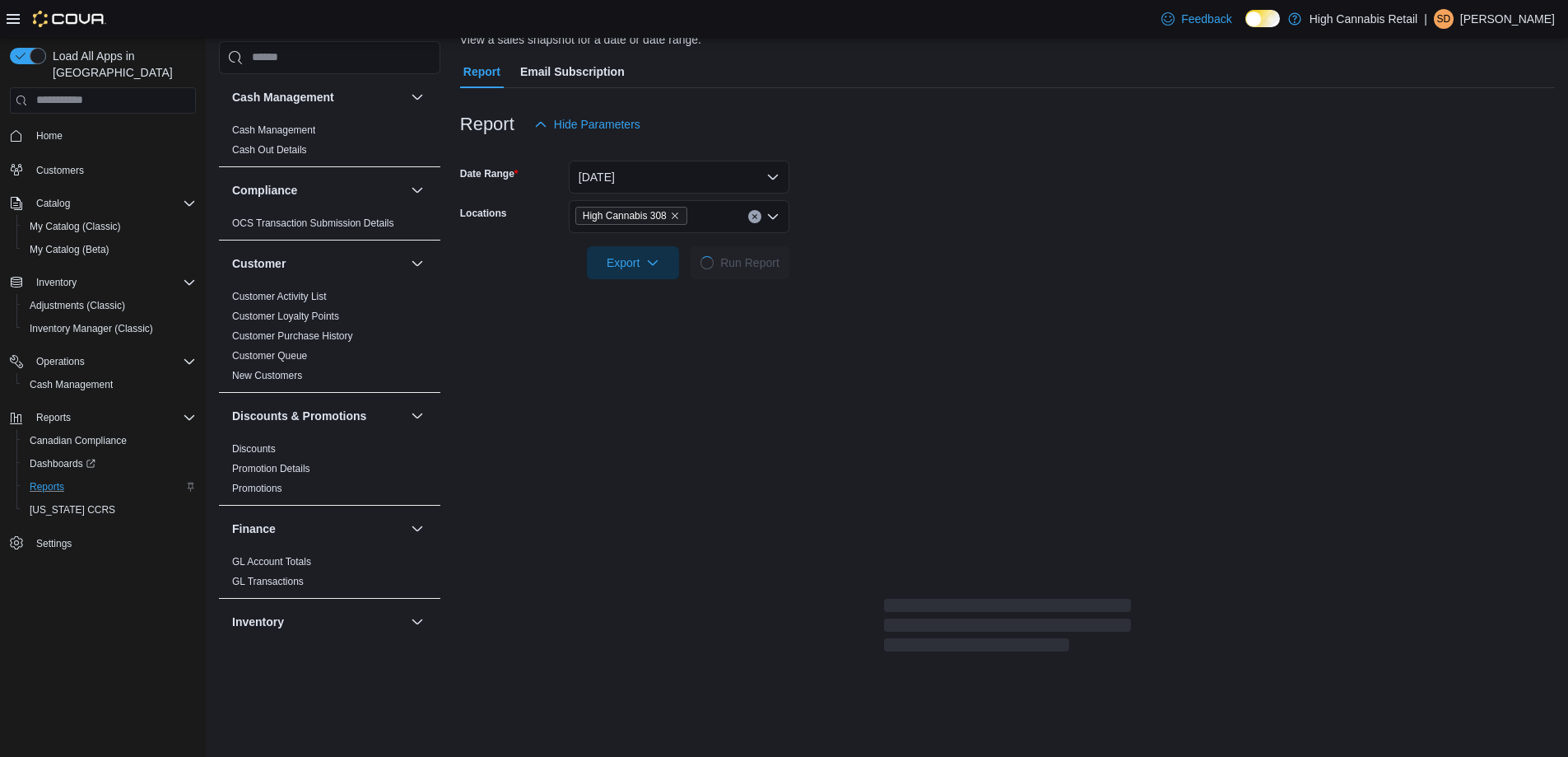
scroll to position [114, 0]
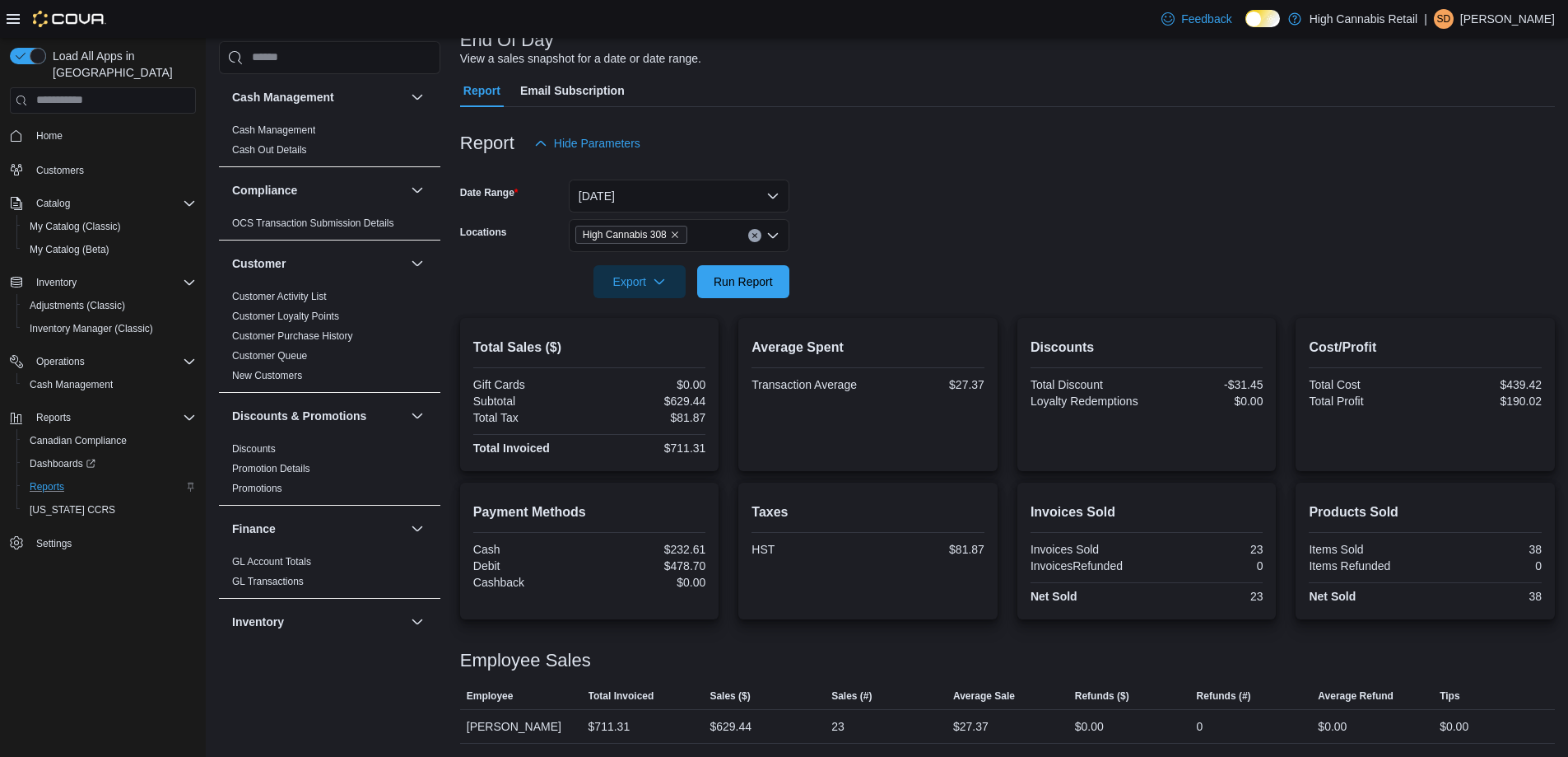
click at [749, 237] on button "Clear input" at bounding box center [755, 236] width 13 height 13
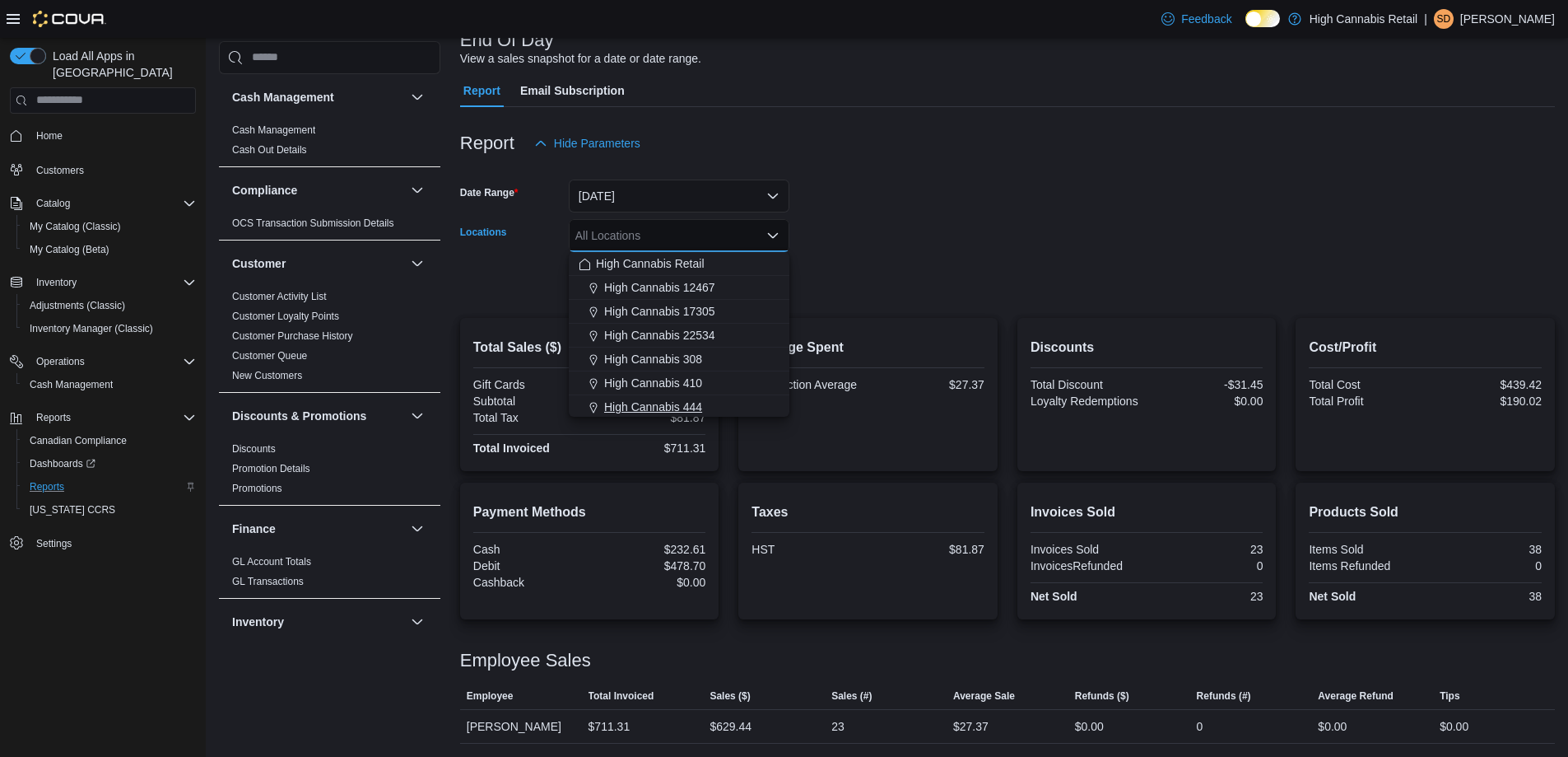
click at [712, 409] on div "High Cannabis 444" at bounding box center [679, 406] width 201 height 16
click at [926, 264] on div at bounding box center [1007, 259] width 1095 height 13
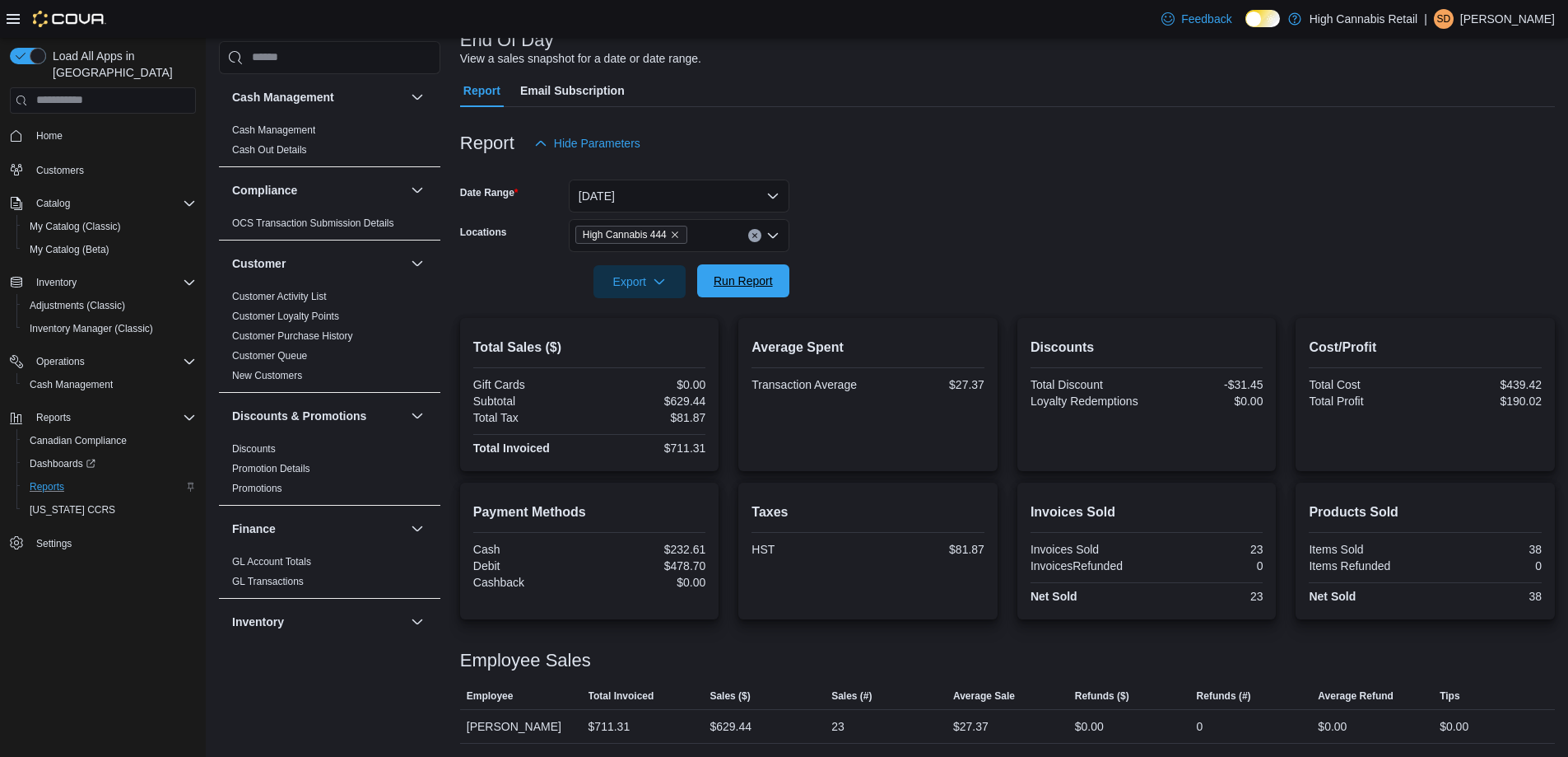
click at [741, 286] on span "Run Report" at bounding box center [743, 280] width 59 height 16
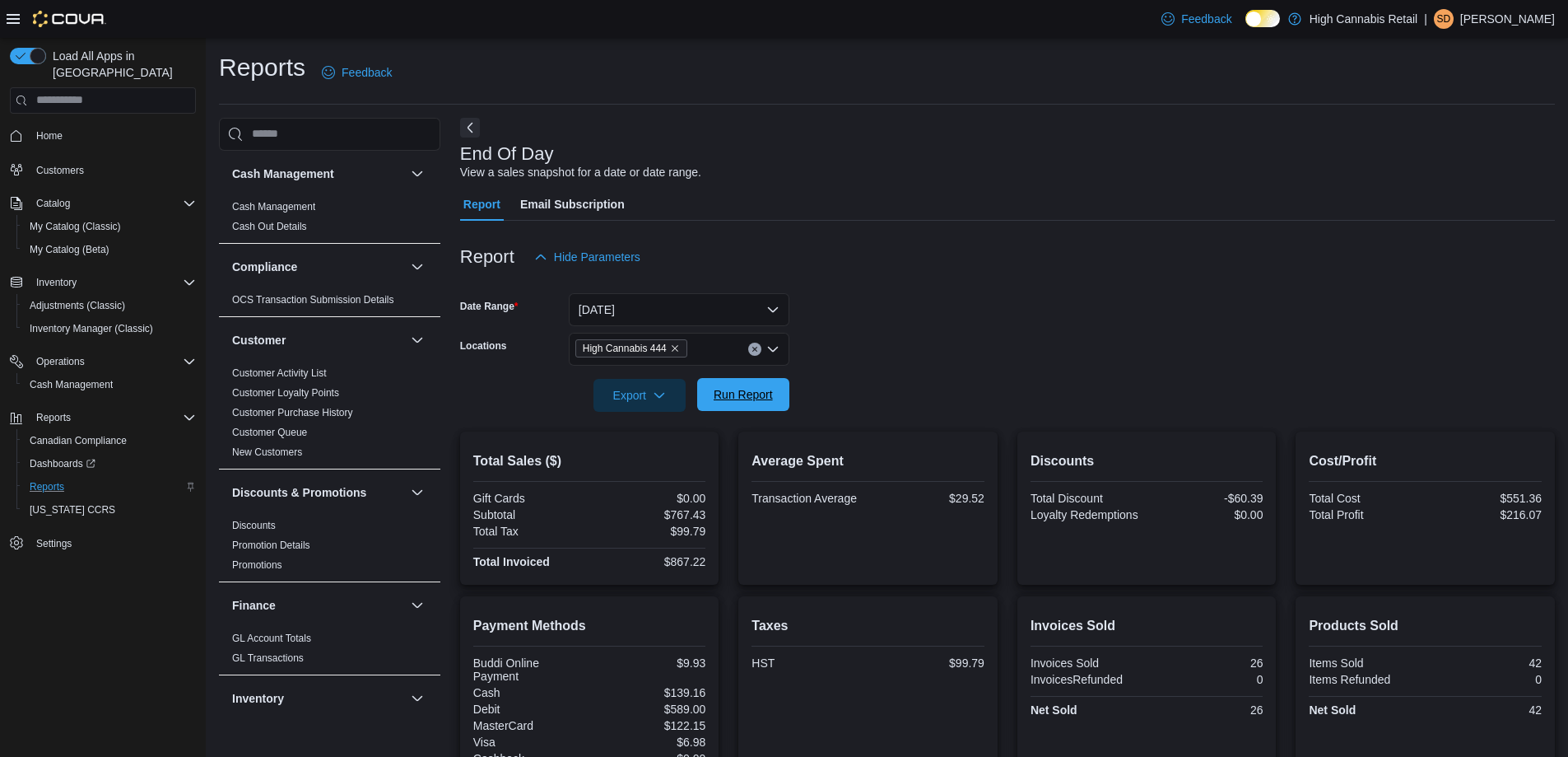
click at [716, 399] on span "Run Report" at bounding box center [743, 394] width 59 height 16
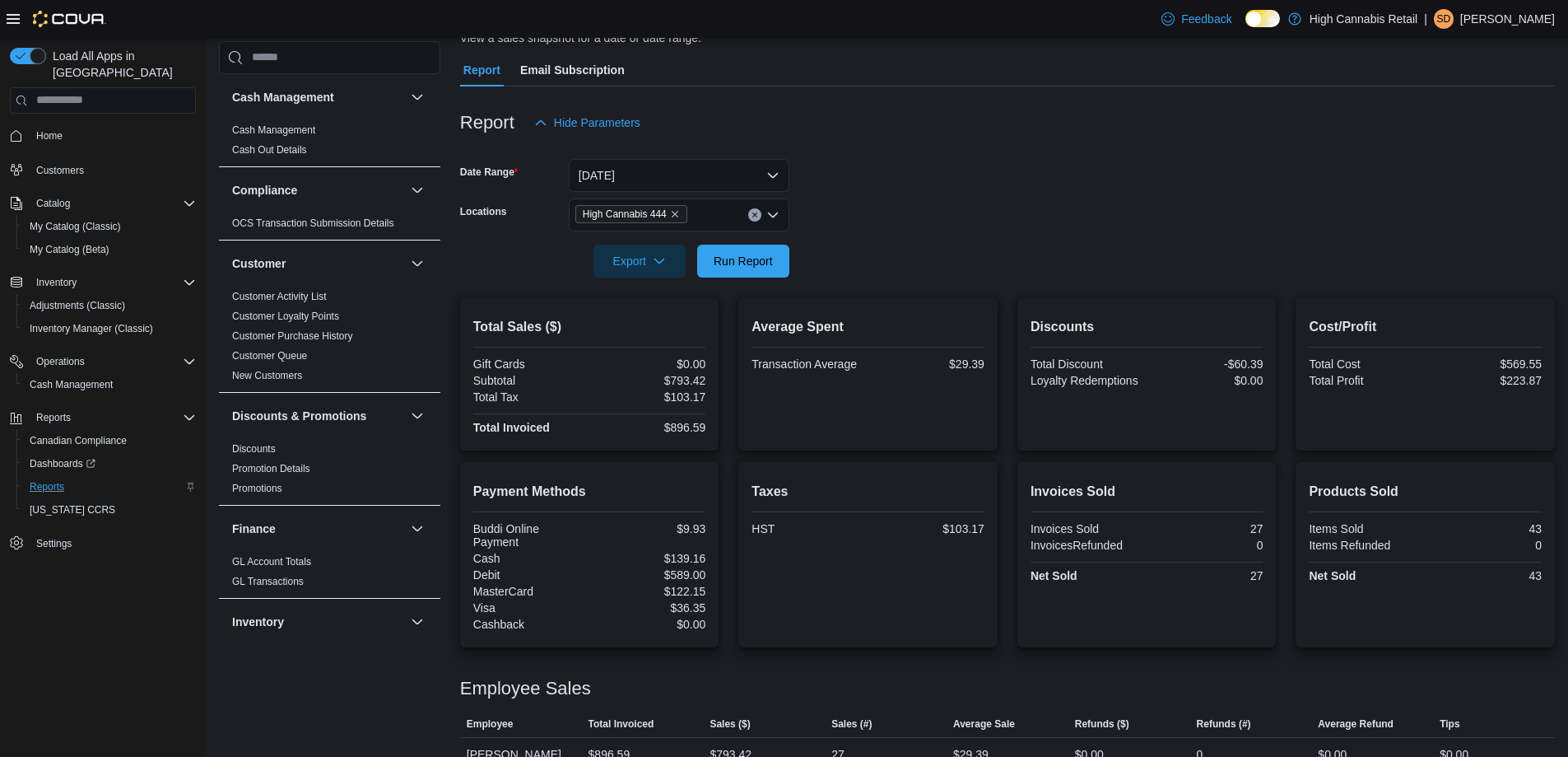
scroll to position [162, 0]
